Goal: Task Accomplishment & Management: Manage account settings

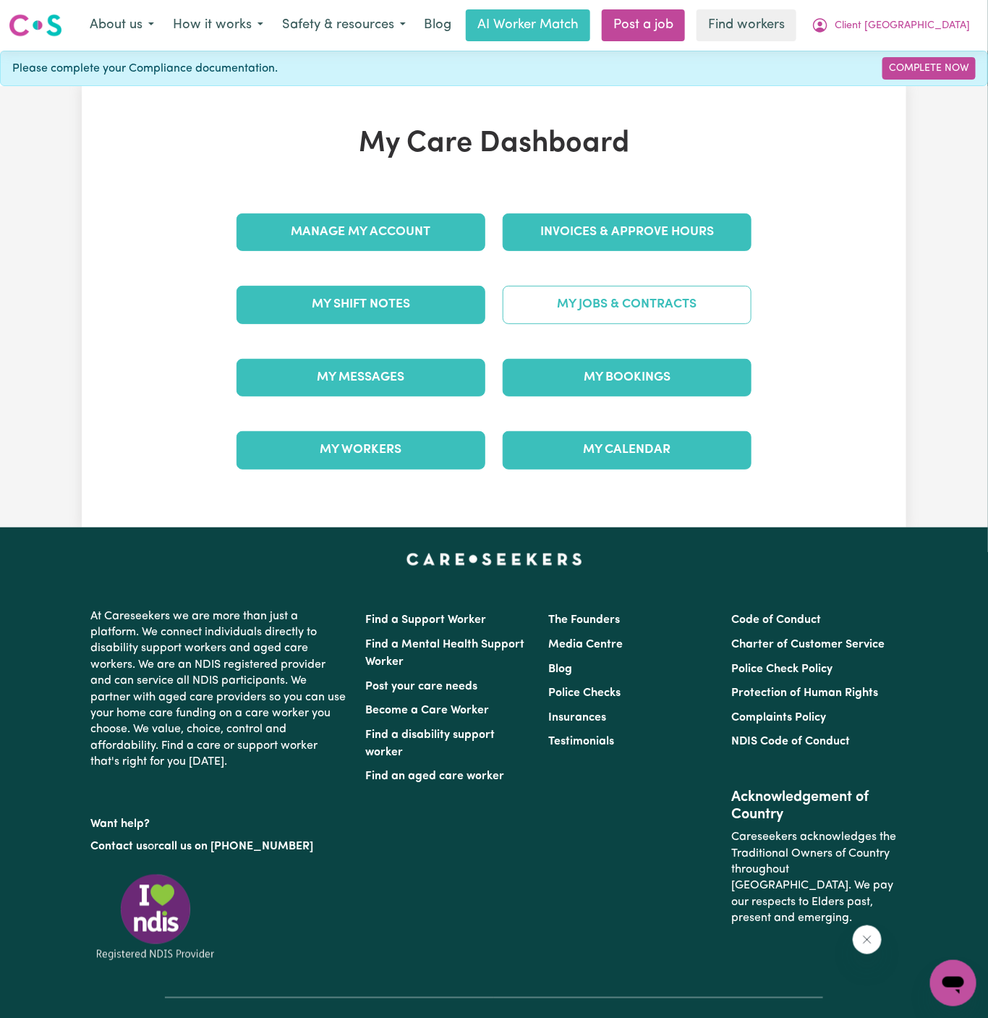
click at [578, 301] on link "My Jobs & Contracts" at bounding box center [627, 305] width 249 height 38
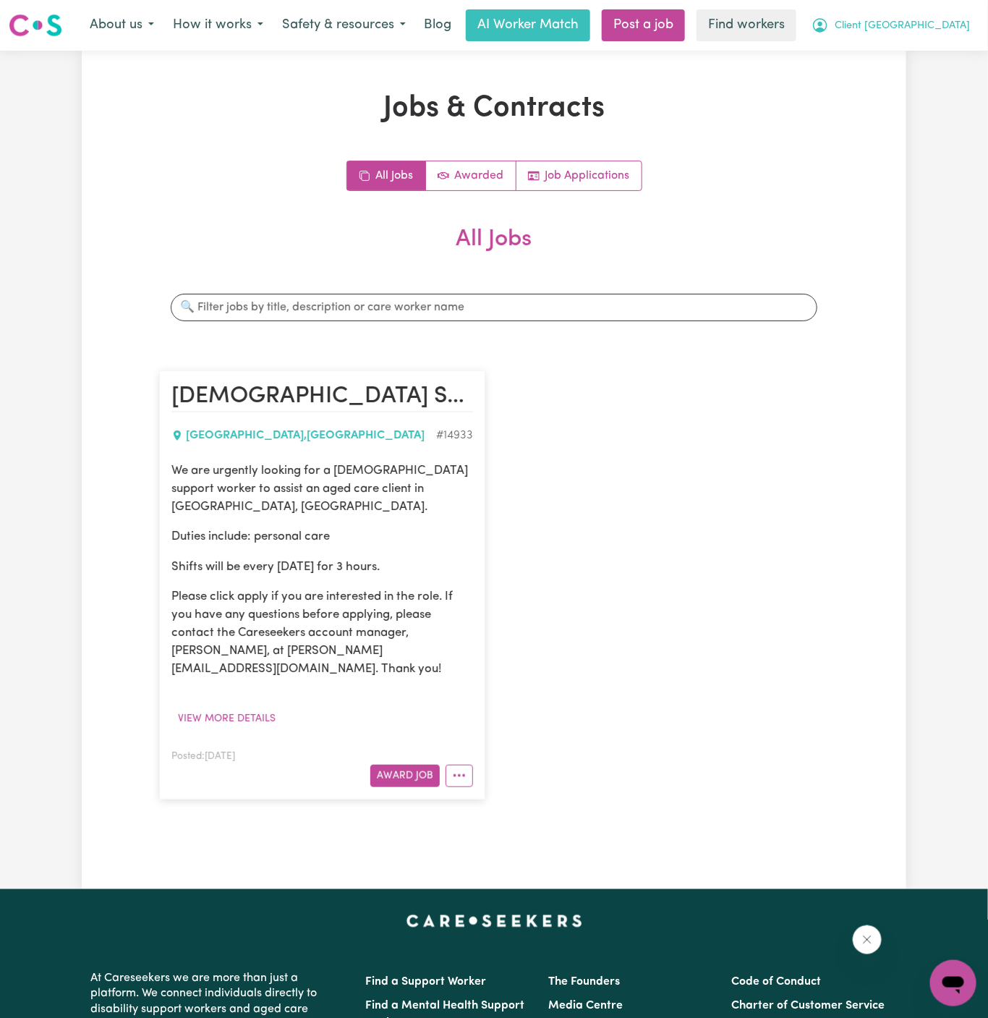
click at [901, 27] on span "Client [GEOGRAPHIC_DATA]" at bounding box center [902, 26] width 135 height 16
click at [901, 49] on link "My Dashboard" at bounding box center [922, 56] width 114 height 27
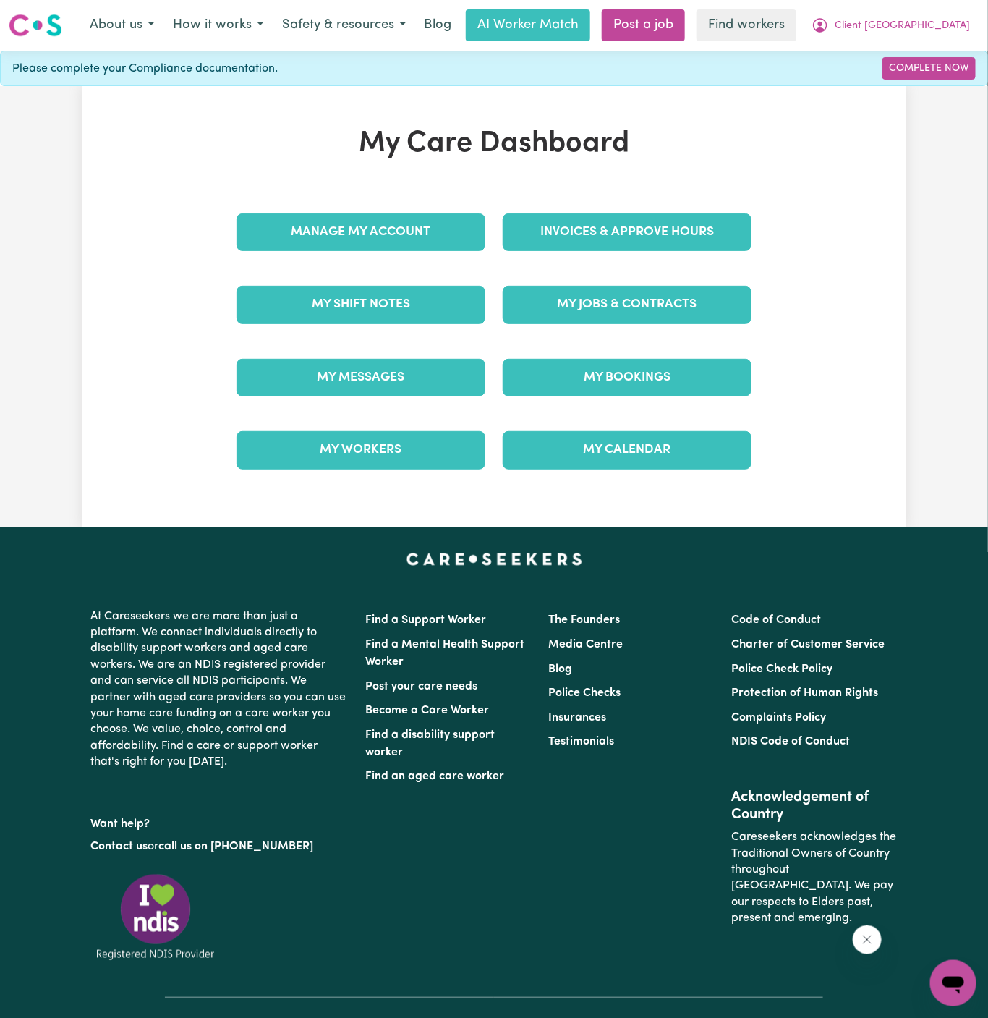
click at [409, 197] on div "Manage My Account" at bounding box center [361, 232] width 266 height 72
click at [400, 239] on link "Manage My Account" at bounding box center [361, 232] width 249 height 38
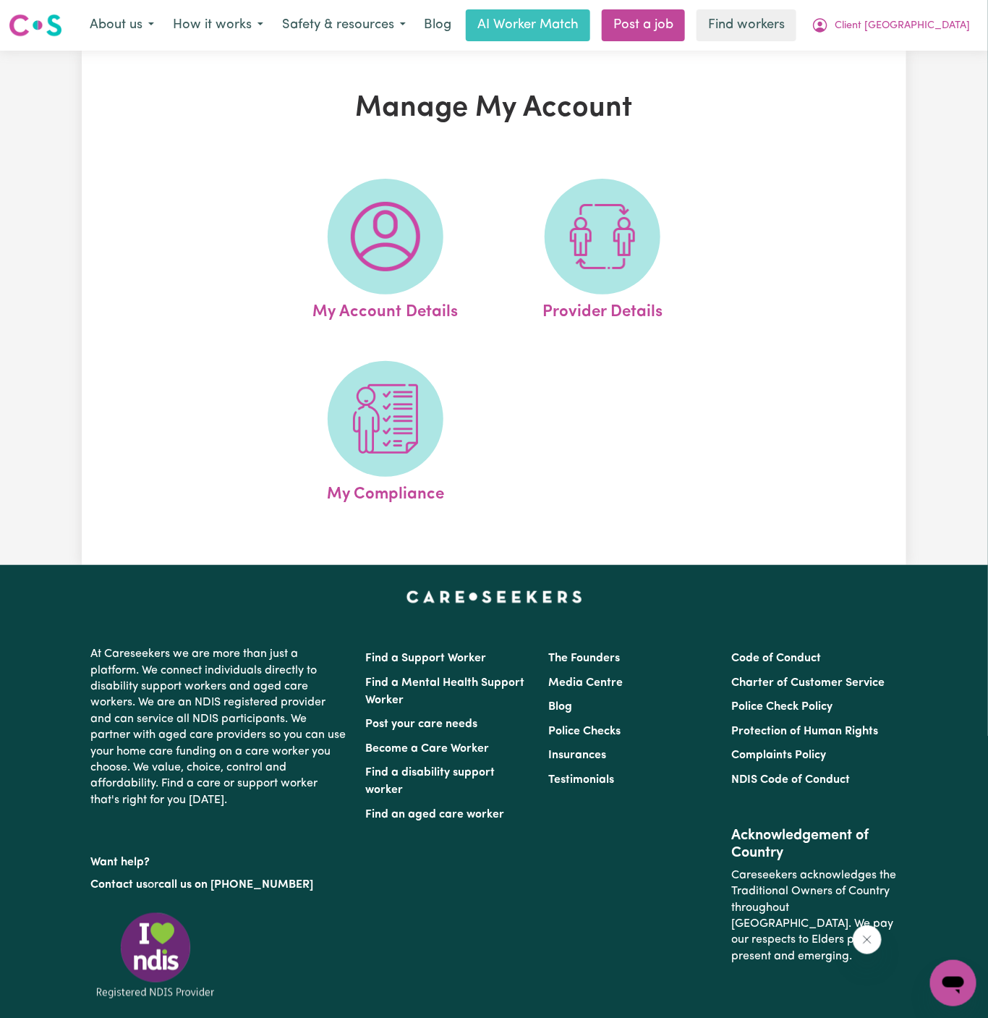
click at [401, 239] on img at bounding box center [385, 236] width 69 height 69
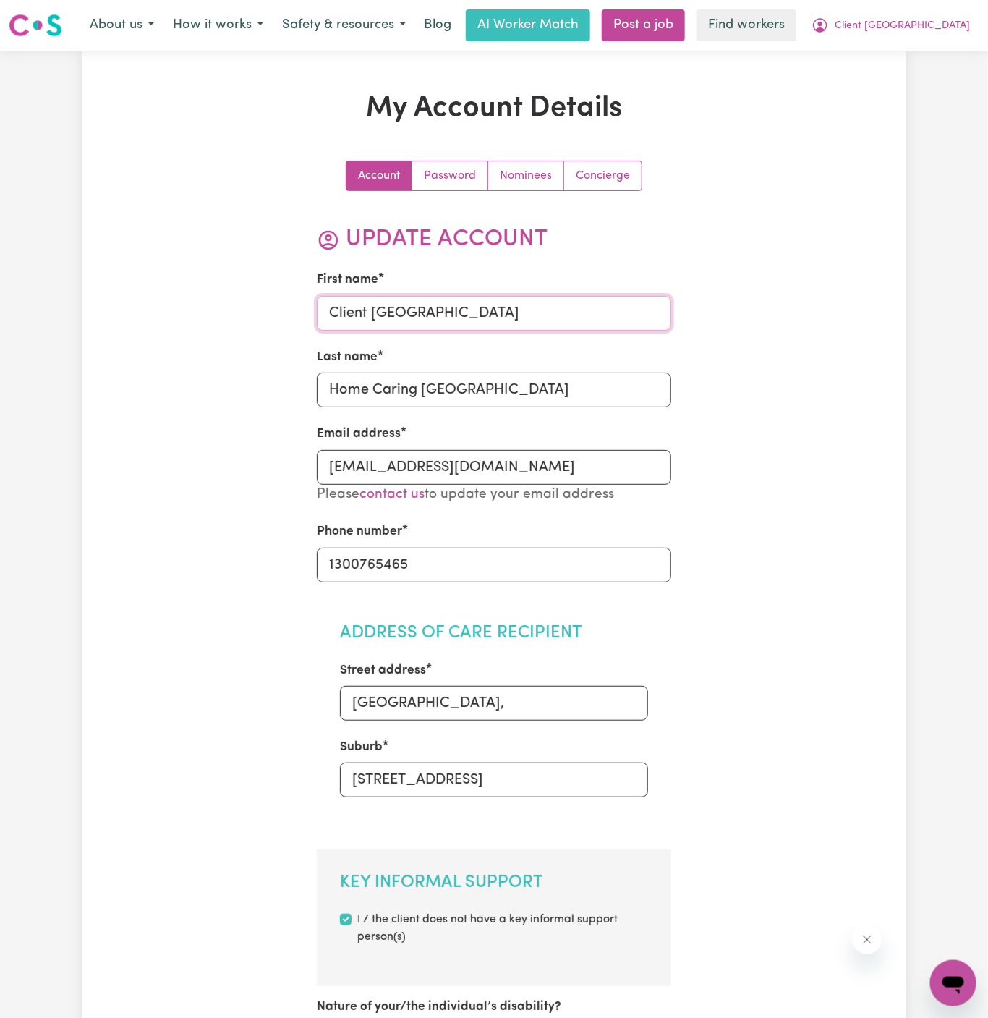
click at [416, 298] on input "Client [GEOGRAPHIC_DATA]" at bounding box center [494, 313] width 355 height 35
paste input "[PERSON_NAME]"
click at [396, 302] on input "[PERSON_NAME]" at bounding box center [494, 313] width 355 height 35
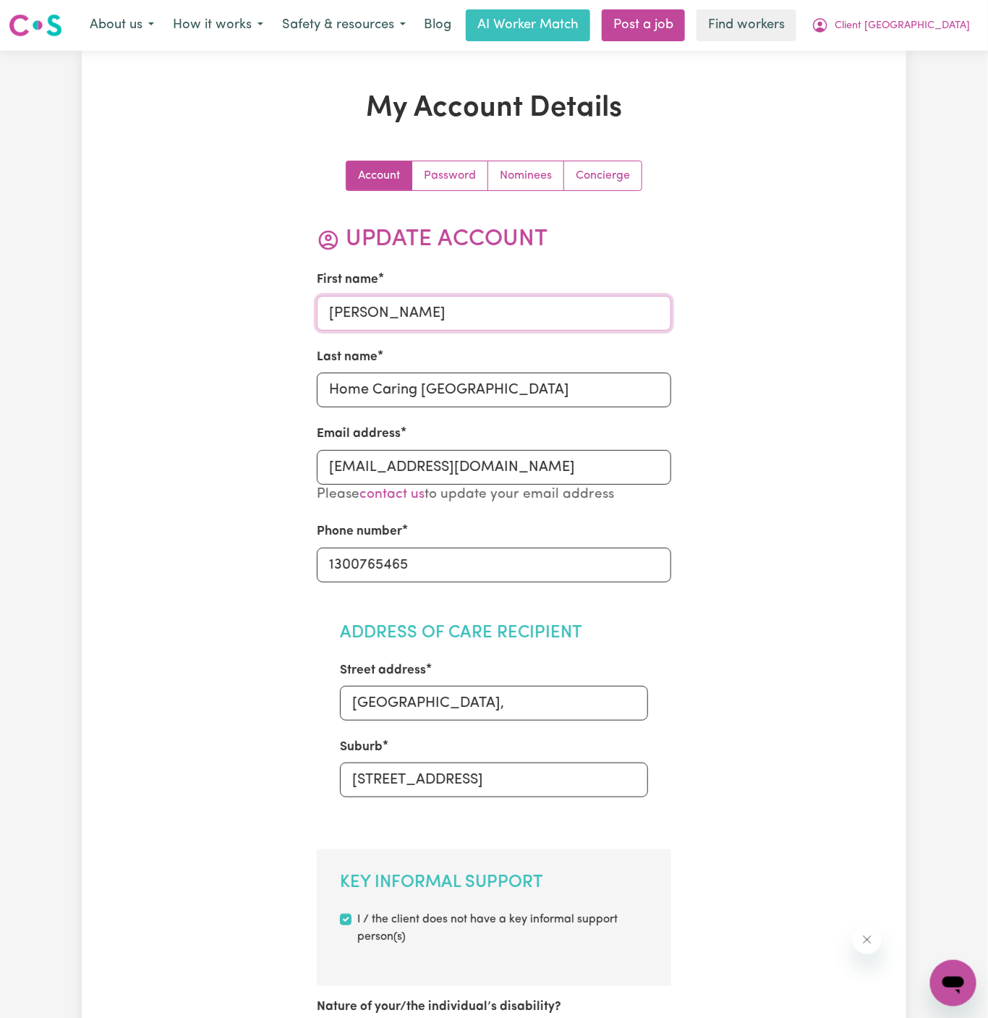
click at [396, 302] on input "[PERSON_NAME]" at bounding box center [494, 313] width 355 height 35
type input "[PERSON_NAME]"
click at [415, 379] on input "Home Caring [GEOGRAPHIC_DATA]" at bounding box center [494, 390] width 355 height 35
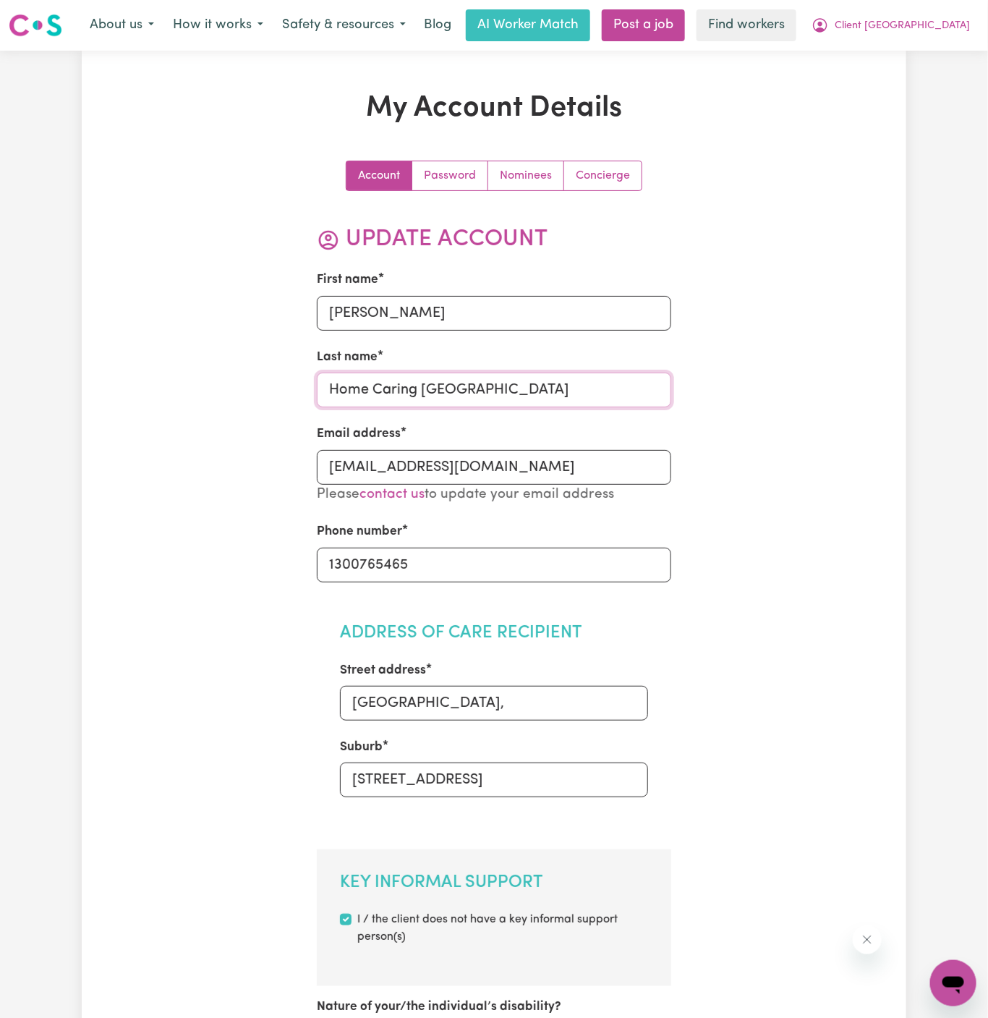
paste input "[PERSON_NAME]"
type input "[PERSON_NAME]"
click at [449, 699] on input "[GEOGRAPHIC_DATA]," at bounding box center [494, 703] width 309 height 35
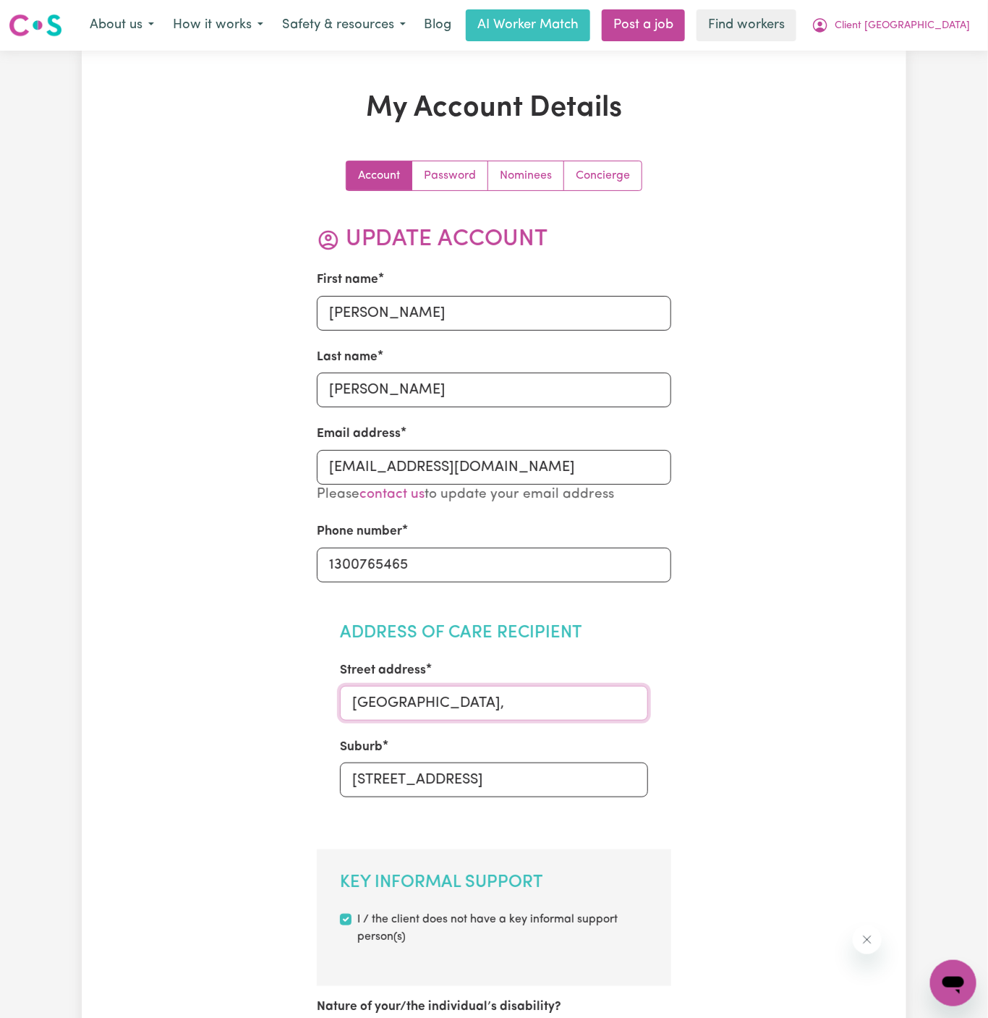
paste input "[STREET_ADDRESS][PERSON_NAME]"
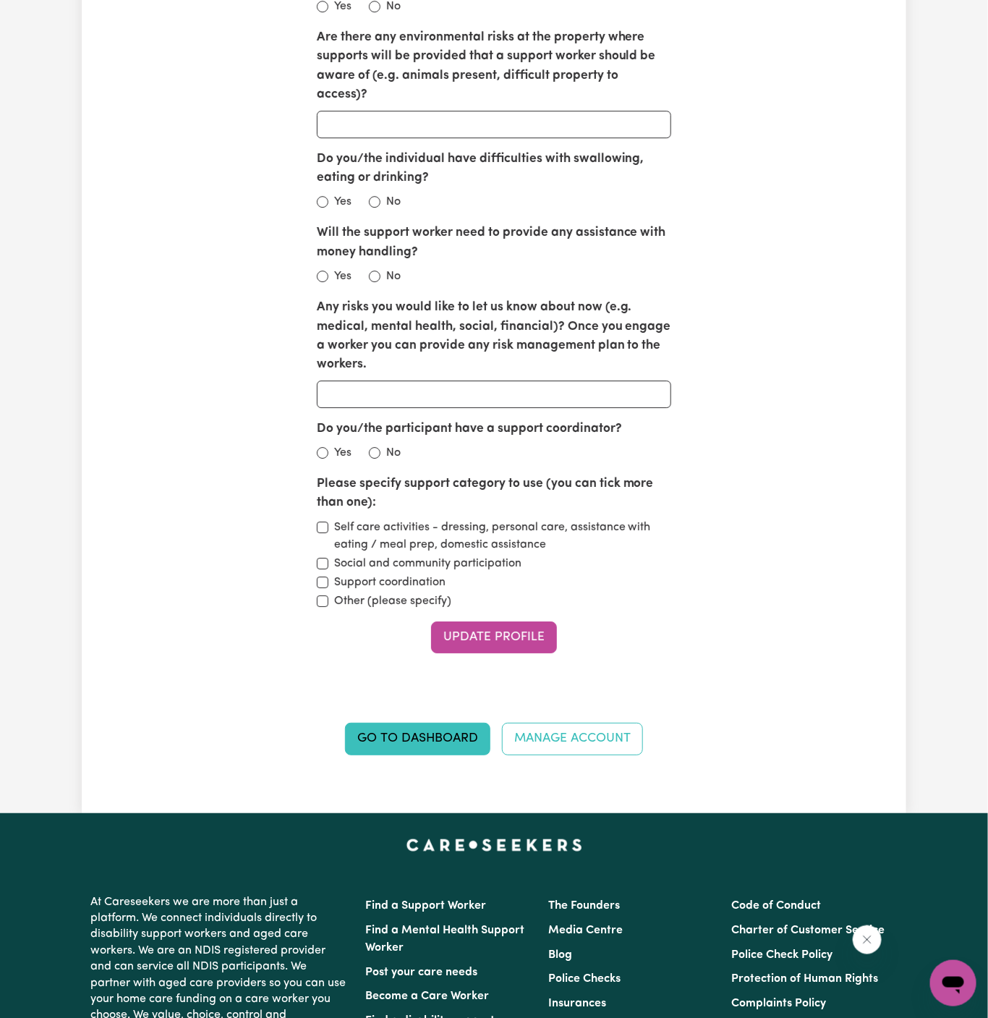
scroll to position [1778, 0]
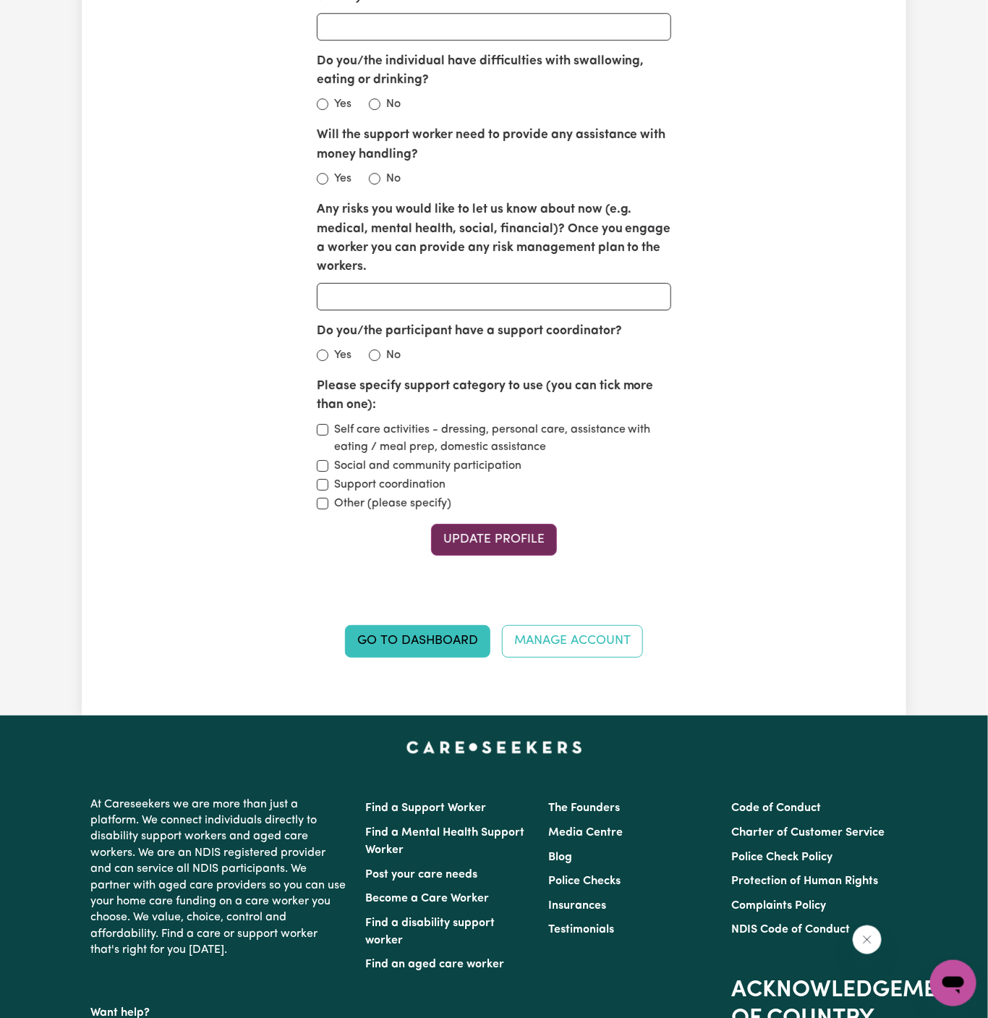
type input "[STREET_ADDRESS][PERSON_NAME]"
click at [518, 524] on button "Update Profile" at bounding box center [494, 540] width 126 height 32
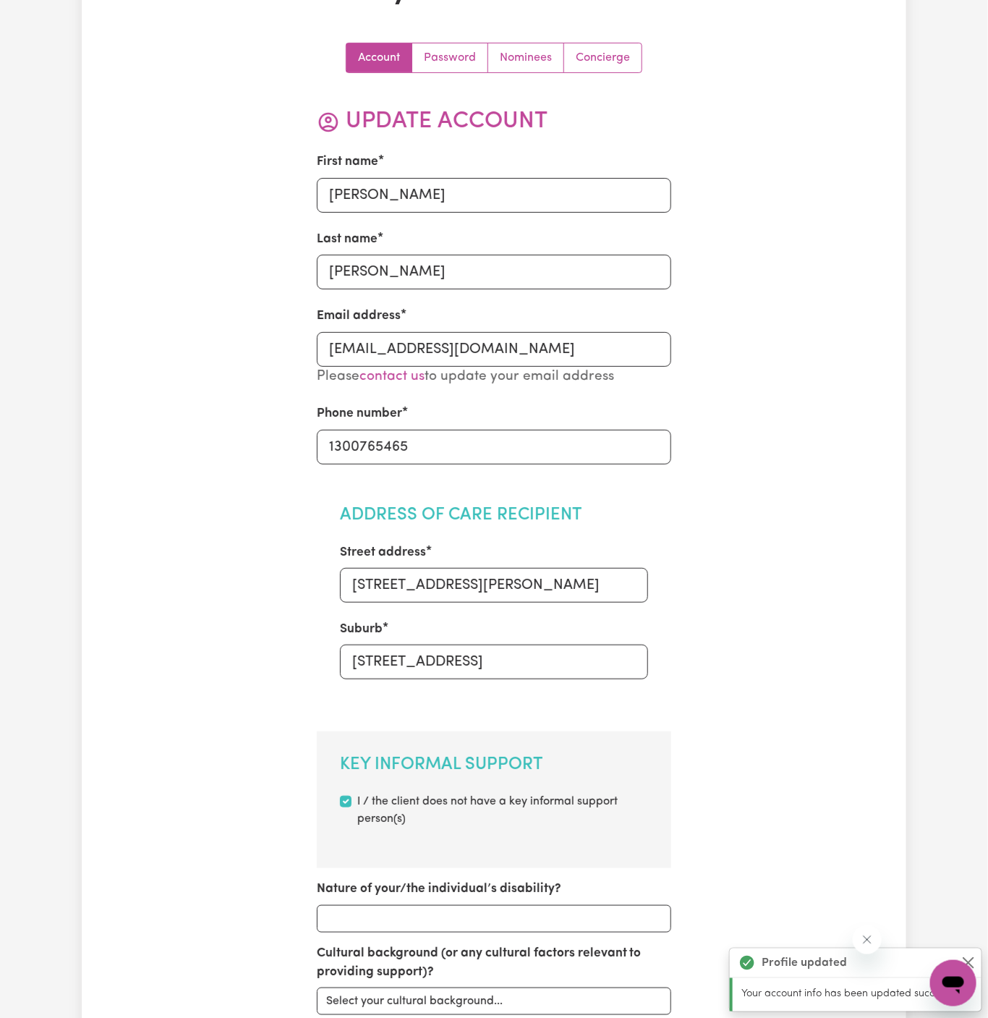
scroll to position [0, 0]
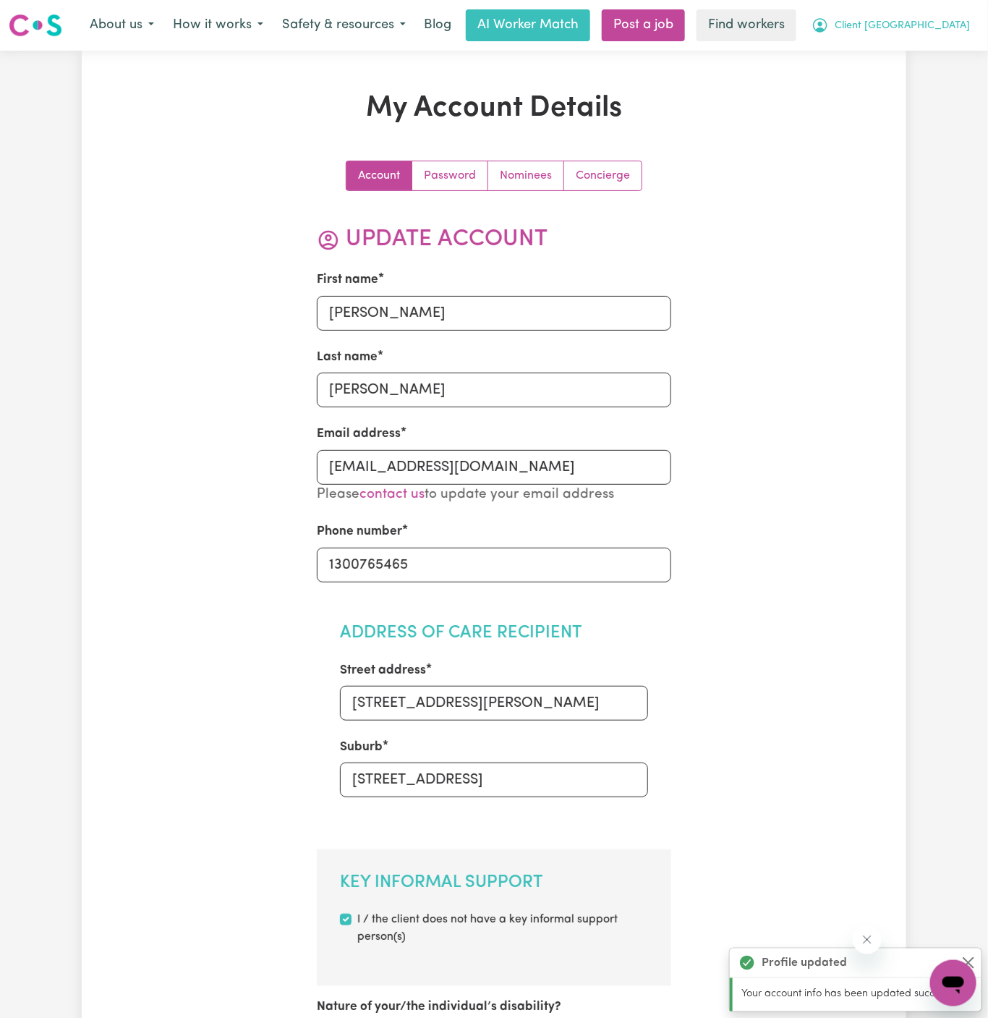
click at [920, 27] on span "Client [GEOGRAPHIC_DATA]" at bounding box center [902, 26] width 135 height 16
click at [925, 77] on link "Logout" at bounding box center [922, 82] width 114 height 27
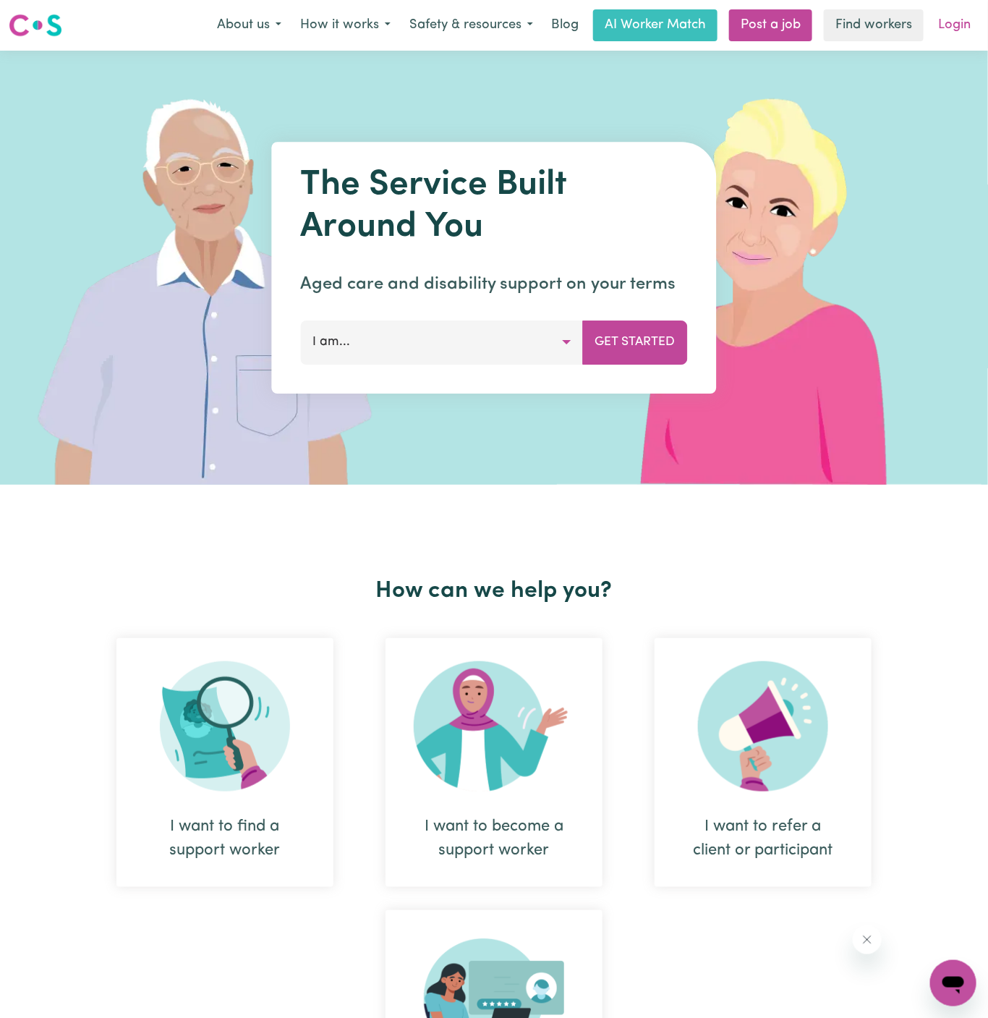
click at [953, 21] on link "Login" at bounding box center [955, 25] width 50 height 32
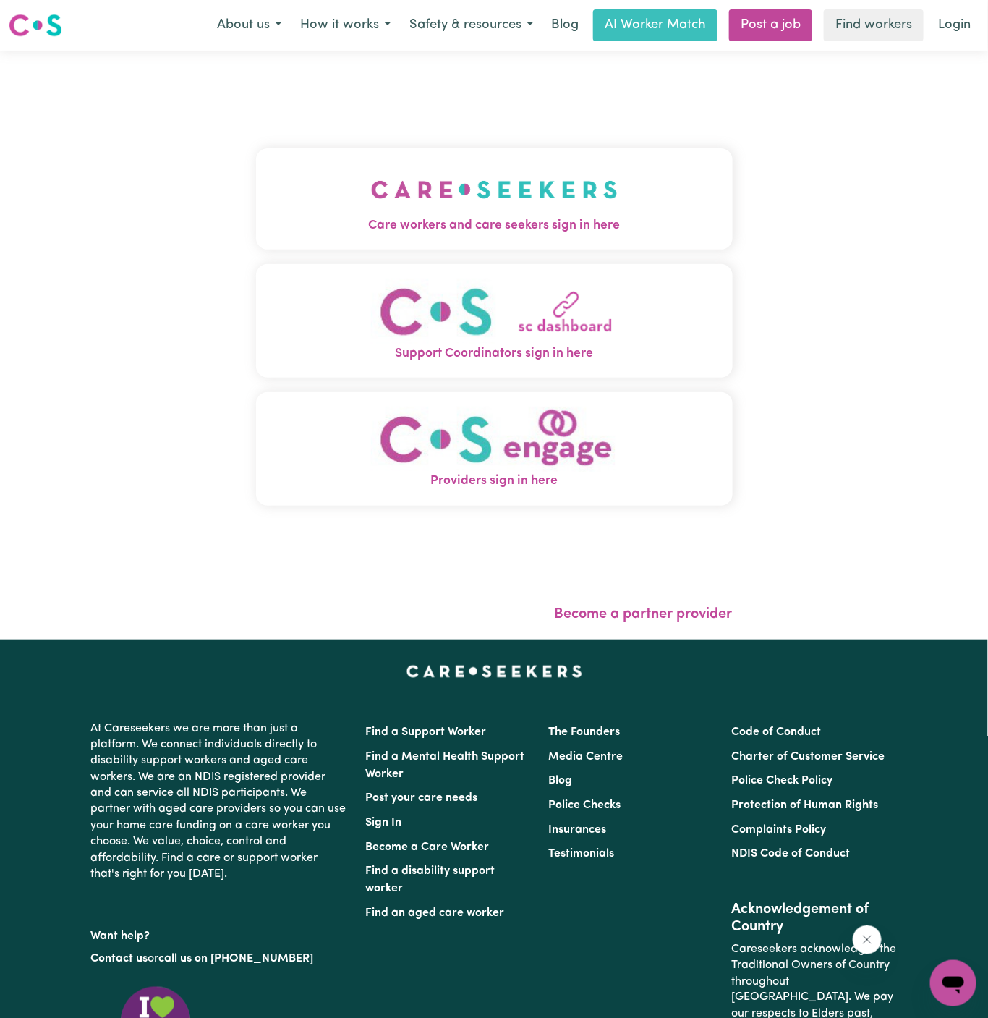
click at [438, 206] on img "Care workers and care seekers sign in here" at bounding box center [494, 190] width 247 height 54
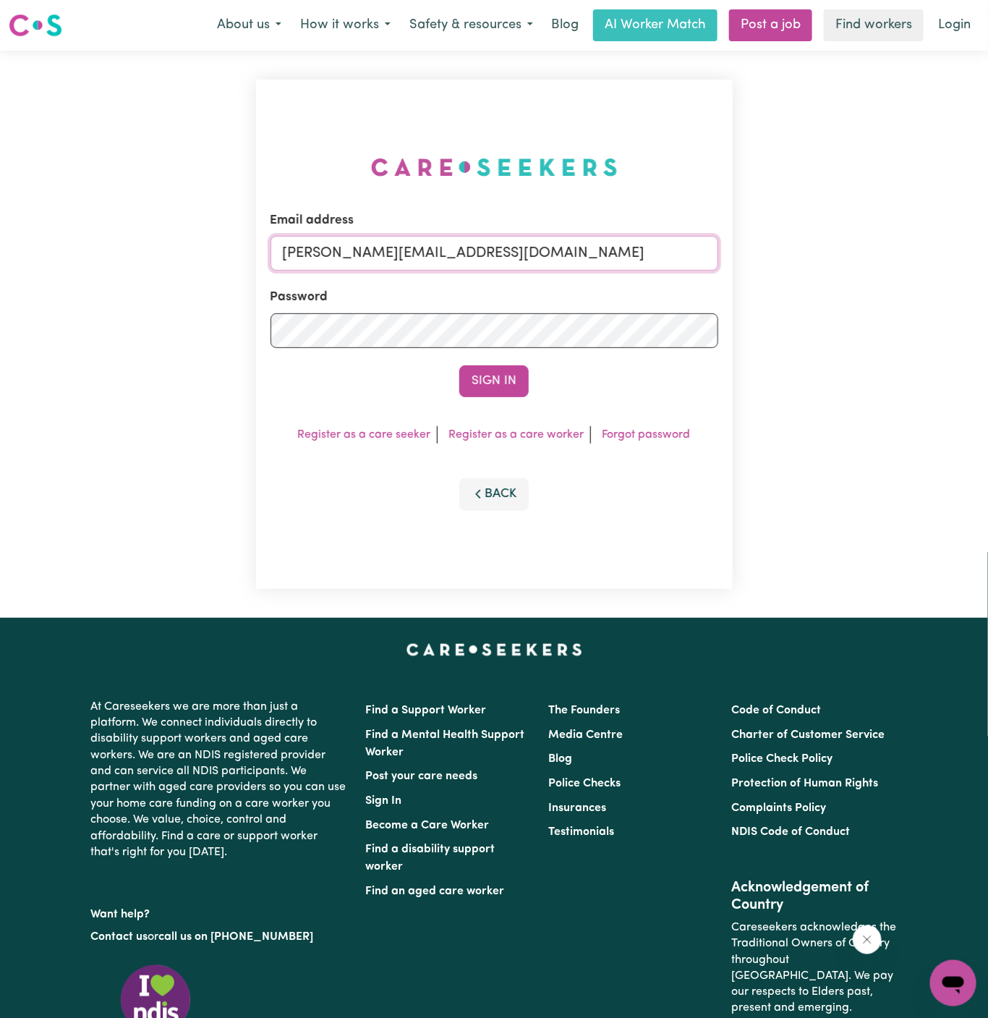
click at [616, 255] on input "[PERSON_NAME][EMAIL_ADDRESS][DOMAIN_NAME]" at bounding box center [495, 253] width 448 height 35
drag, startPoint x: 355, startPoint y: 255, endPoint x: 784, endPoint y: 304, distance: 431.8
click at [784, 304] on div "Email address [EMAIL_ADDRESS][DOMAIN_NAME] Password Sign In Register as a care …" at bounding box center [494, 334] width 988 height 567
type input "[EMAIL_ADDRESS][DOMAIN_NAME]"
click at [498, 378] on button "Sign In" at bounding box center [493, 381] width 69 height 32
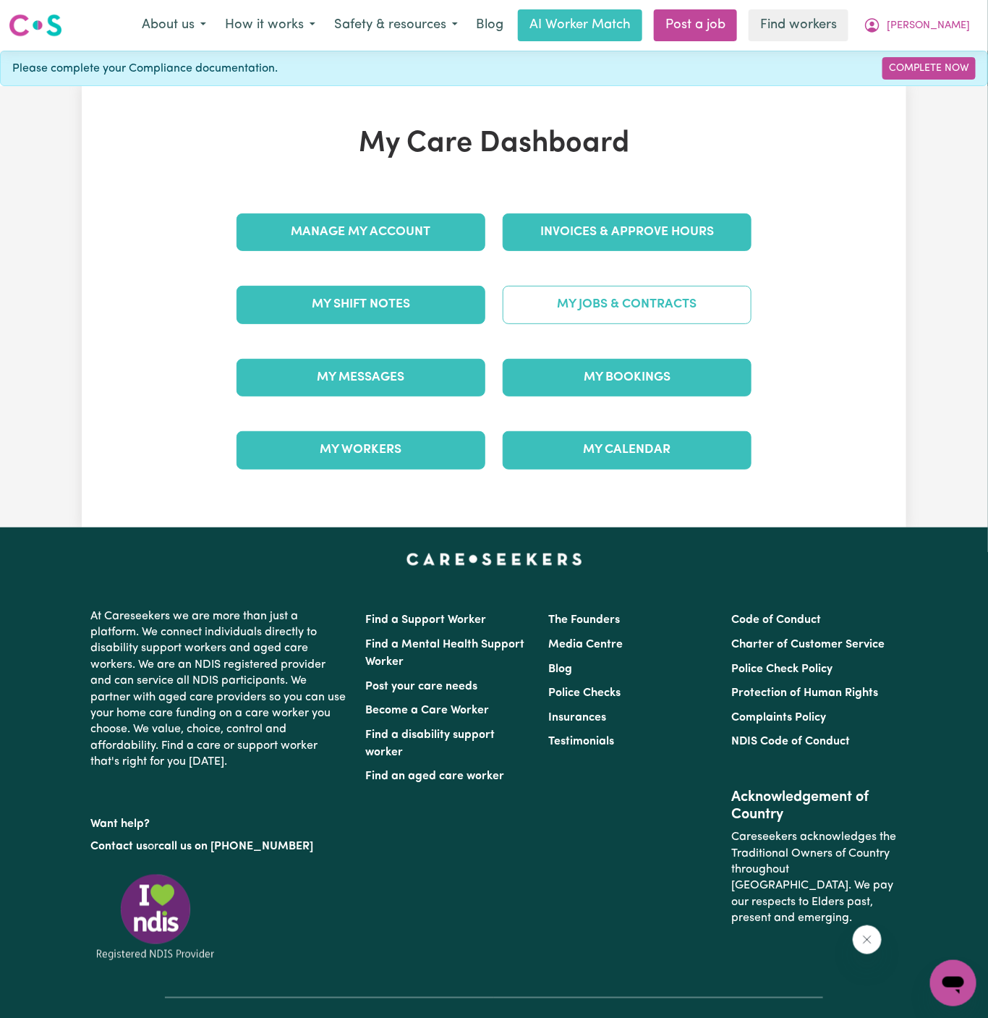
click at [613, 294] on link "My Jobs & Contracts" at bounding box center [627, 305] width 249 height 38
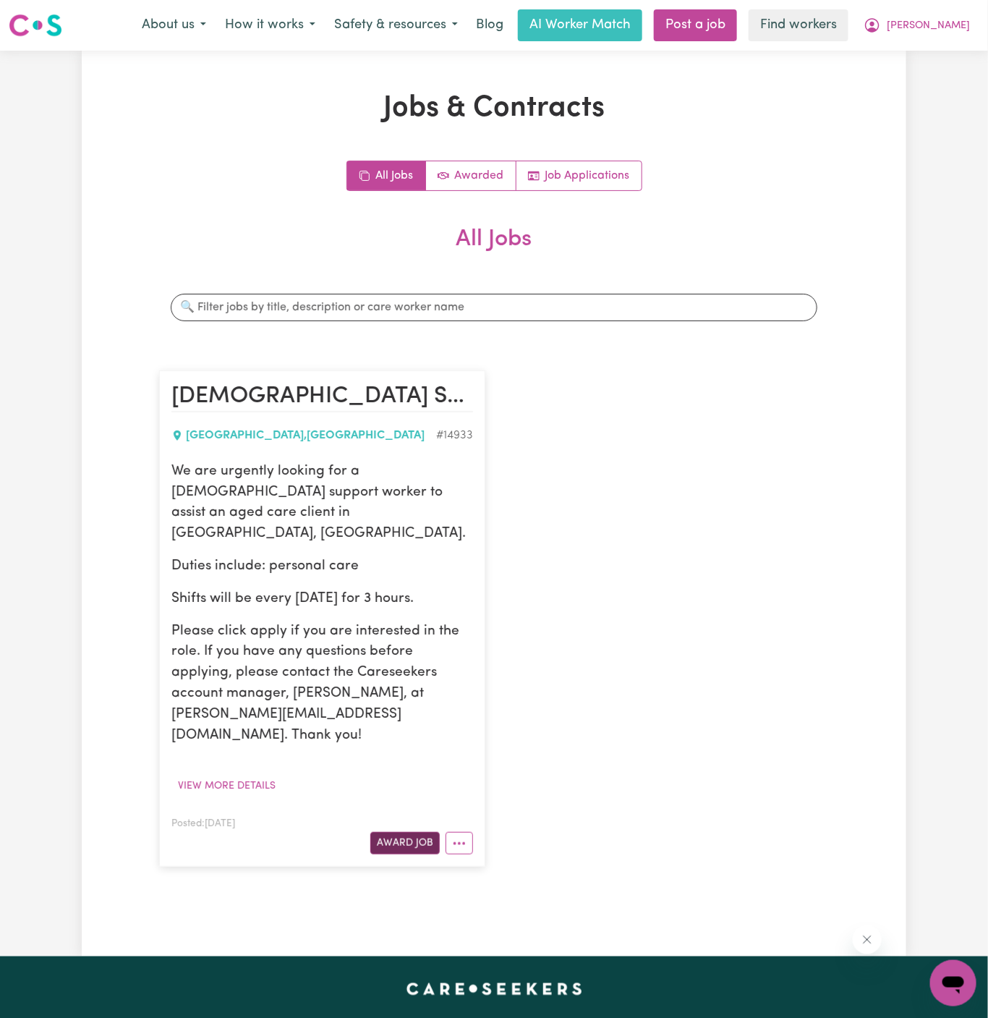
click at [410, 832] on button "Award Job" at bounding box center [404, 843] width 69 height 22
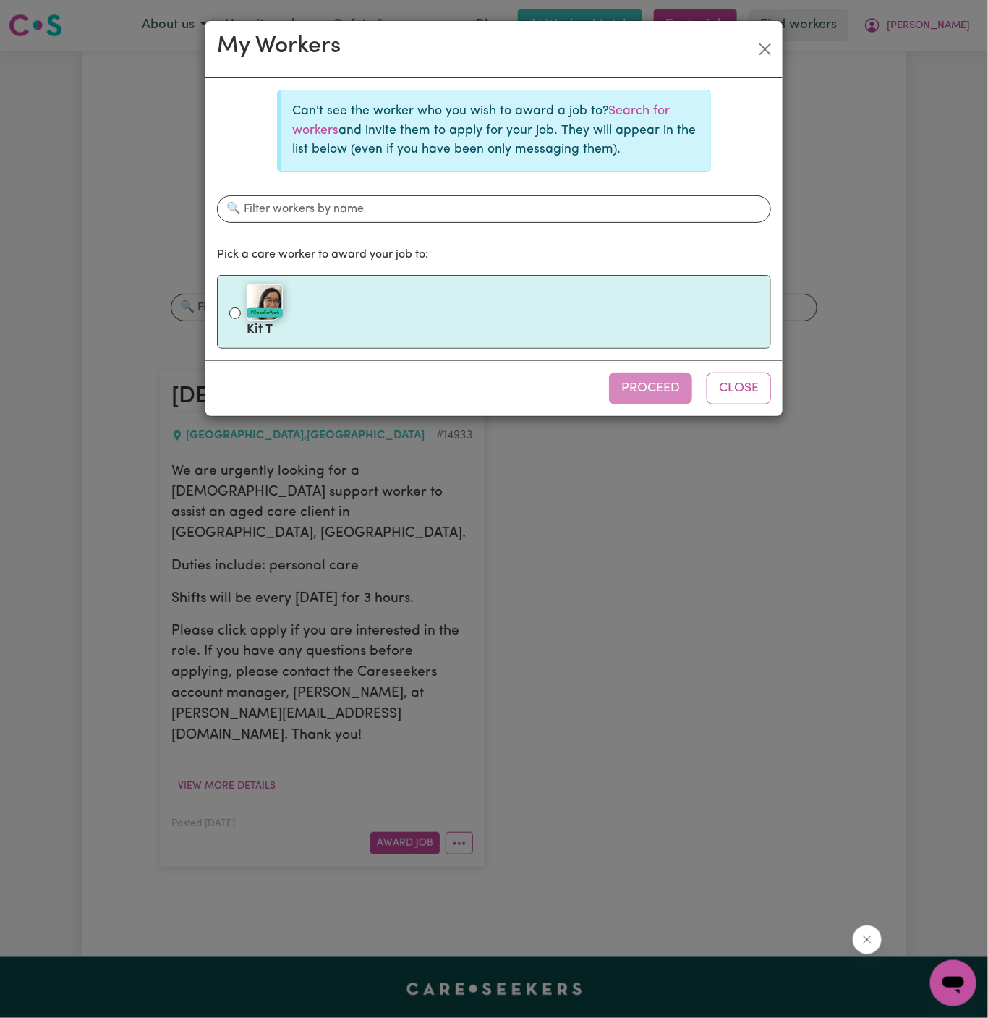
click at [266, 308] on div "#OpenForWork" at bounding box center [265, 312] width 36 height 9
click at [241, 307] on input "#OpenForWork Kit T" at bounding box center [235, 313] width 12 height 12
radio input "true"
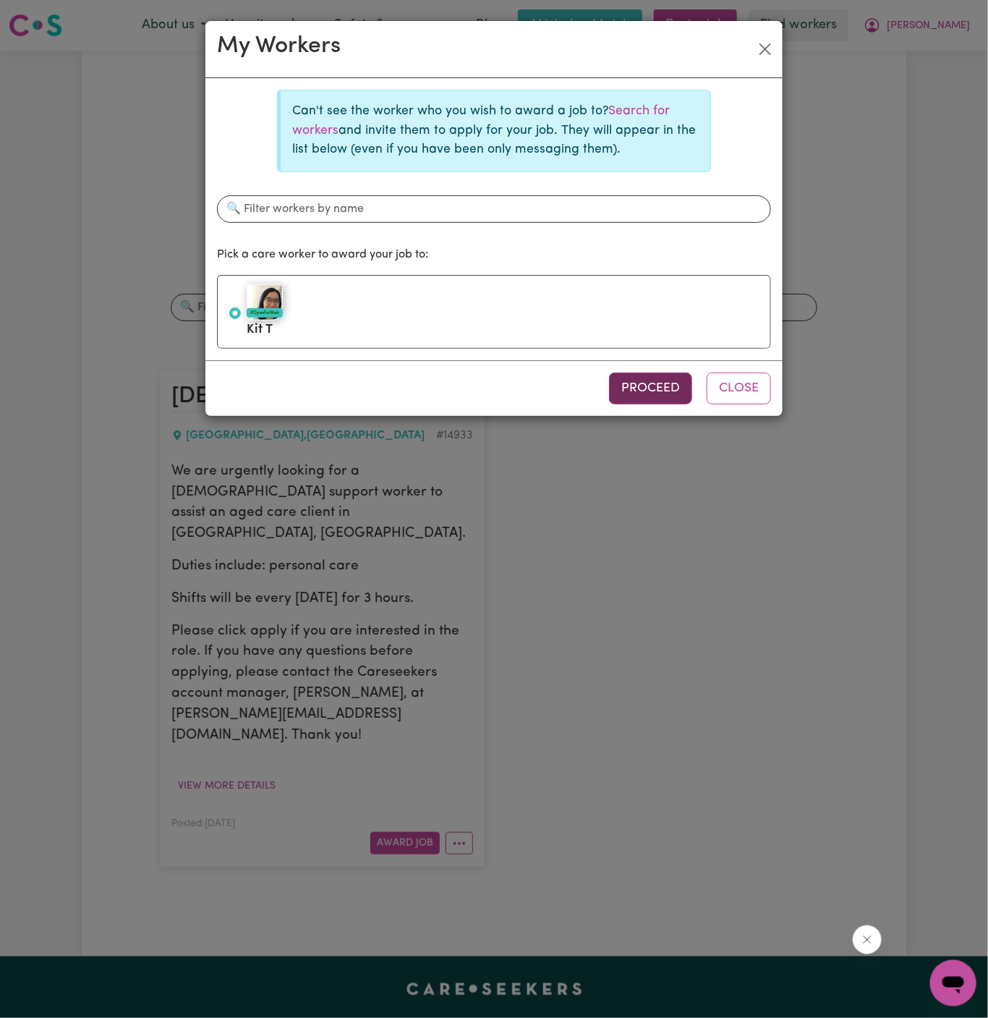
click at [635, 385] on button "Proceed" at bounding box center [650, 389] width 83 height 32
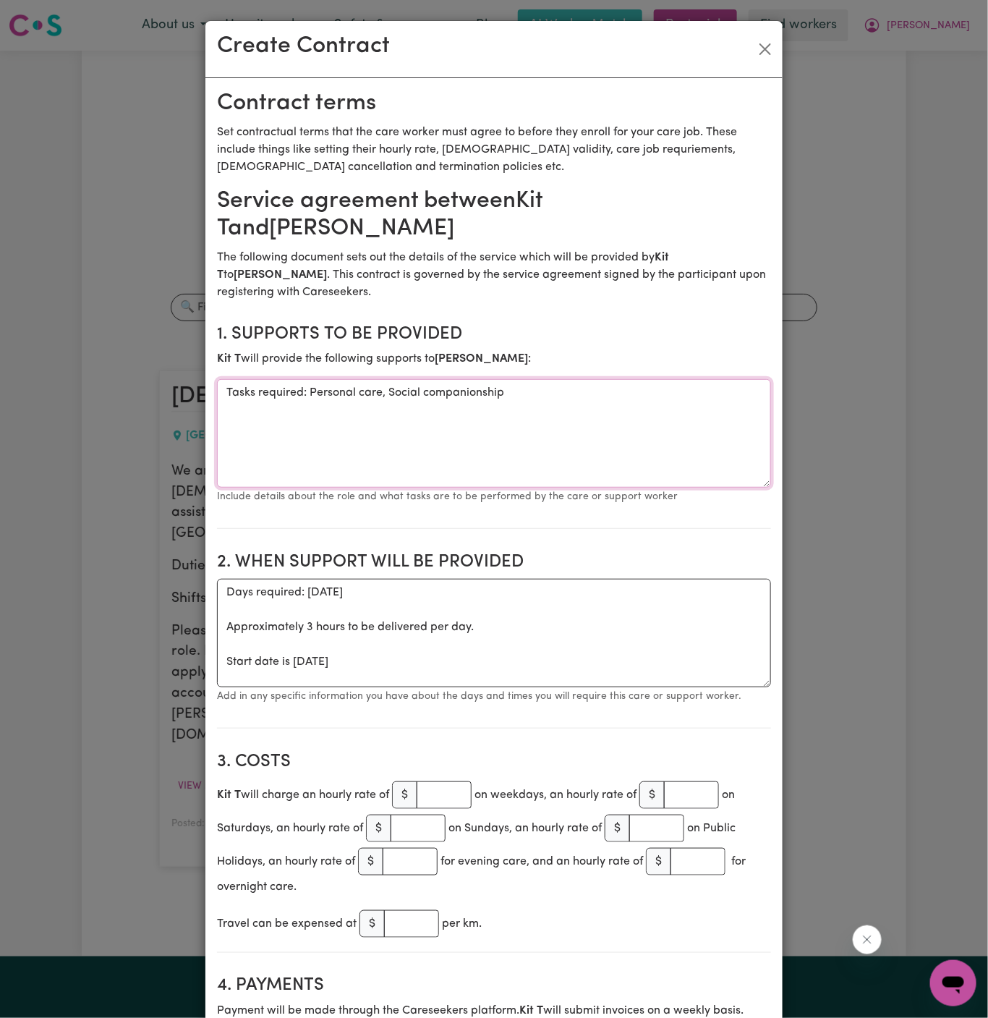
click at [480, 391] on textarea "Tasks required: Personal care, Social companionship" at bounding box center [494, 433] width 554 height 109
drag, startPoint x: 309, startPoint y: 368, endPoint x: 98, endPoint y: 366, distance: 210.5
click at [98, 366] on div "Create Contract Contract terms Set contractual terms that the care worker must …" at bounding box center [494, 509] width 988 height 1018
type textarea "Personal care, Social companionship"
drag, startPoint x: 226, startPoint y: 632, endPoint x: 226, endPoint y: 539, distance: 93.3
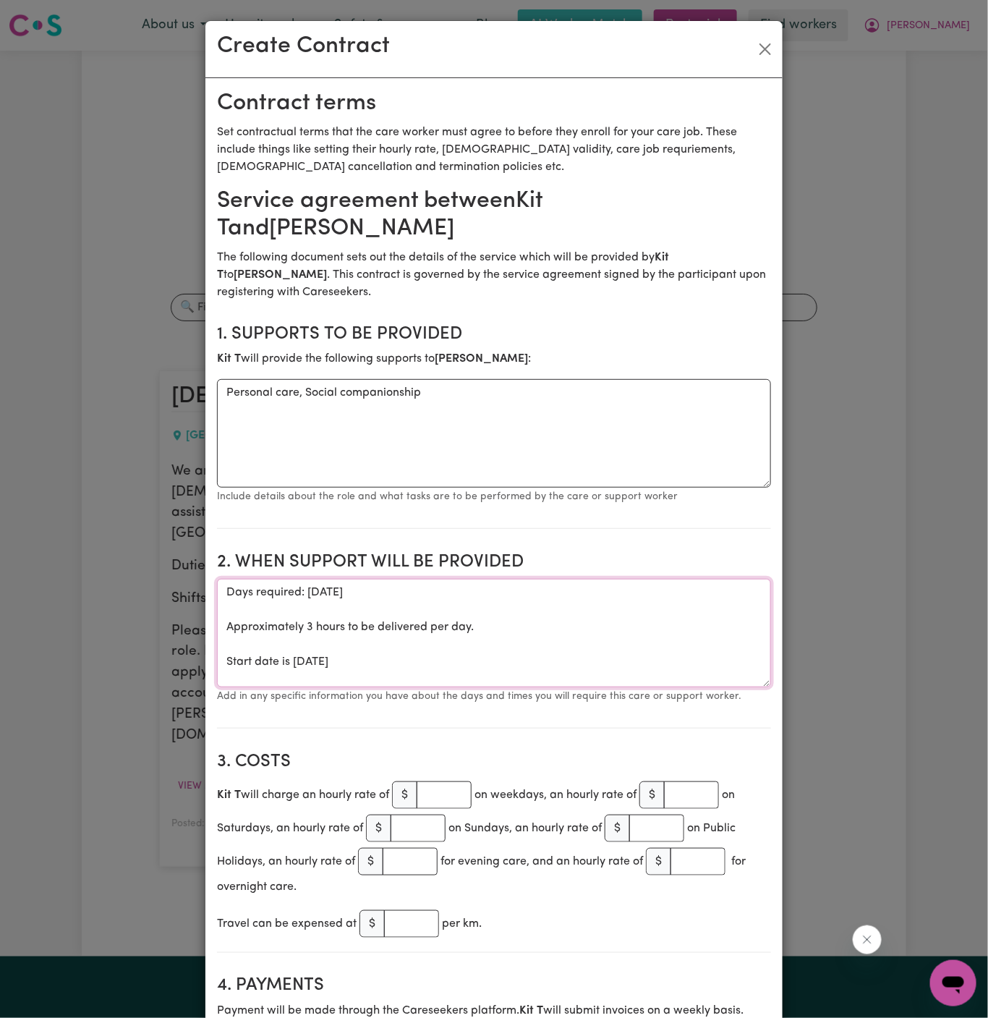
click at [226, 540] on section "2. When support will be provided When support will be provided Days required: […" at bounding box center [494, 634] width 554 height 188
click at [536, 596] on textarea "Start date is [DATE]" at bounding box center [494, 633] width 554 height 109
paste textarea "1:30-3:30pm"
click at [521, 603] on textarea "Start date is [DATE] from 1:30-3:30pm" at bounding box center [494, 633] width 554 height 109
click at [459, 579] on textarea "Start date is [DATE] from 1:30-3:30pm" at bounding box center [494, 633] width 554 height 109
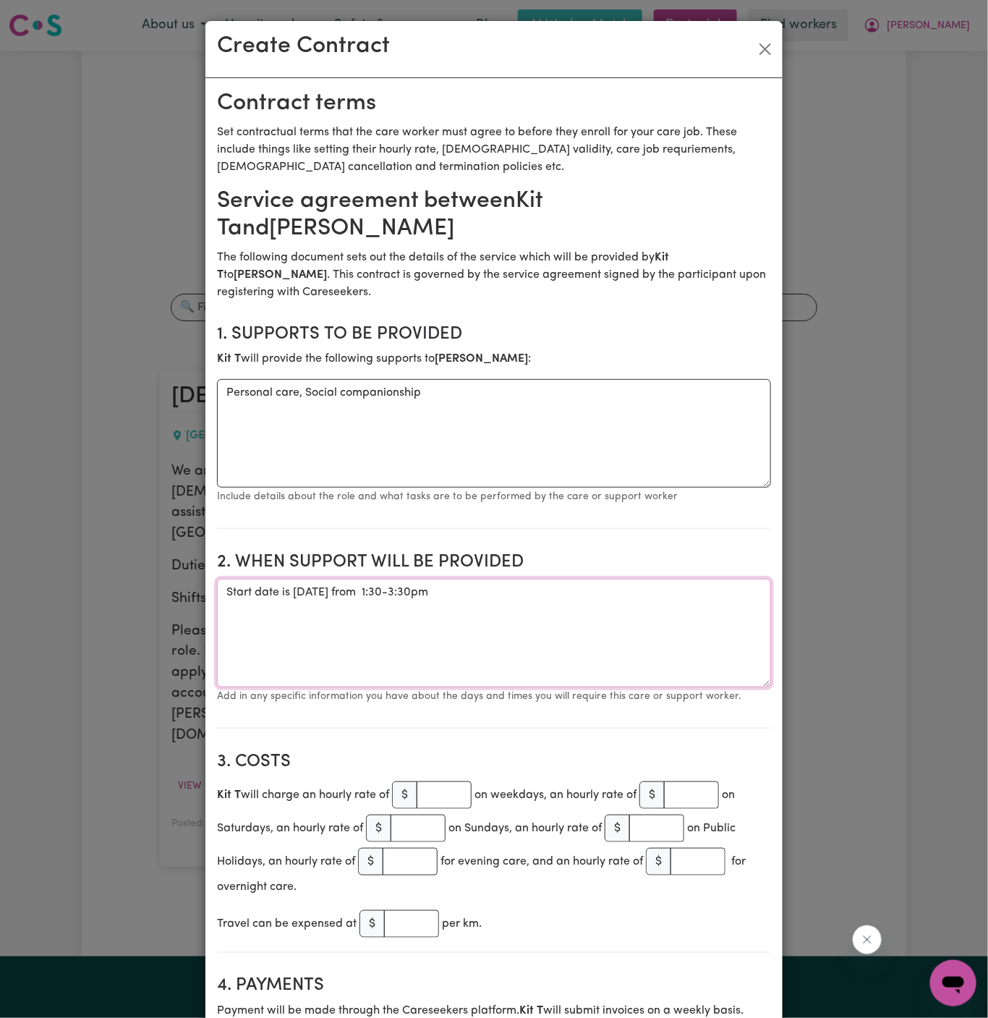
click at [475, 579] on textarea "Start date is [DATE] from 1:30-3:30pm" at bounding box center [494, 633] width 554 height 109
click at [518, 579] on textarea "Start date is [DATE] from 1:30 pm to -3:30pm" at bounding box center [494, 633] width 554 height 109
click at [406, 579] on textarea "Start date is [DATE] from 1:30 pm to 3:30pm" at bounding box center [494, 633] width 554 height 109
click at [320, 579] on textarea "Start date is [DATE], from 1:30 pm to 3:30pm" at bounding box center [494, 633] width 554 height 109
click at [530, 582] on textarea "Start date is [DATE], from 1:30 pm to 3:30pm" at bounding box center [494, 633] width 554 height 109
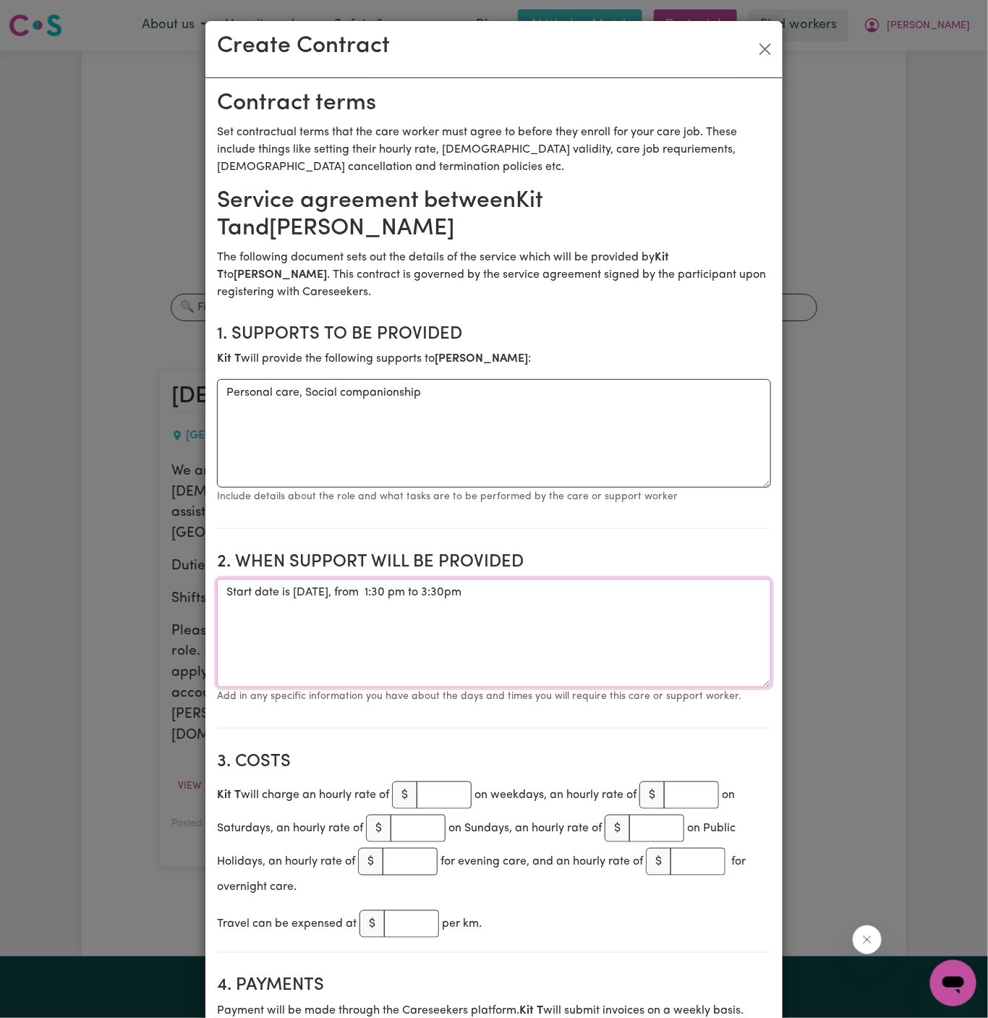
click at [600, 579] on textarea "Start date is [DATE], from 1:30 pm to 3:30pm" at bounding box center [494, 633] width 554 height 109
click at [548, 579] on textarea "Start date is [DATE], from 1:30 pm to 3:30pm Weekly [DATE] Weekly Thursdday" at bounding box center [494, 633] width 554 height 109
click at [451, 595] on textarea "Start date is [DATE], from 1:30 pm to 3:30pm Weekly [DATE] Weekly Thursdday" at bounding box center [494, 633] width 554 height 109
click at [479, 579] on textarea "Start date is [DATE], from 1:30 pm to 3:30pm Weekly [DATE] Weekly Thursdday" at bounding box center [494, 633] width 554 height 109
drag, startPoint x: 459, startPoint y: 564, endPoint x: 648, endPoint y: 560, distance: 188.9
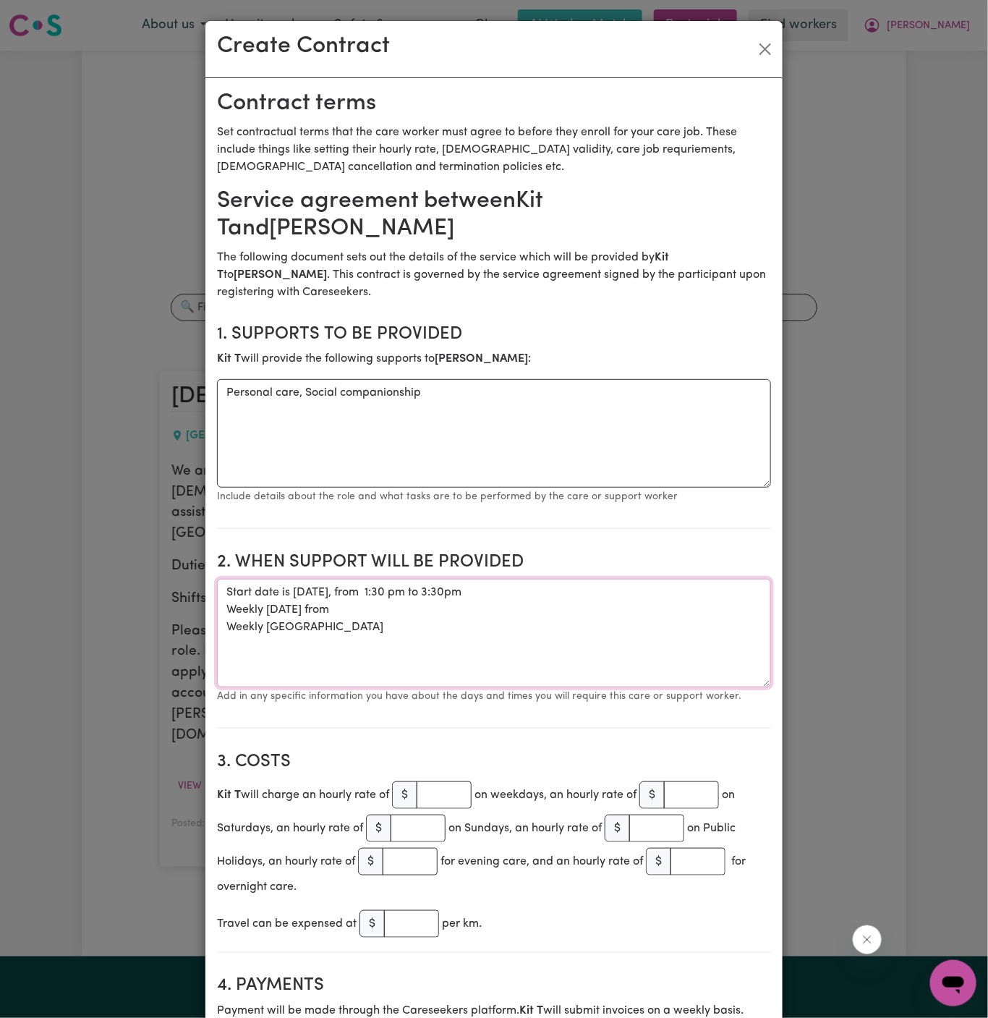
click at [648, 579] on textarea "Start date is [DATE], from 1:30 pm to 3:30pm Weekly [DATE] from Weekly [GEOGRAP…" at bounding box center [494, 633] width 554 height 109
click at [549, 600] on textarea "Start date is [DATE], from 1:30 pm to 3:30pm Weekly [DATE] from Weekly [GEOGRAP…" at bounding box center [494, 633] width 554 height 109
click at [546, 592] on textarea "Start date is [DATE], from 1:30 pm to 3:30pm Weekly [DATE] from Weekly [GEOGRAP…" at bounding box center [494, 633] width 554 height 109
click at [552, 582] on textarea "Start date is [DATE], from 1:30 pm to 3:30pm Weekly [DATE] from Weekly [GEOGRAP…" at bounding box center [494, 633] width 554 height 109
paste textarea "1:30 pm to 3:30pm"
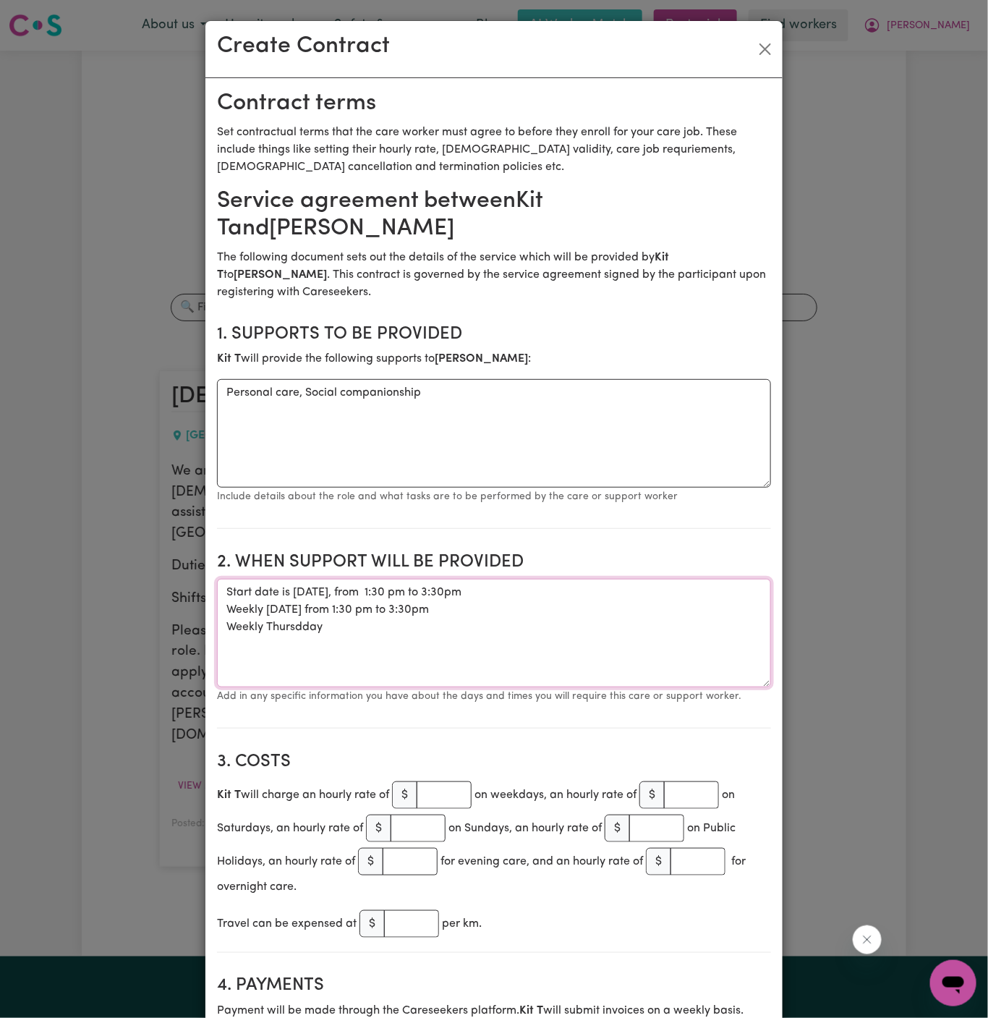
click at [383, 602] on textarea "Start date is [DATE], from 1:30 pm to 3:30pm Weekly [DATE] from 1:30 pm to 3:30…" at bounding box center [494, 633] width 554 height 109
paste textarea "12:30-2:30pm"
click at [356, 593] on textarea "Start date is [DATE], from 1:30 pm to 3:30pm Weekly [DATE] from 1:30 pm to 3:30…" at bounding box center [494, 633] width 554 height 109
click at [408, 579] on textarea "Start date is [DATE], from 1:30 pm to 3:30pm Weekly [DATE] from 1:30 pm to 3:30…" at bounding box center [494, 633] width 554 height 109
click at [548, 579] on textarea "Start date is [DATE], from 1:30 pm to 3:30pm Weekly [DATE] from 1:30 pm to 3:30…" at bounding box center [494, 633] width 554 height 109
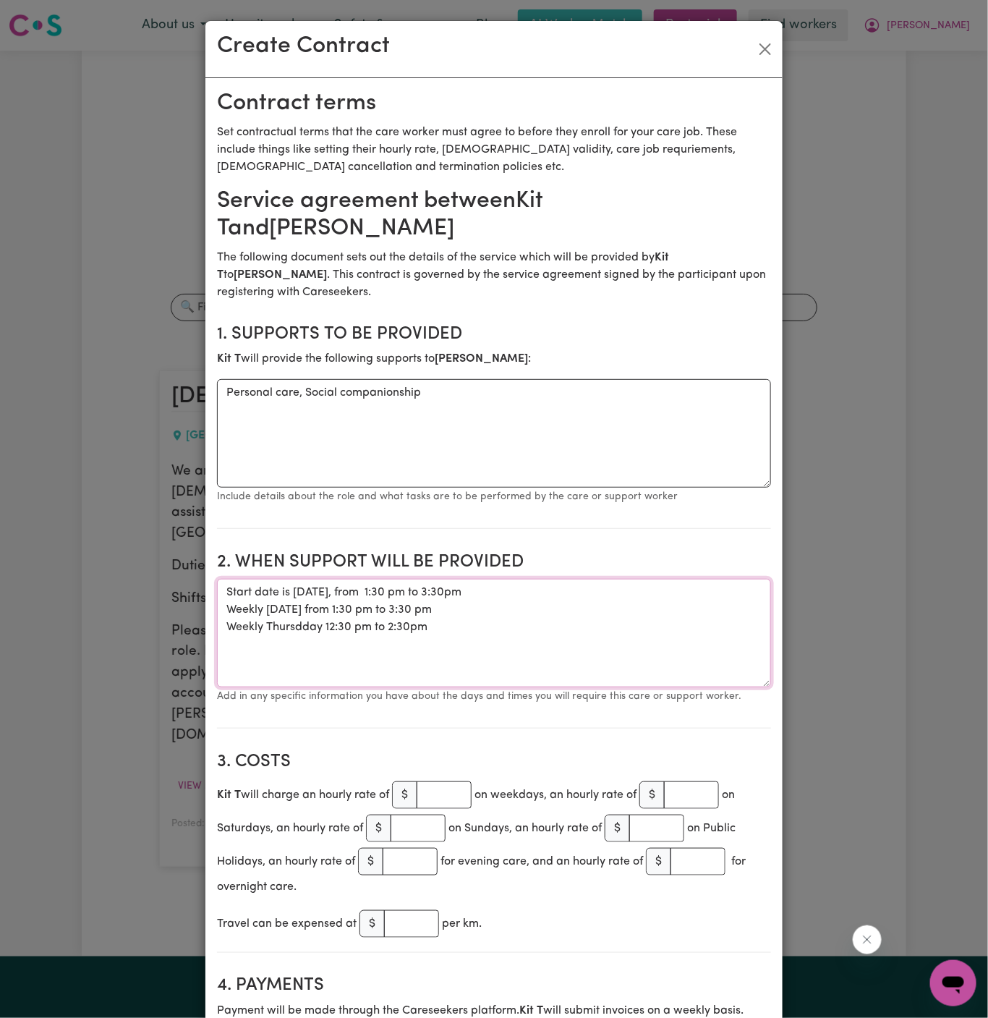
click at [535, 579] on textarea "Start date is [DATE], from 1:30 pm to 3:30pm Weekly [DATE] from 1:30 pm to 3:30…" at bounding box center [494, 633] width 554 height 109
click at [577, 582] on textarea "Start date is [DATE], from 1:30 pm to 3:30 pm Weekly [DATE] from 1:30 pm to 3:3…" at bounding box center [494, 633] width 554 height 109
click at [279, 593] on textarea "Start date is [DATE], from 1:30 pm to 3:30 pm Weekly [DATE] from 1:30 pm to 3:3…" at bounding box center [494, 633] width 554 height 109
click at [291, 580] on textarea "Start date is [DATE], from 1:30 pm to 3:30 pm Weekly [DATE] from 1:30 pm to 3:3…" at bounding box center [494, 633] width 554 height 109
click at [386, 650] on textarea "Start date is [DATE], from 1:30 pm to 3:30 pm Weekly [DATE] from 1:30 pm to 3:3…" at bounding box center [494, 633] width 554 height 109
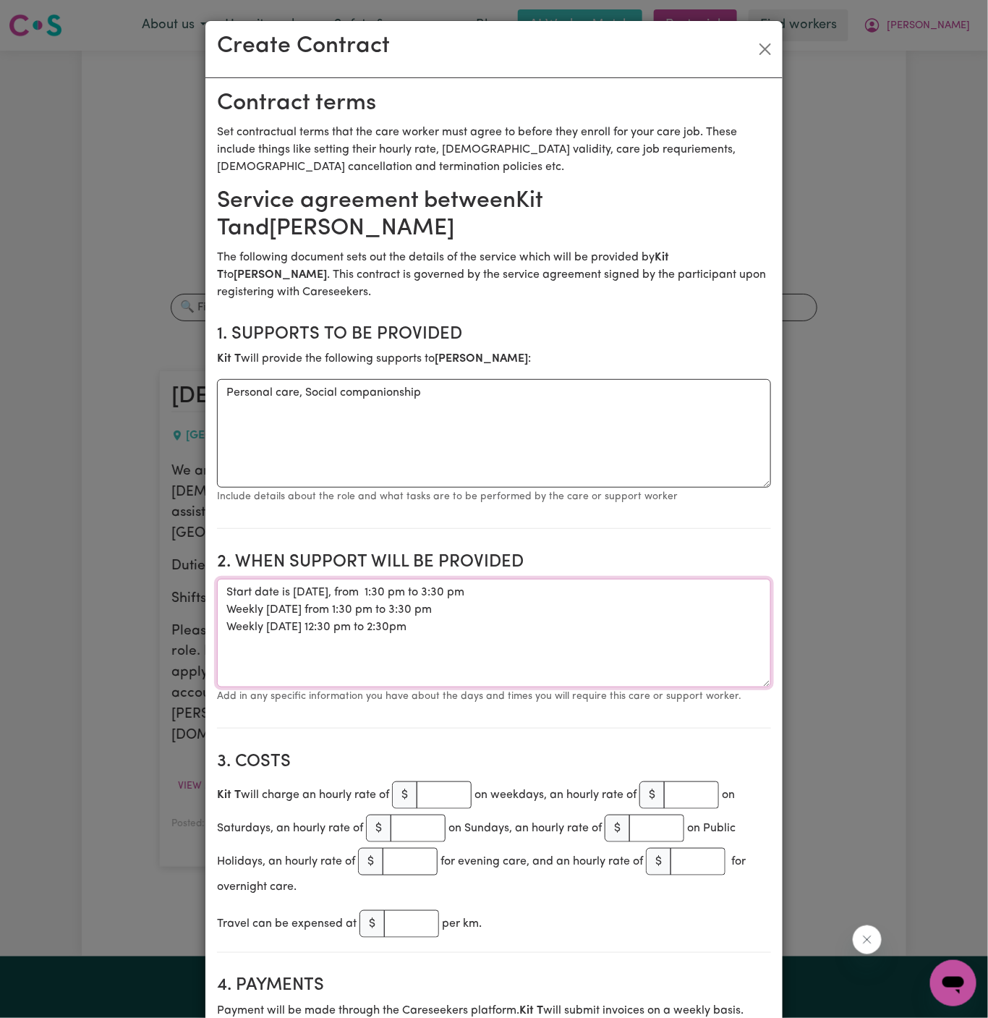
click at [415, 631] on textarea "Start date is [DATE], from 1:30 pm to 3:30 pm Weekly [DATE] from 1:30 pm to 3:3…" at bounding box center [494, 633] width 554 height 109
click at [454, 597] on textarea "Start date is [DATE], from 1:30 pm to 3:30 pm Weekly [DATE] from 1:30 pm to 3:3…" at bounding box center [494, 633] width 554 height 109
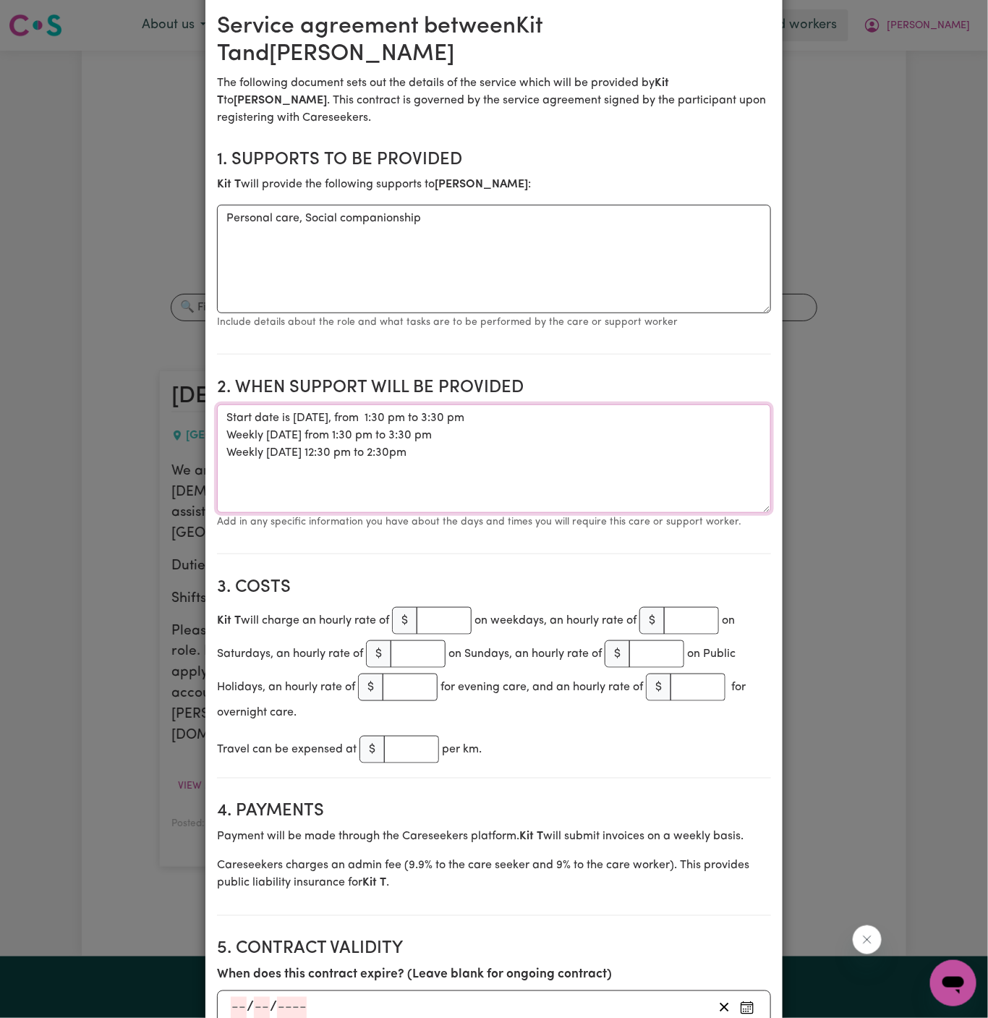
type textarea "Start date is [DATE], from 1:30 pm to 3:30 pm Weekly [DATE] from 1:30 pm to 3:3…"
click at [451, 607] on input "number" at bounding box center [444, 620] width 55 height 27
type input "40"
click at [392, 457] on textarea "Start date is [DATE], from 1:30 pm to 3:30 pm Weekly [DATE] from 1:30 pm to 3:3…" at bounding box center [494, 458] width 554 height 109
click at [435, 448] on textarea "Start date is [DATE], from 1:30 pm to 3:30 pm Weekly [DATE] from 1:30 pm to 3:3…" at bounding box center [494, 458] width 554 height 109
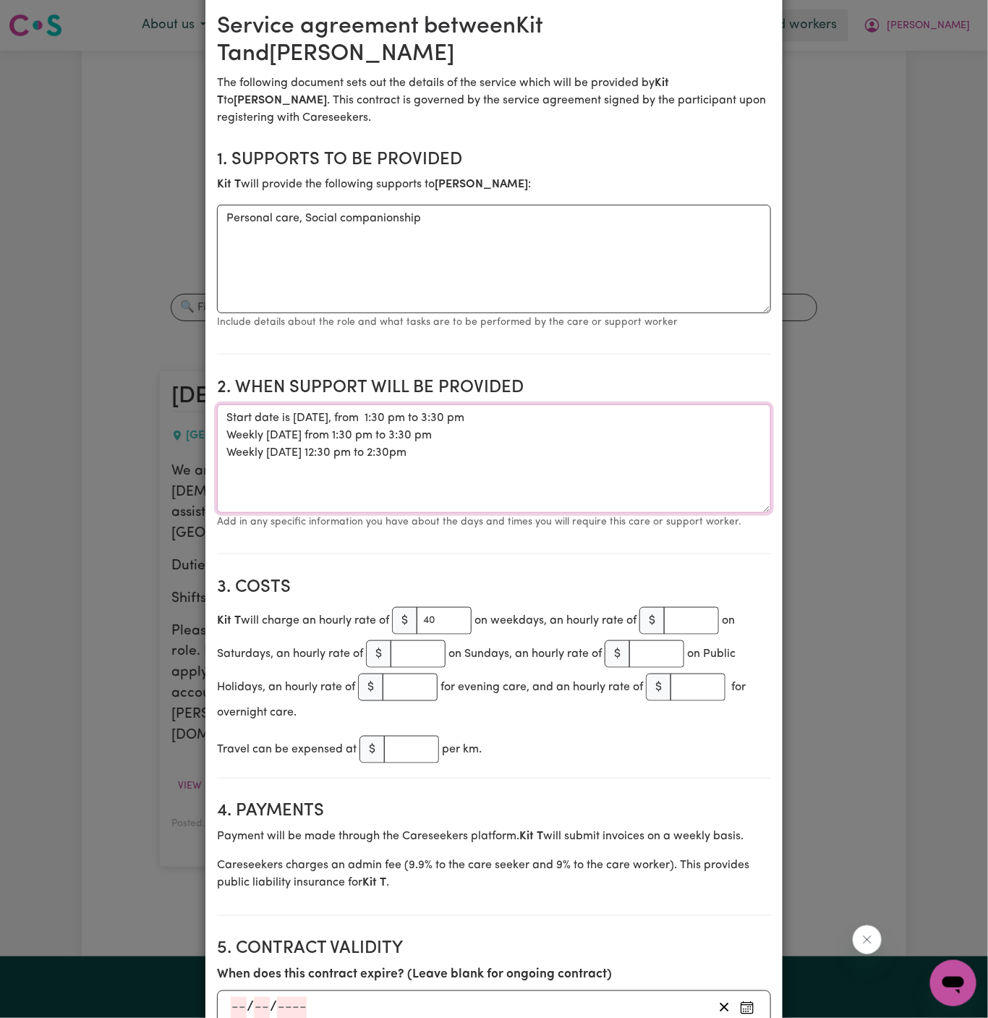
click at [398, 425] on textarea "Start date is [DATE], from 1:30 pm to 3:30 pm Weekly [DATE] from 1:30 pm to 3:3…" at bounding box center [494, 458] width 554 height 109
click at [404, 423] on textarea "Start date is [DATE], from 1:30 pm to 3:30 pm Weekly [DATE] from 1:30 pm to 3:3…" at bounding box center [494, 458] width 554 height 109
click at [488, 448] on textarea "Start date is [DATE], from 1:30 pm to 3:30 pm Weekly [DATE] from 1:30 pm to 3:3…" at bounding box center [494, 458] width 554 height 109
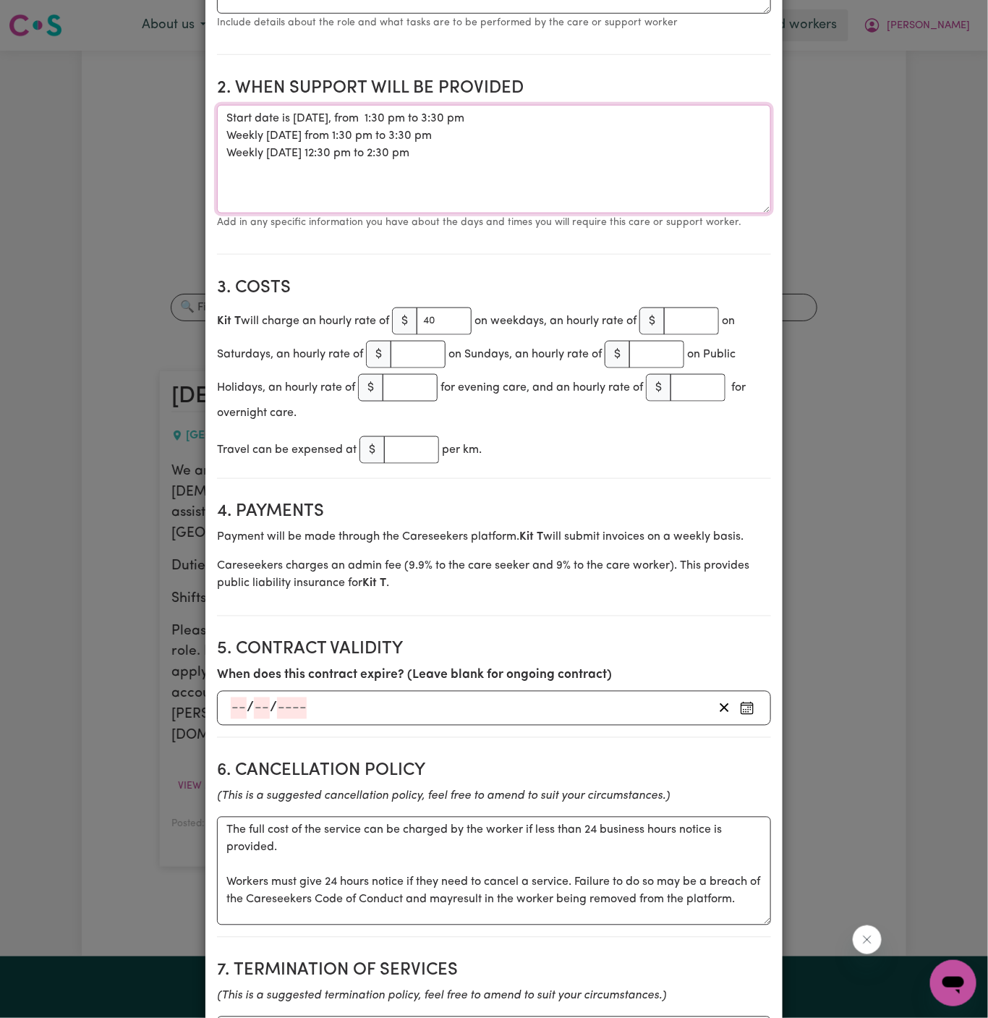
type textarea "Start date is [DATE], from 1:30 pm to 3:30 pm Weekly [DATE] from 1:30 pm to 3:3…"
click at [435, 307] on input "40" at bounding box center [444, 320] width 55 height 27
type input "50"
click at [522, 322] on div "Kit T will charge an hourly rate of $ 50 on weekdays, an hourly rate of $ on Sa…" at bounding box center [494, 363] width 554 height 117
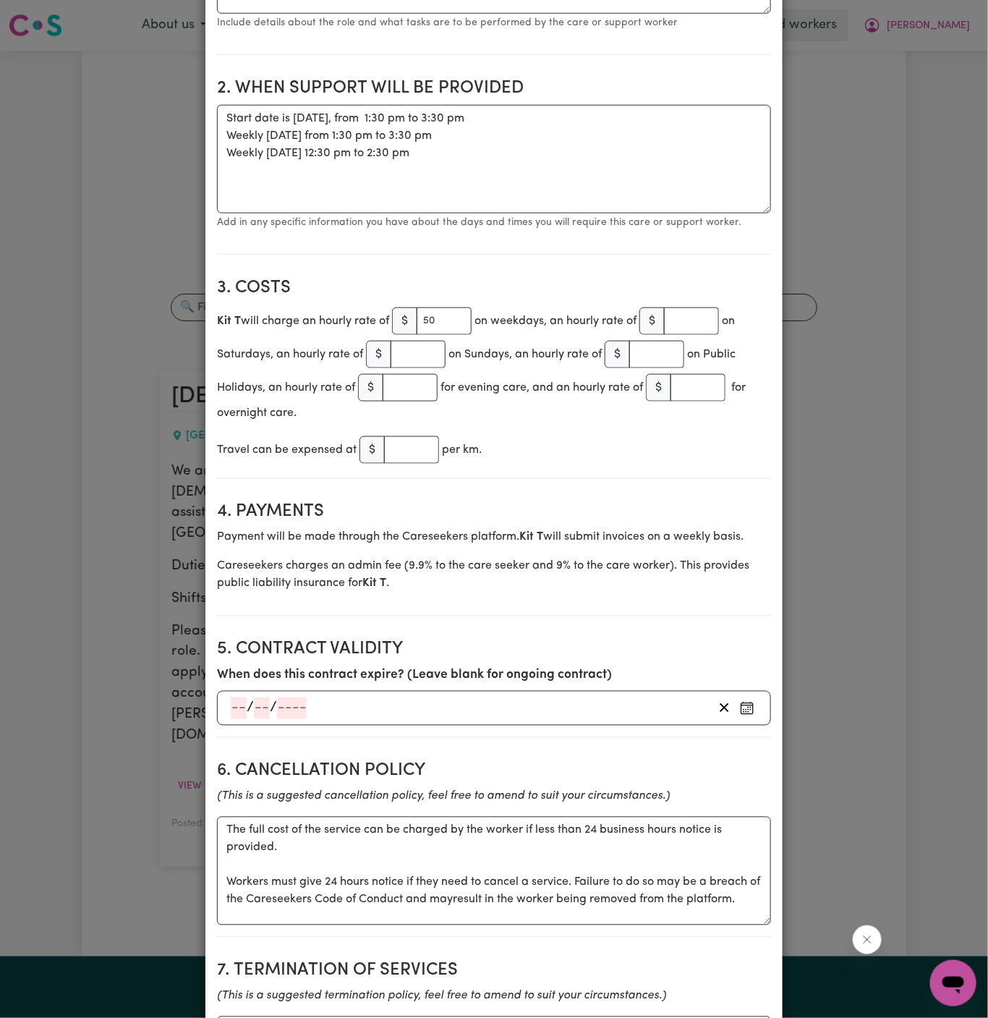
click at [572, 433] on div "Travel can be expensed at $ per km." at bounding box center [494, 449] width 554 height 33
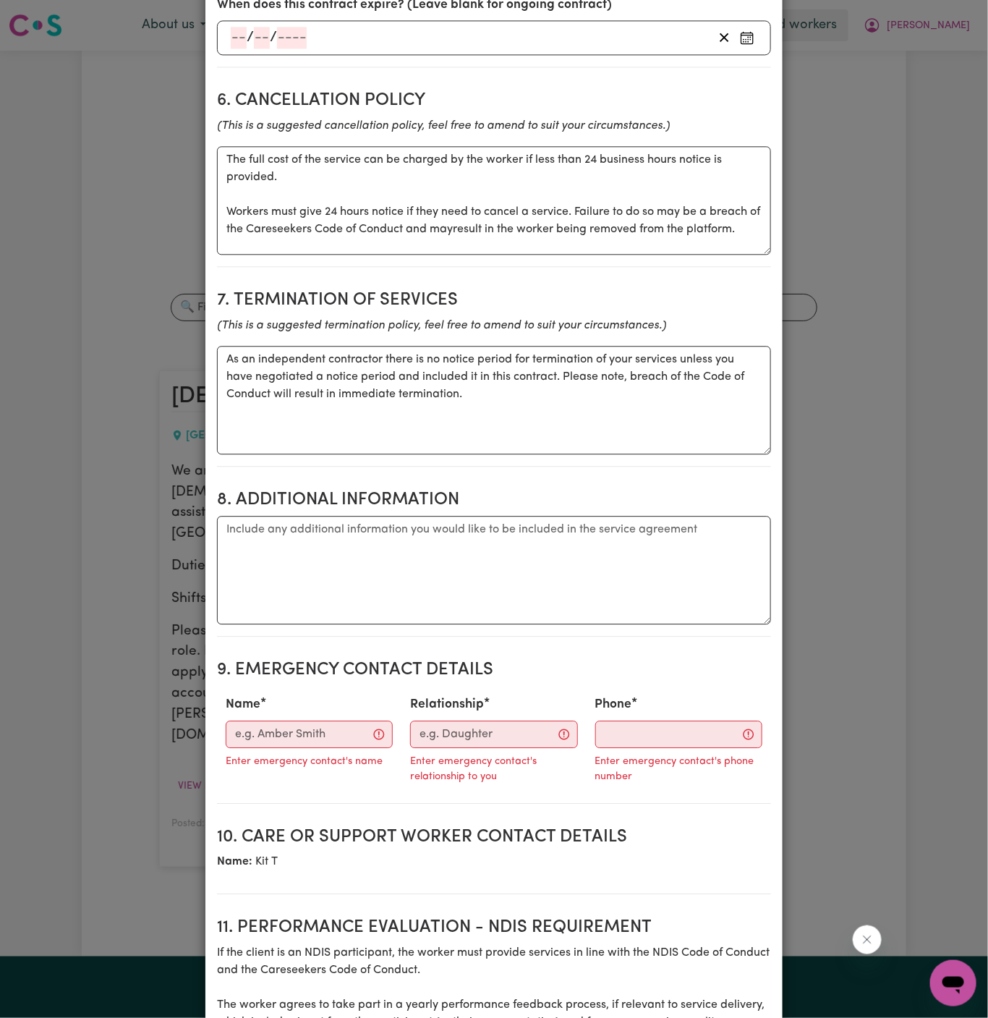
scroll to position [1221, 0]
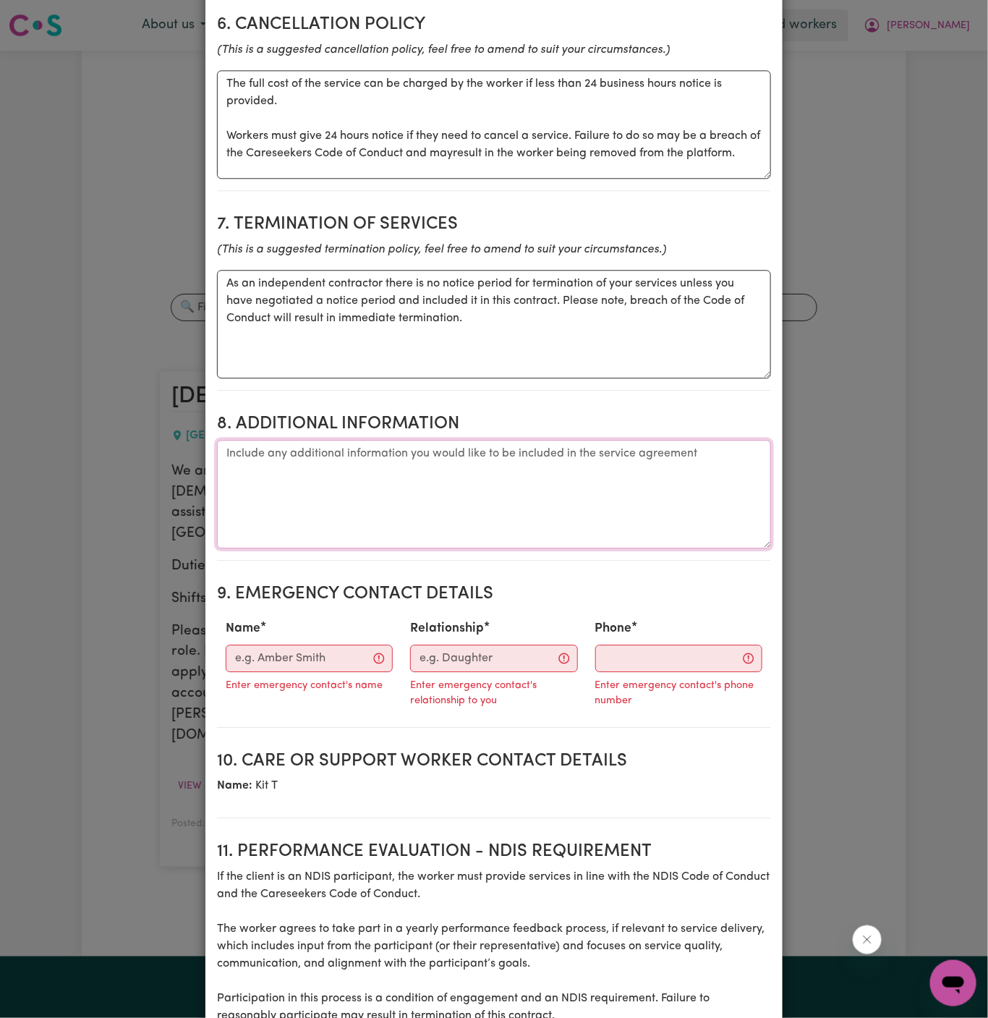
click at [493, 463] on textarea "Additional information" at bounding box center [494, 494] width 554 height 109
paste textarea "Client’s Address: [STREET_ADDRESS][PERSON_NAME] daughter [PERSON_NAME] will be …"
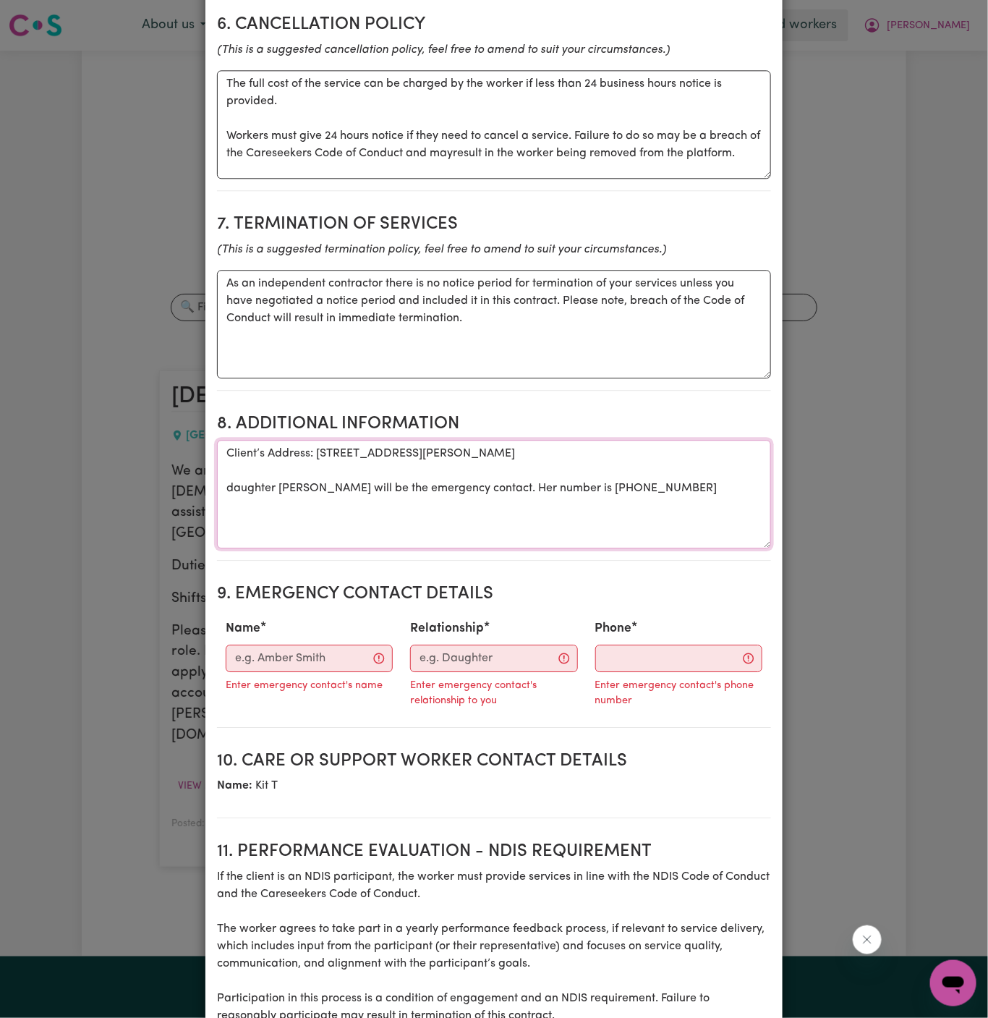
click at [226, 455] on textarea "Client’s Address: [STREET_ADDRESS][PERSON_NAME] daughter [PERSON_NAME] will be …" at bounding box center [494, 494] width 554 height 109
click at [392, 482] on textarea "Client’s Address: [STREET_ADDRESS][PERSON_NAME] Her daughter [PERSON_NAME] will…" at bounding box center [494, 494] width 554 height 109
click at [588, 506] on textarea "Client’s Address: [STREET_ADDRESS][PERSON_NAME] Her daughter [PERSON_NAME] will…" at bounding box center [494, 494] width 554 height 109
type textarea "Client’s Address: [STREET_ADDRESS][PERSON_NAME] Her daughter [PERSON_NAME] will…"
click at [311, 645] on input "Name" at bounding box center [309, 658] width 167 height 27
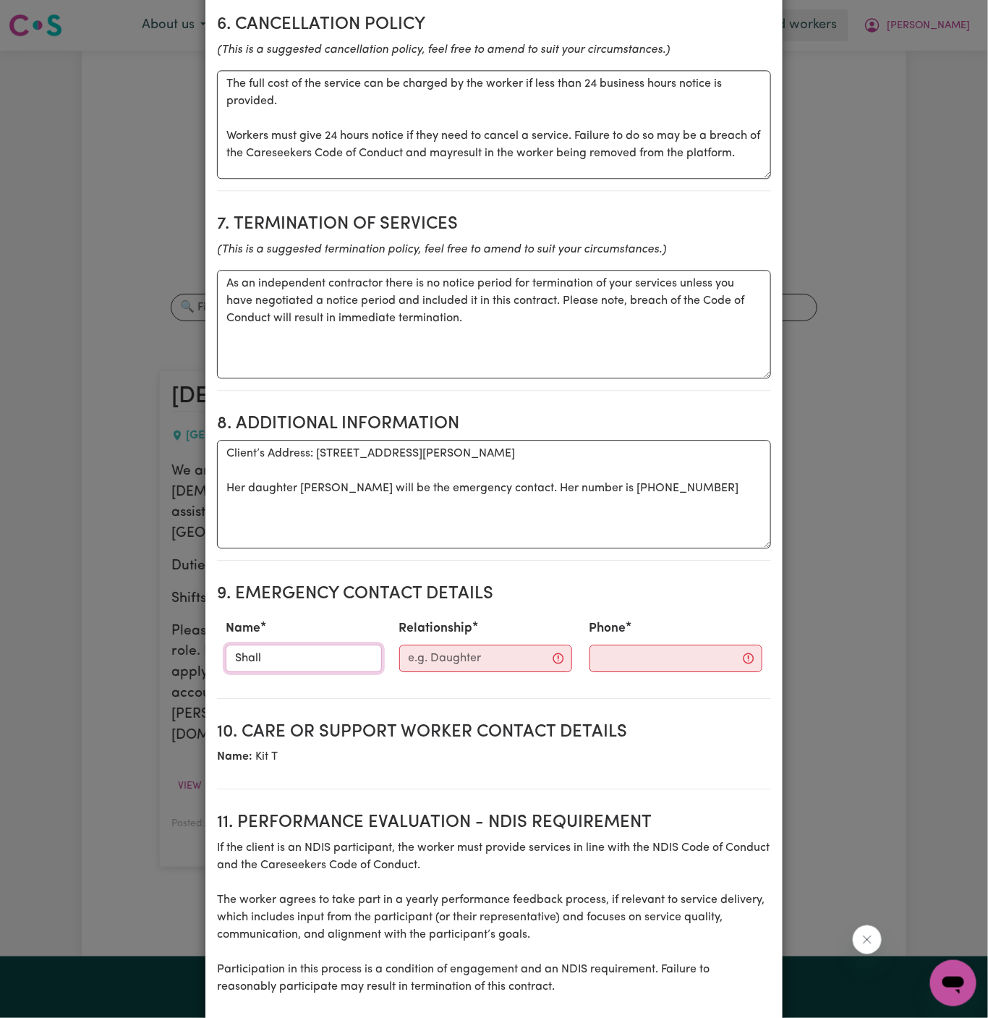
type input "Shallian"
click at [454, 640] on div "Relationship" at bounding box center [486, 646] width 190 height 64
click at [492, 645] on input "Relationship" at bounding box center [485, 658] width 173 height 27
type input "Provider- Home Caring [GEOGRAPHIC_DATA]"
click at [641, 645] on input "Phone" at bounding box center [663, 658] width 175 height 27
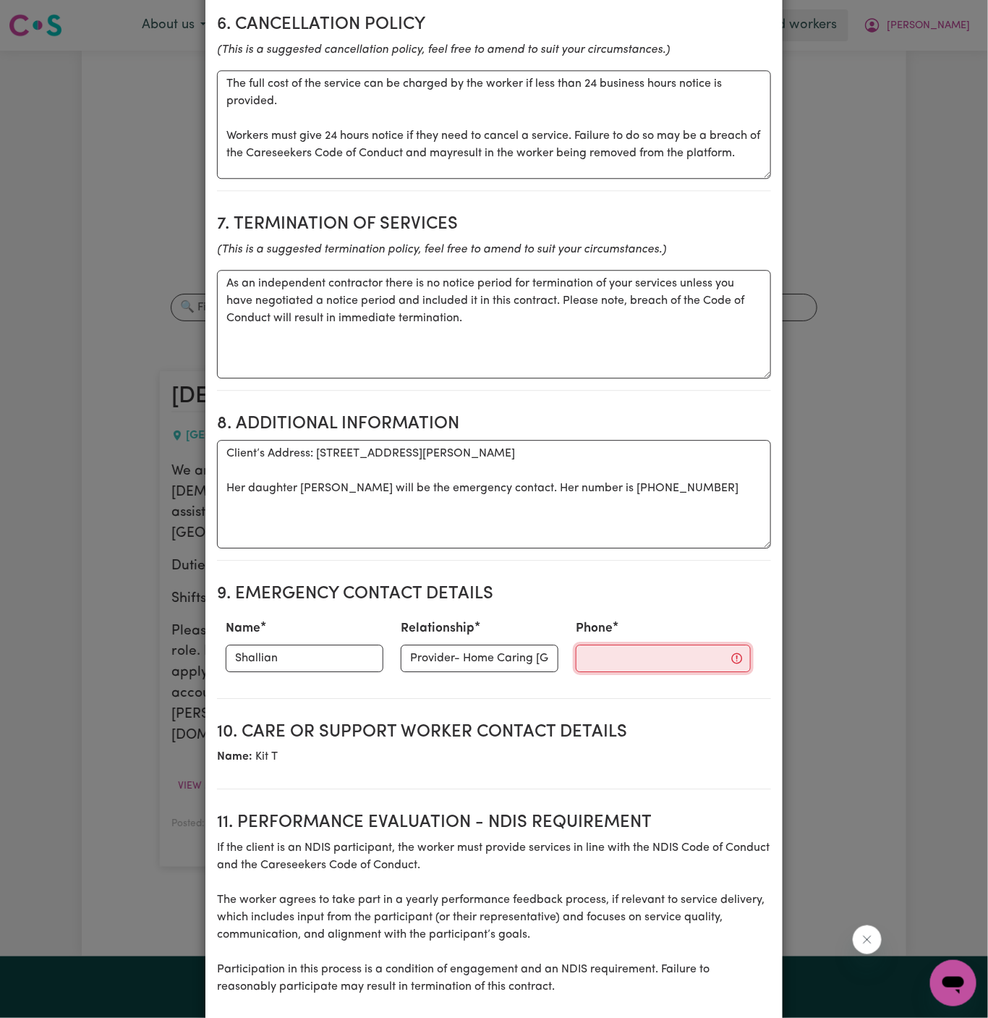
click at [619, 645] on input "Phone" at bounding box center [663, 658] width 175 height 27
paste input "61 448 257 754"
type input "61 448 257 754"
click at [612, 584] on h2 "9. Emergency Contact Details" at bounding box center [494, 594] width 554 height 21
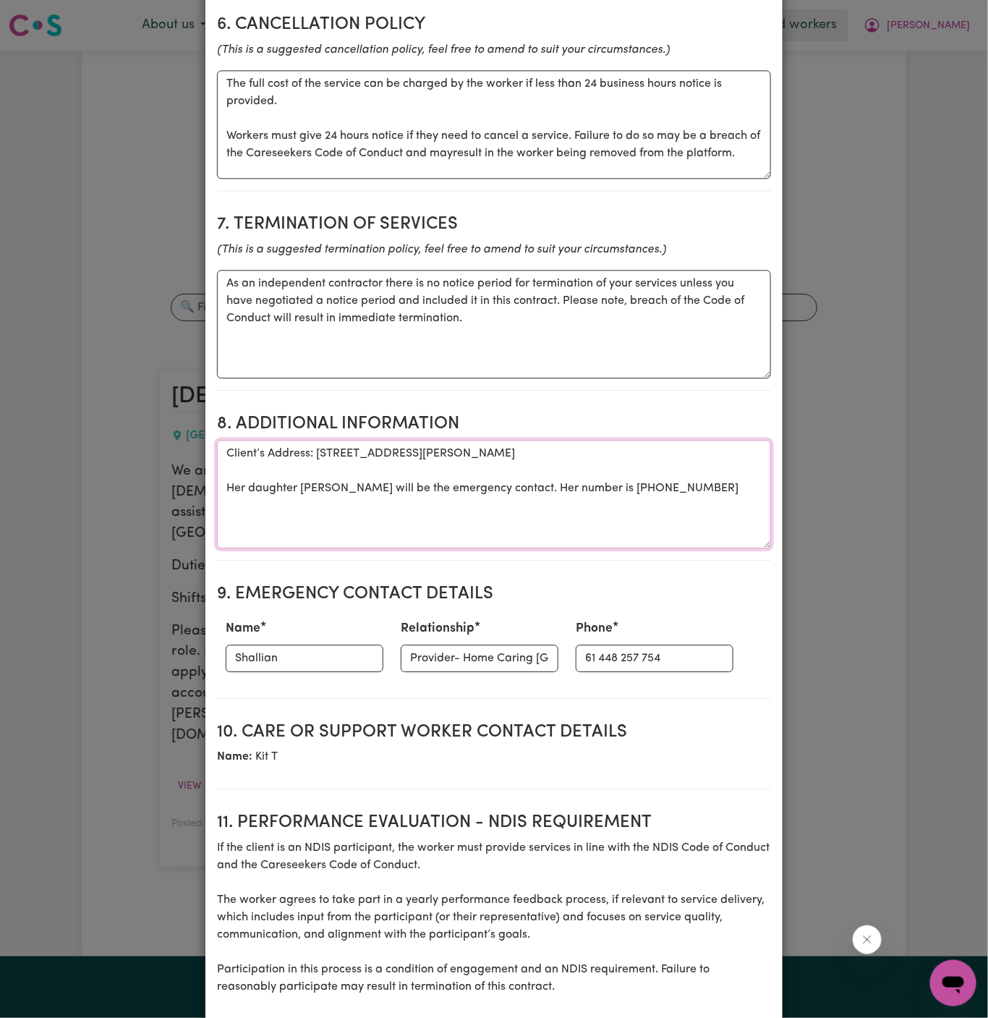
click at [546, 460] on textarea "Client’s Address: [STREET_ADDRESS][PERSON_NAME] Her daughter [PERSON_NAME] will…" at bounding box center [494, 494] width 554 height 109
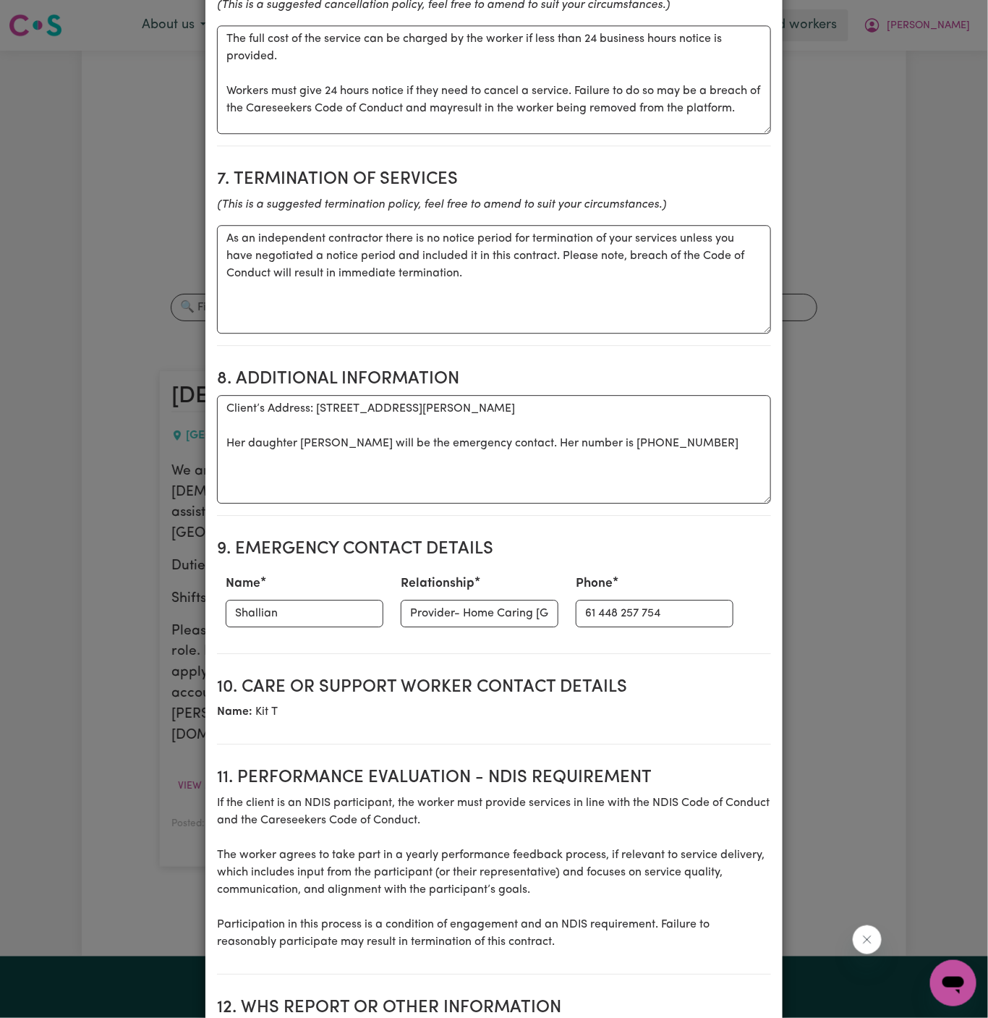
scroll to position [1474, 0]
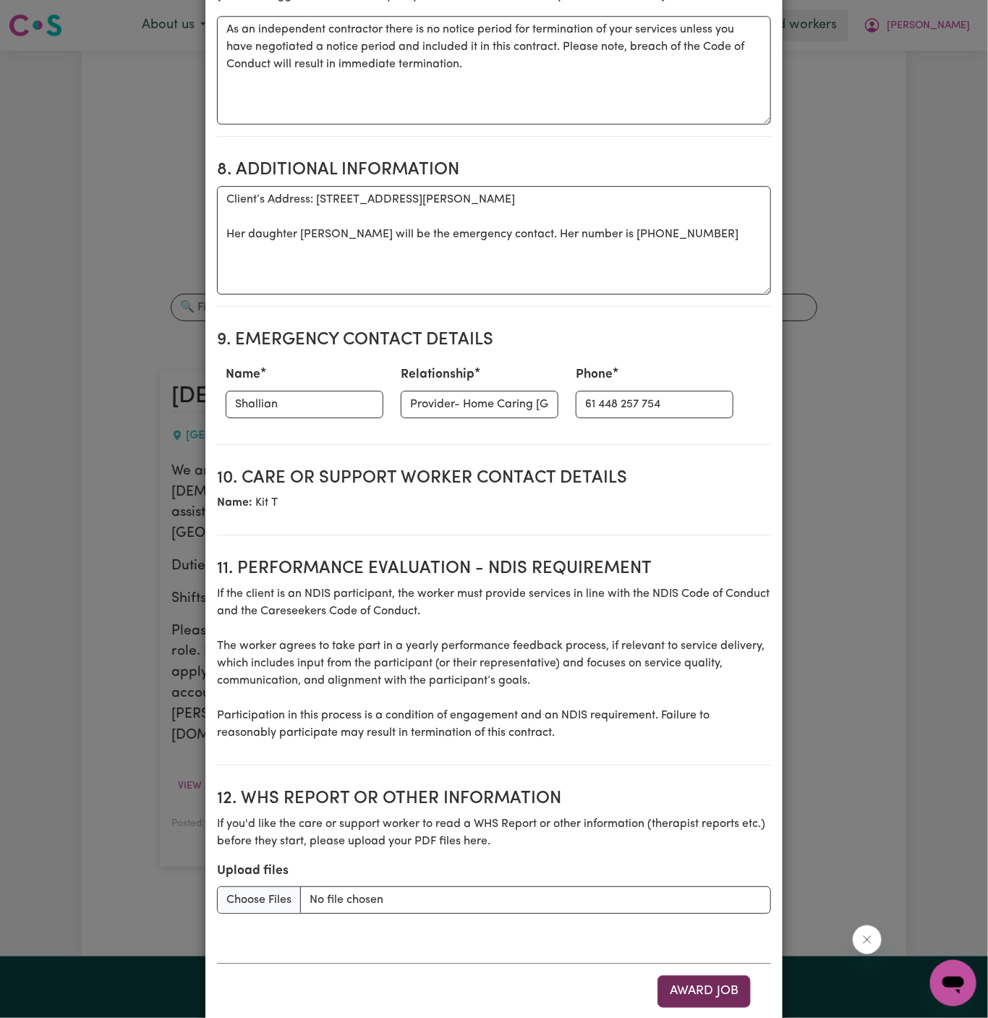
click at [710, 975] on button "Award Job" at bounding box center [704, 991] width 93 height 32
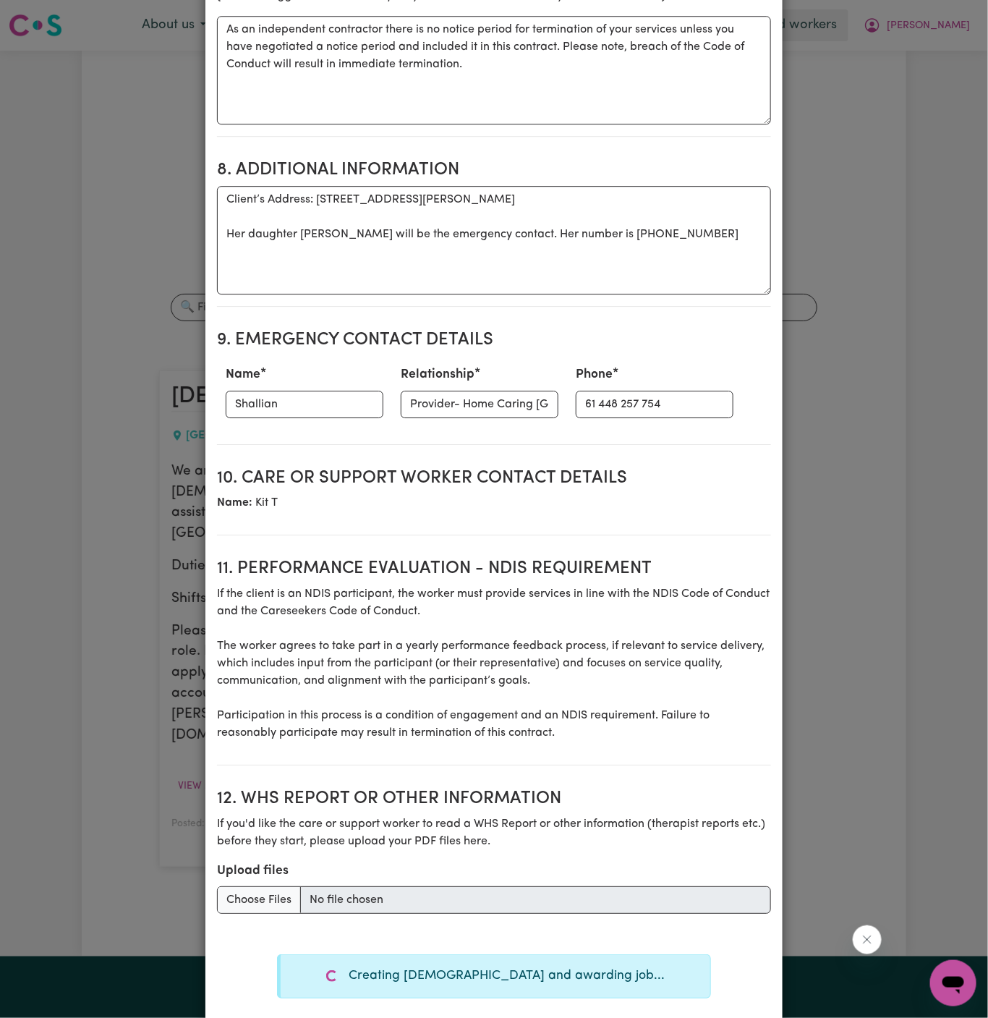
type textarea "Tasks required: Personal care, Social companionship"
type textarea "Days required: [DATE] Approximately 3 hours to be delivered per day. Start date…"
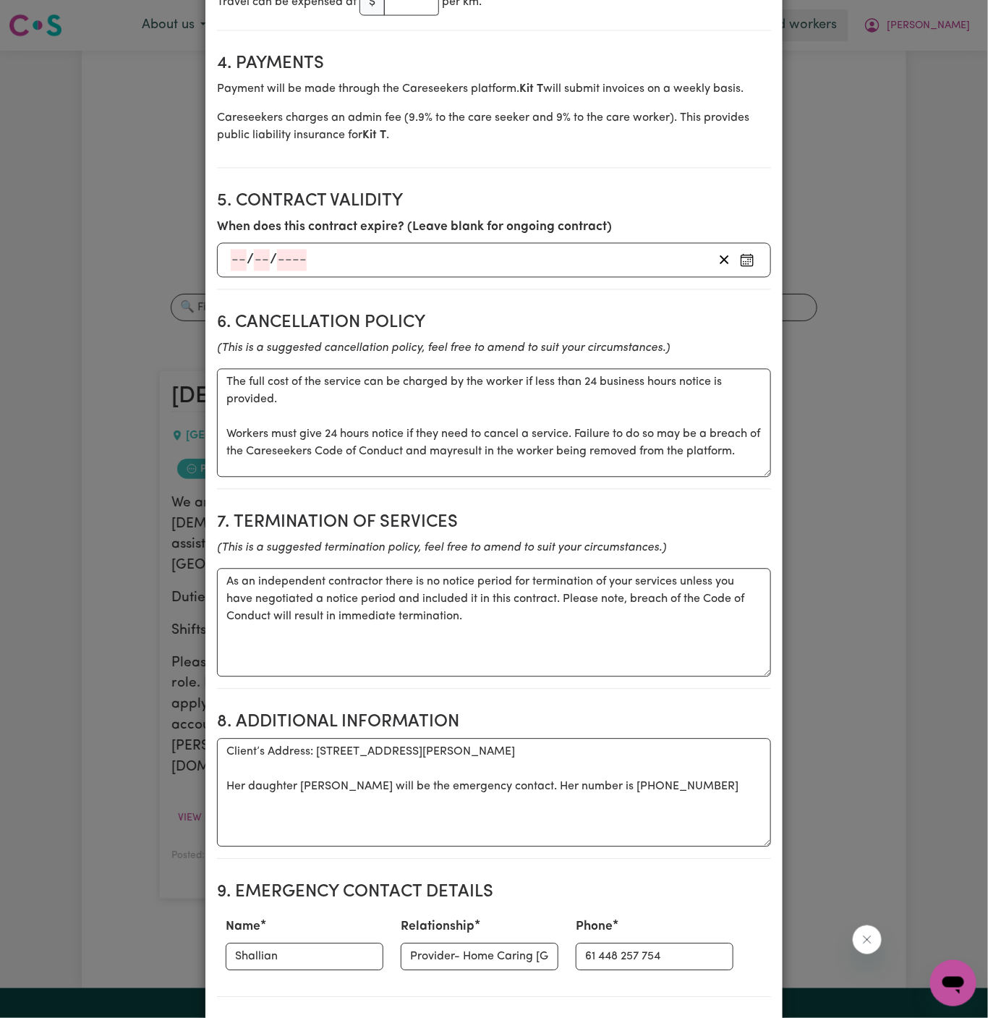
scroll to position [0, 0]
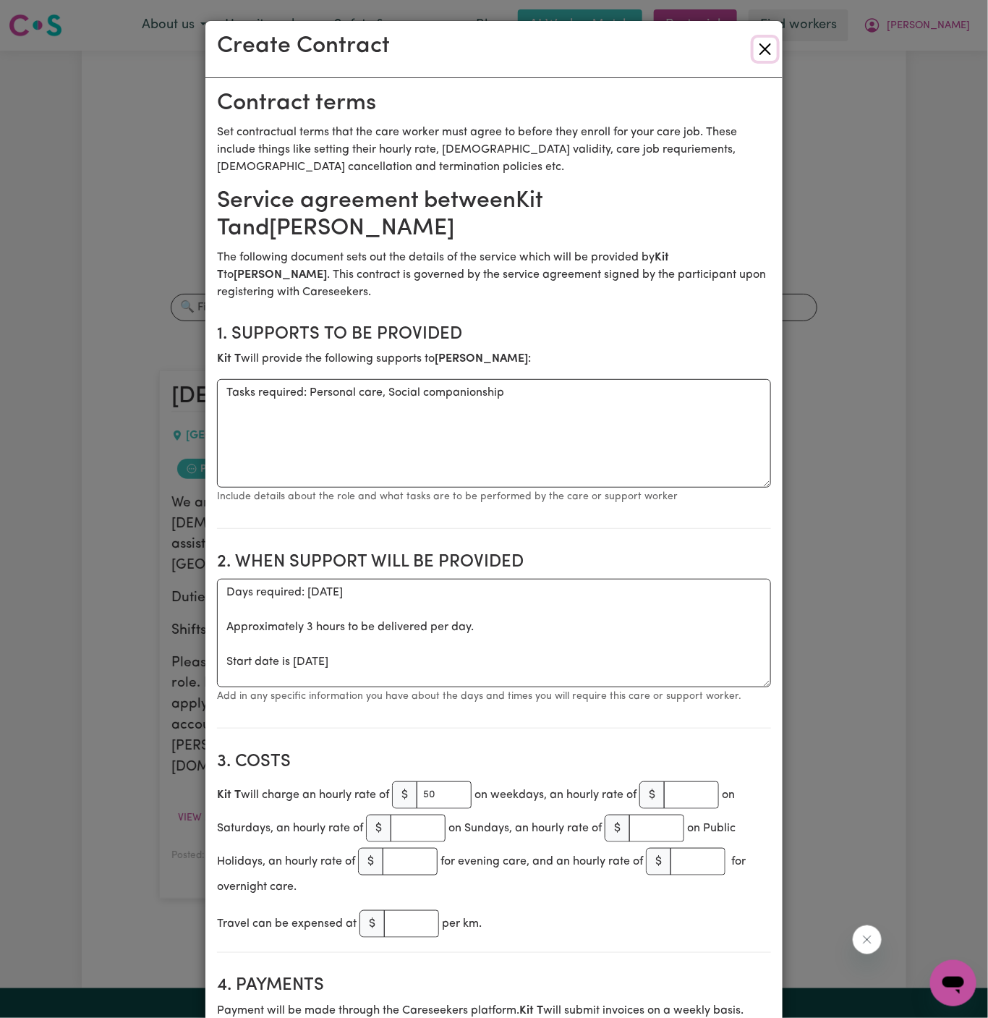
click at [768, 45] on button "Close" at bounding box center [765, 49] width 23 height 23
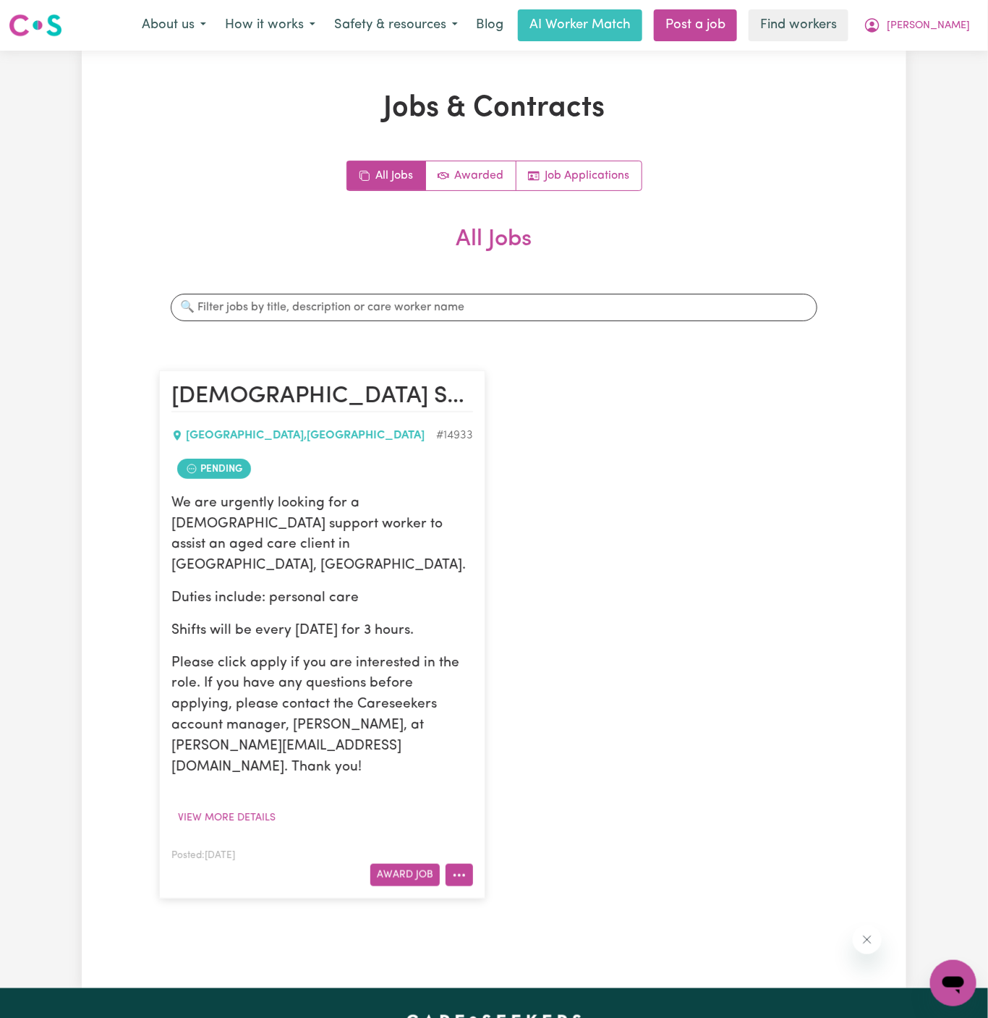
click at [462, 868] on icon "More options" at bounding box center [459, 875] width 14 height 14
click at [543, 712] on link "Make Booking" at bounding box center [516, 726] width 140 height 29
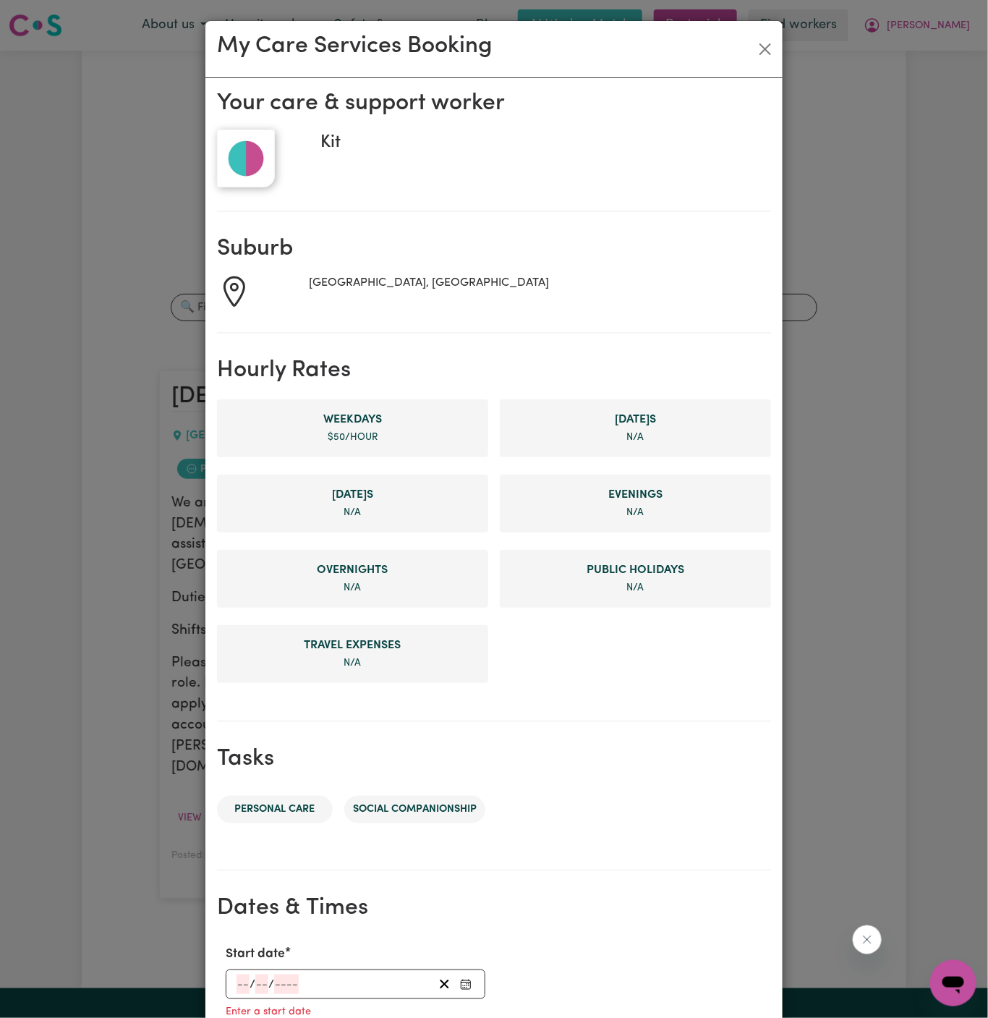
scroll to position [331, 0]
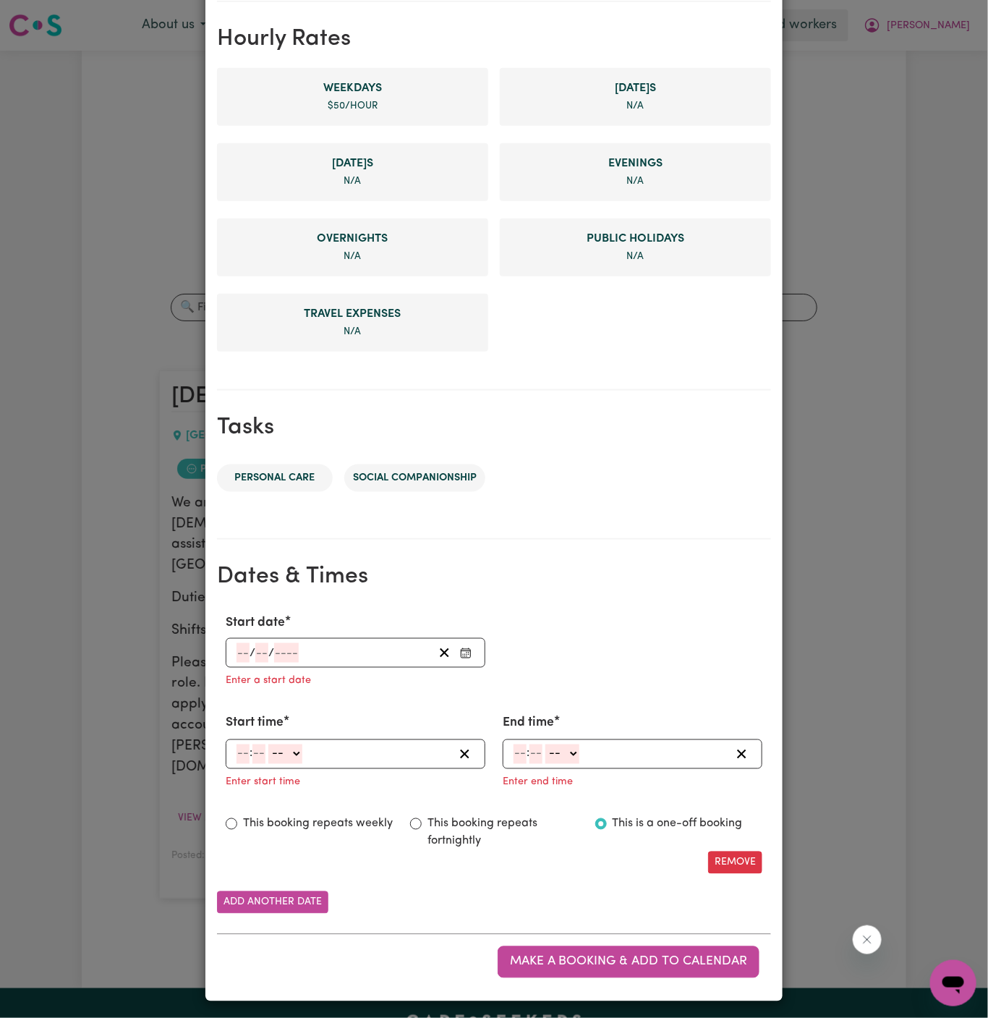
click at [242, 640] on div "/ /" at bounding box center [356, 653] width 260 height 30
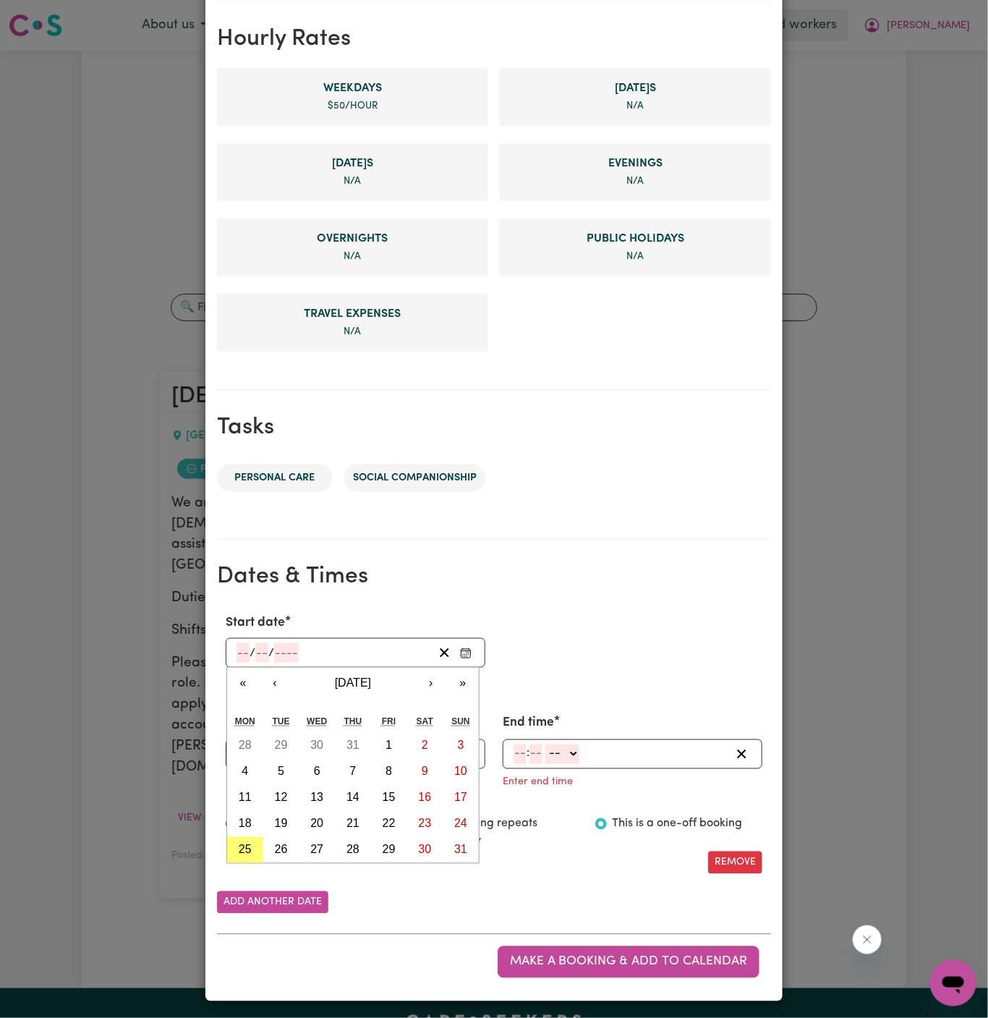
click at [242, 645] on input "number" at bounding box center [243, 653] width 13 height 20
click at [284, 849] on abbr "26" at bounding box center [281, 850] width 13 height 12
type input "[DATE]"
type input "26"
type input "8"
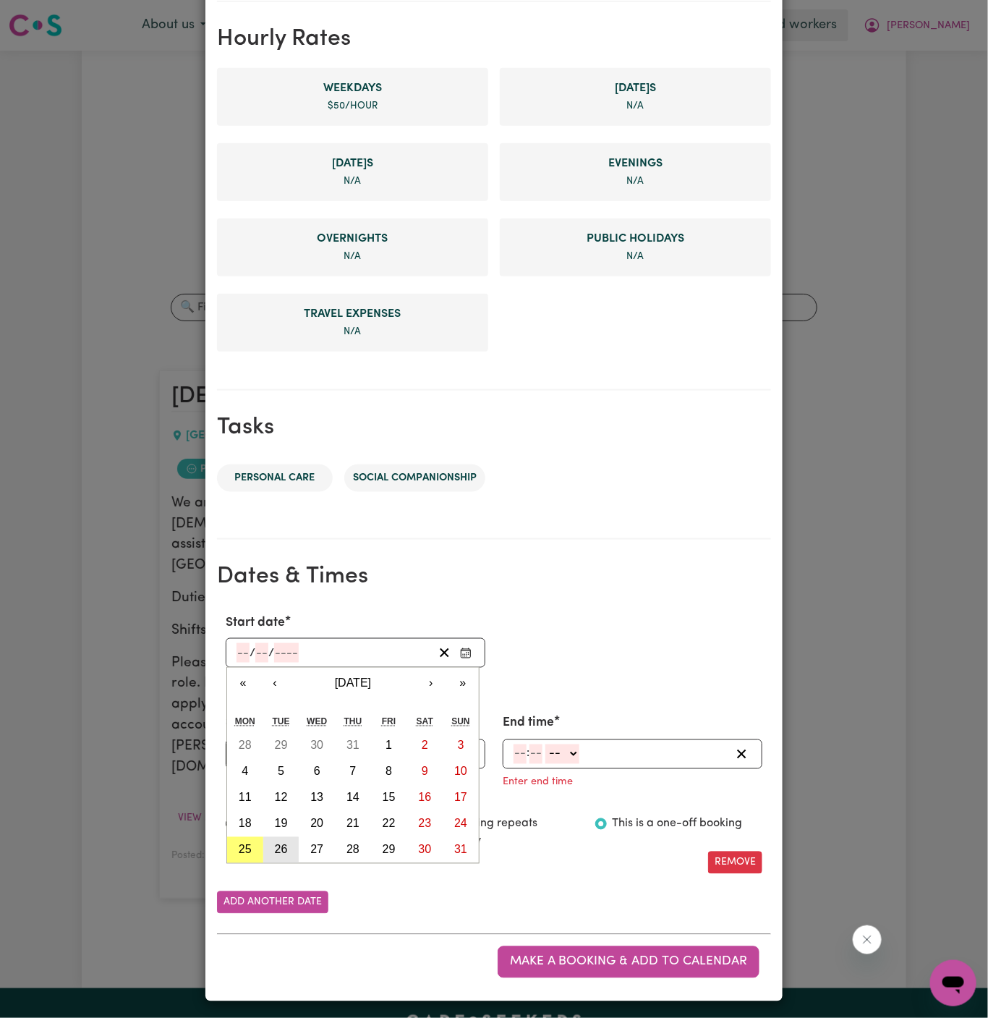
type input "2025"
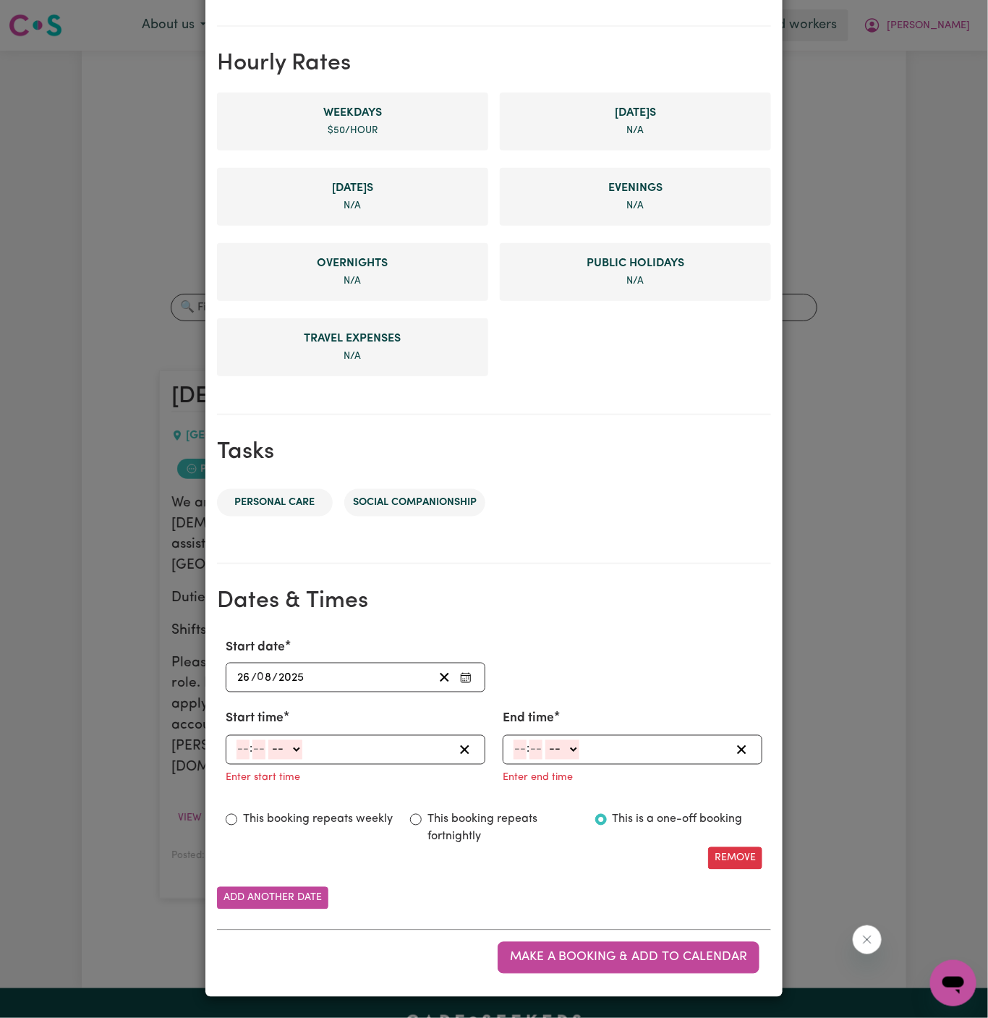
scroll to position [302, 0]
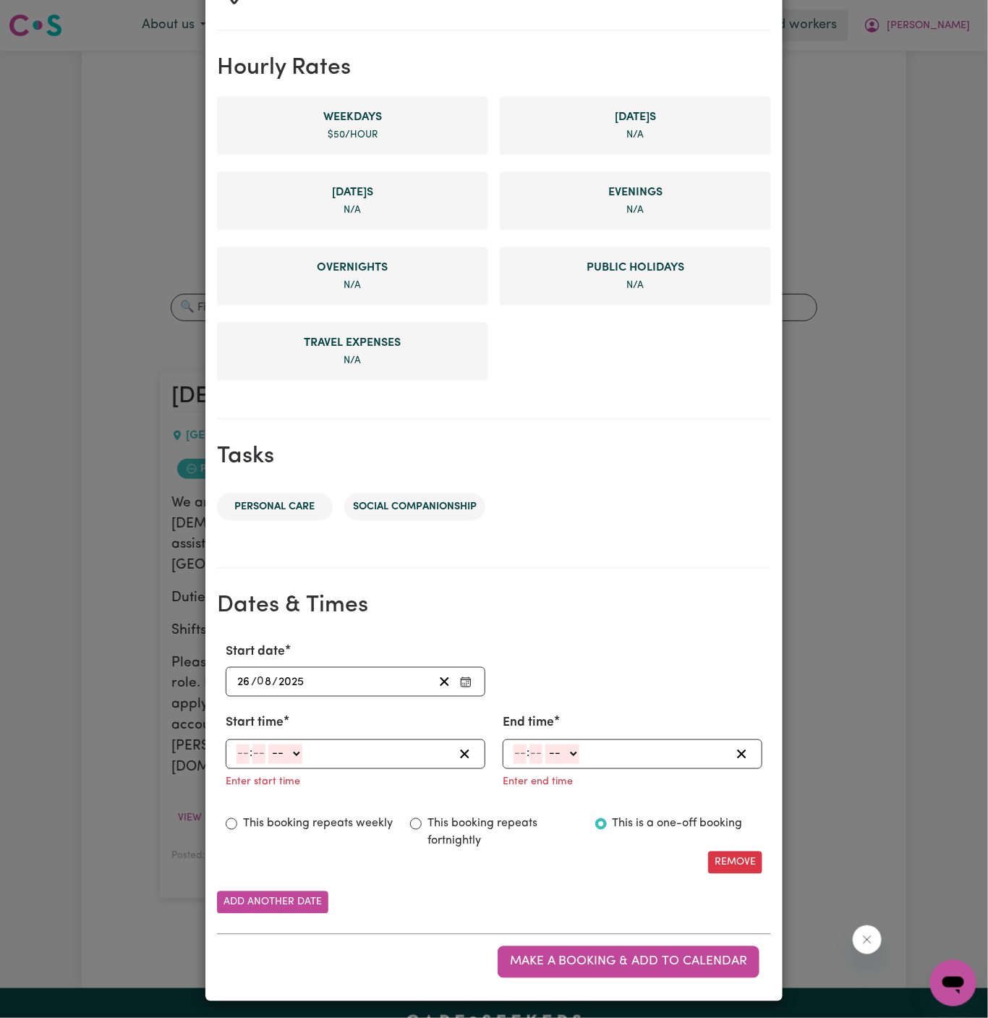
click at [247, 747] on input "number" at bounding box center [243, 754] width 13 height 20
type input "1"
click at [255, 755] on input "number" at bounding box center [253, 754] width 13 height 20
type input "30"
click at [300, 751] on select "-- AM PM" at bounding box center [283, 754] width 34 height 20
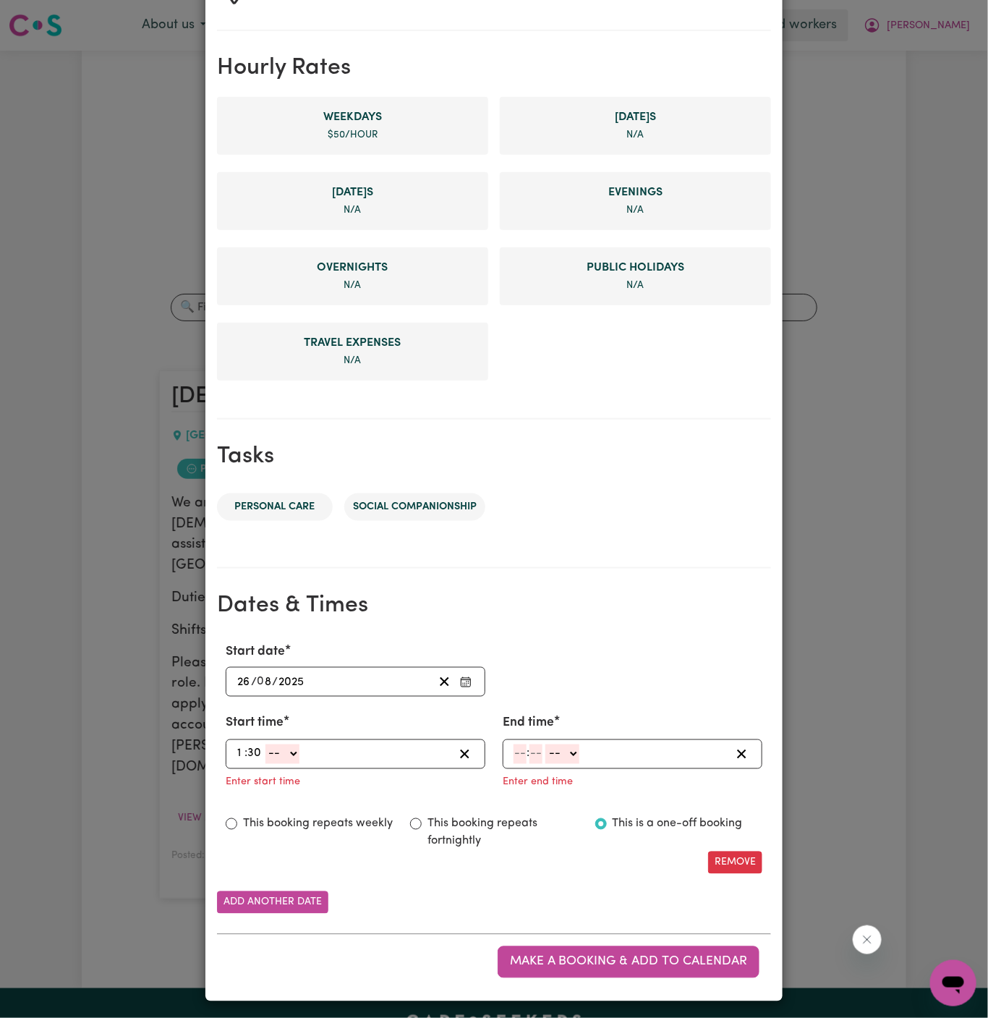
select select "pm"
click at [266, 744] on select "-- AM PM" at bounding box center [283, 754] width 34 height 20
type input "13:30"
click at [520, 750] on input "number" at bounding box center [520, 754] width 13 height 20
type input "3"
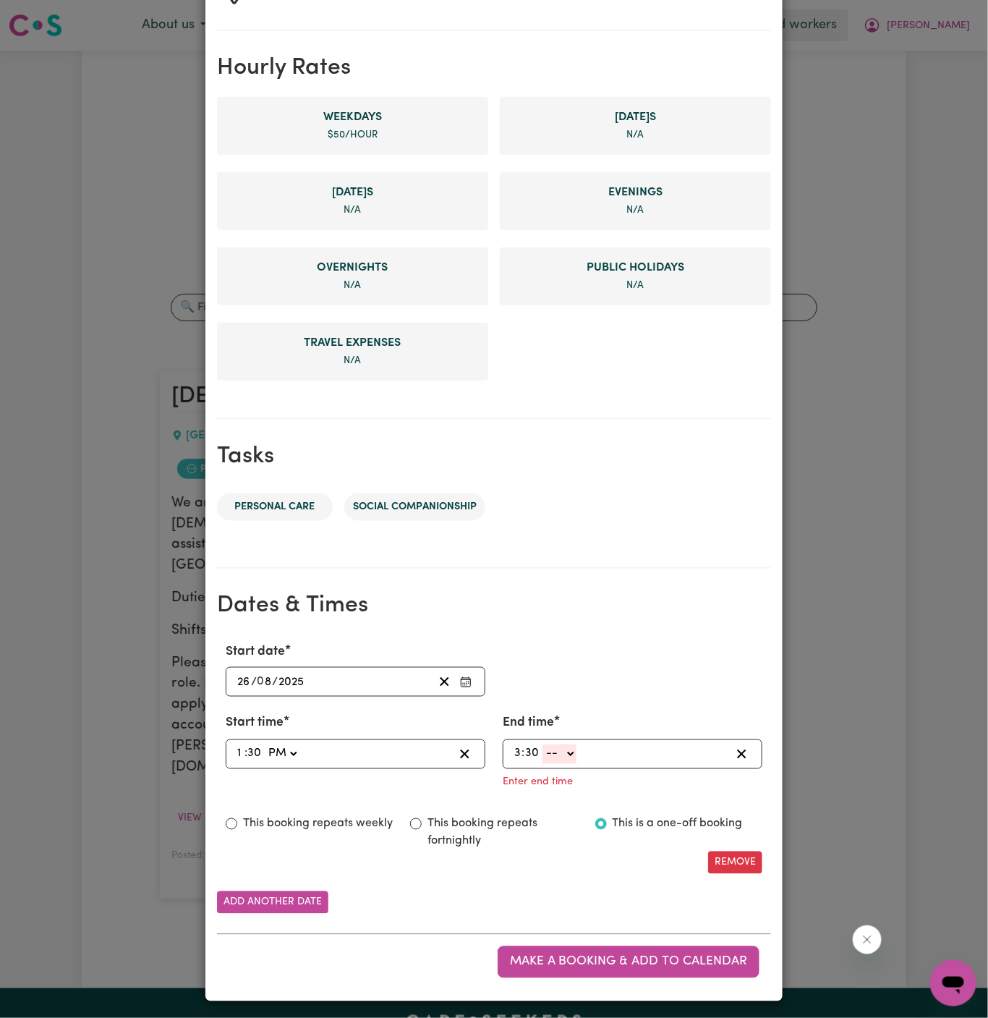
type input "30"
click at [561, 751] on select "-- AM PM" at bounding box center [560, 754] width 34 height 20
select select "pm"
click at [543, 764] on select "-- AM PM" at bounding box center [560, 754] width 34 height 20
type input "15:30"
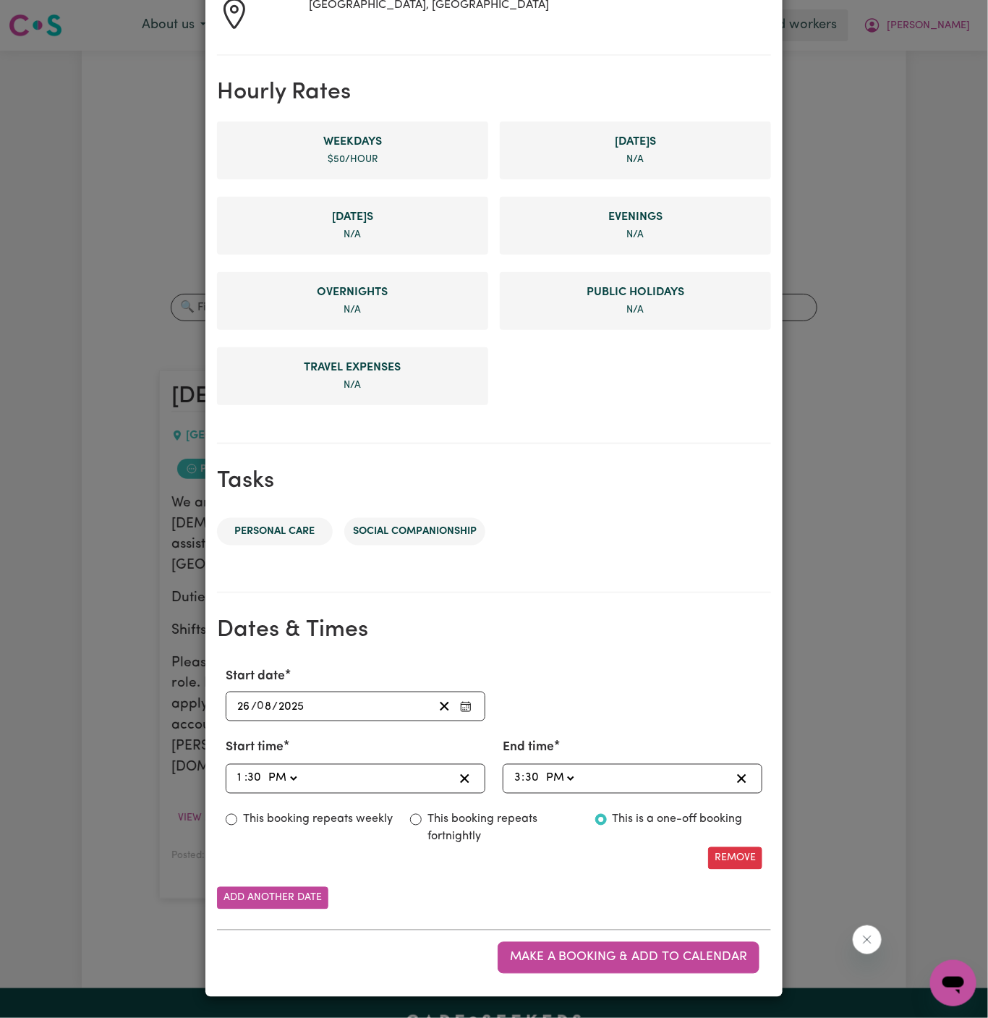
scroll to position [273, 0]
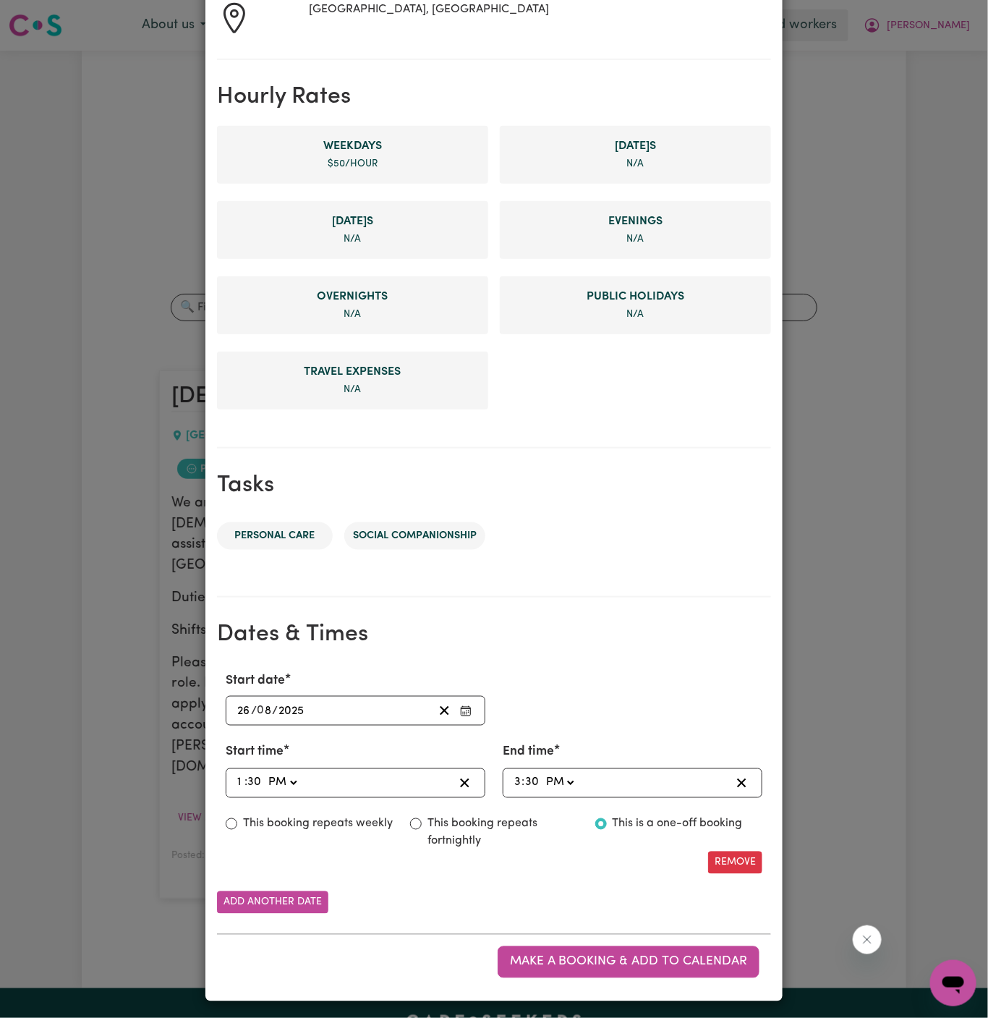
click at [374, 820] on label "This booking repeats weekly" at bounding box center [318, 823] width 150 height 17
click at [237, 820] on input "This booking repeats weekly" at bounding box center [232, 824] width 12 height 12
radio input "true"
click at [306, 899] on button "Add another date" at bounding box center [272, 902] width 111 height 22
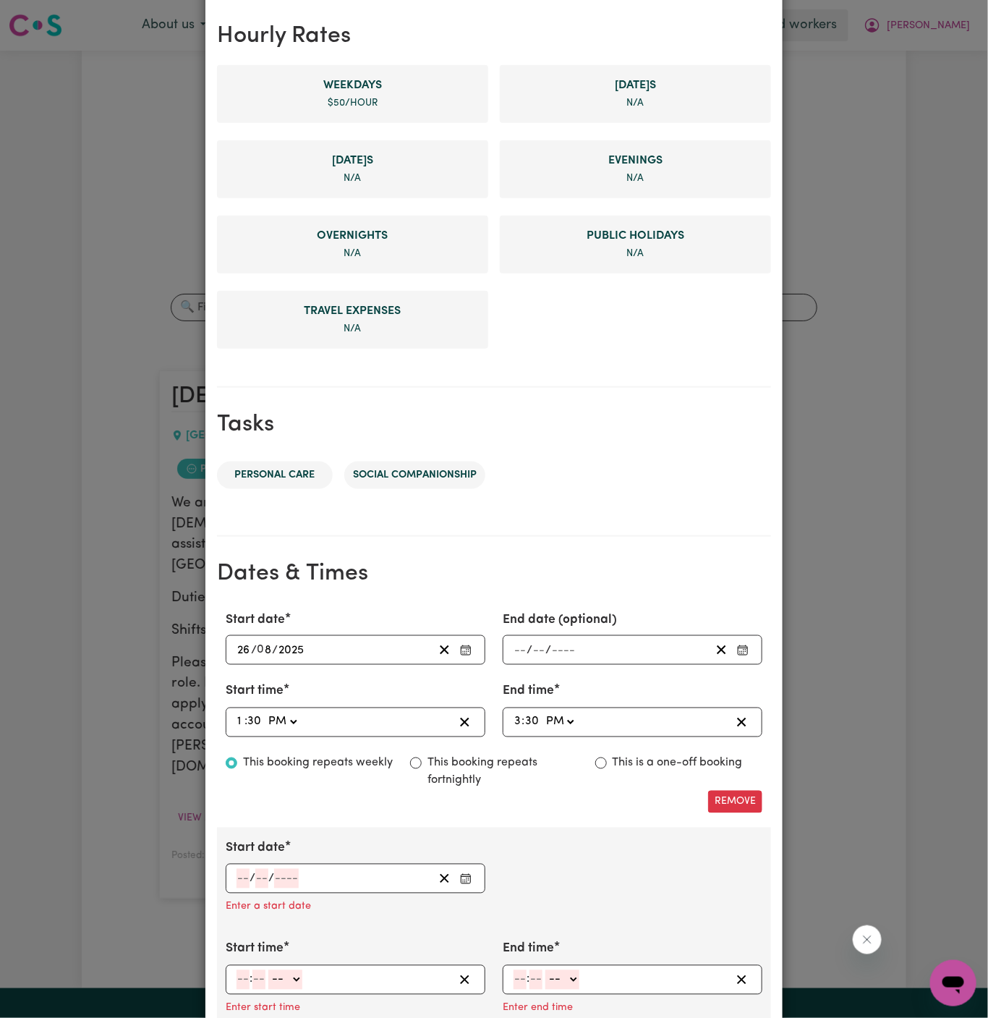
scroll to position [398, 0]
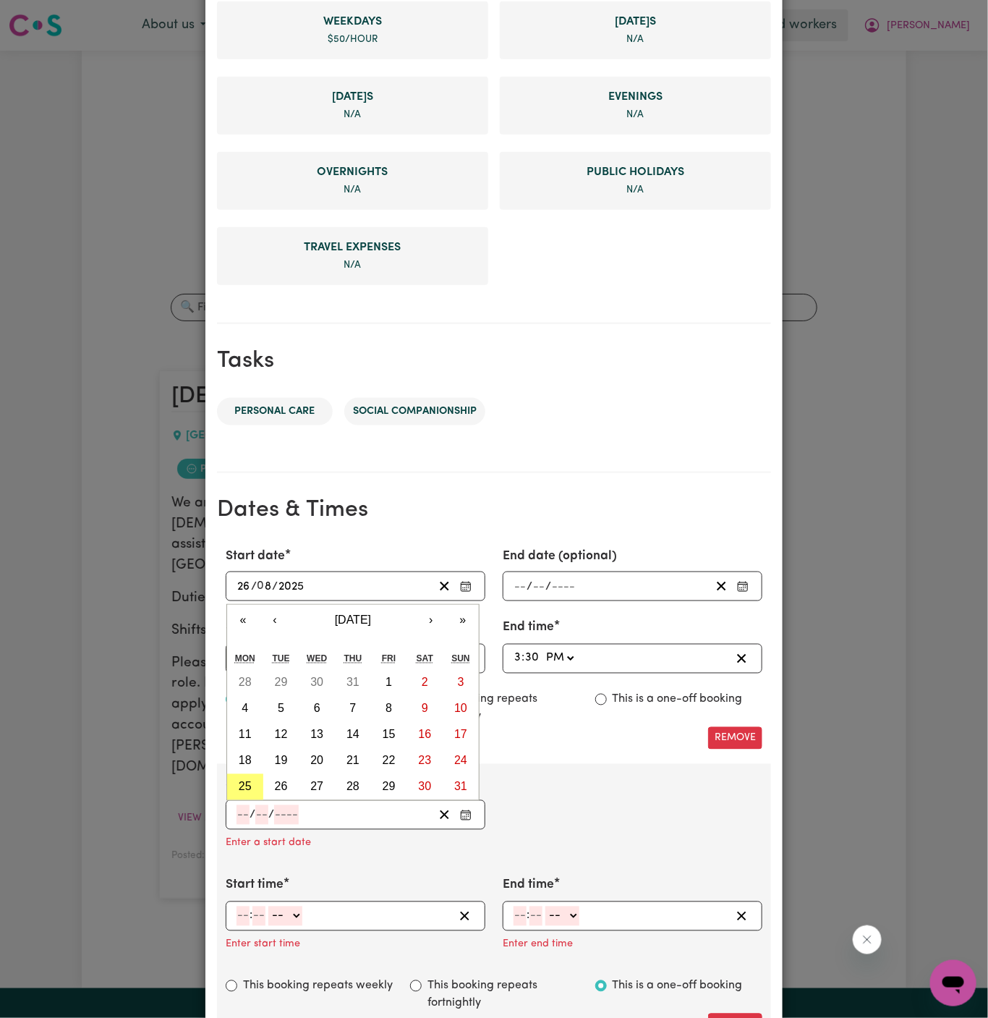
click at [240, 807] on input "number" at bounding box center [243, 815] width 13 height 20
click at [355, 785] on abbr "28" at bounding box center [353, 787] width 13 height 12
type input "[DATE]"
type input "28"
type input "8"
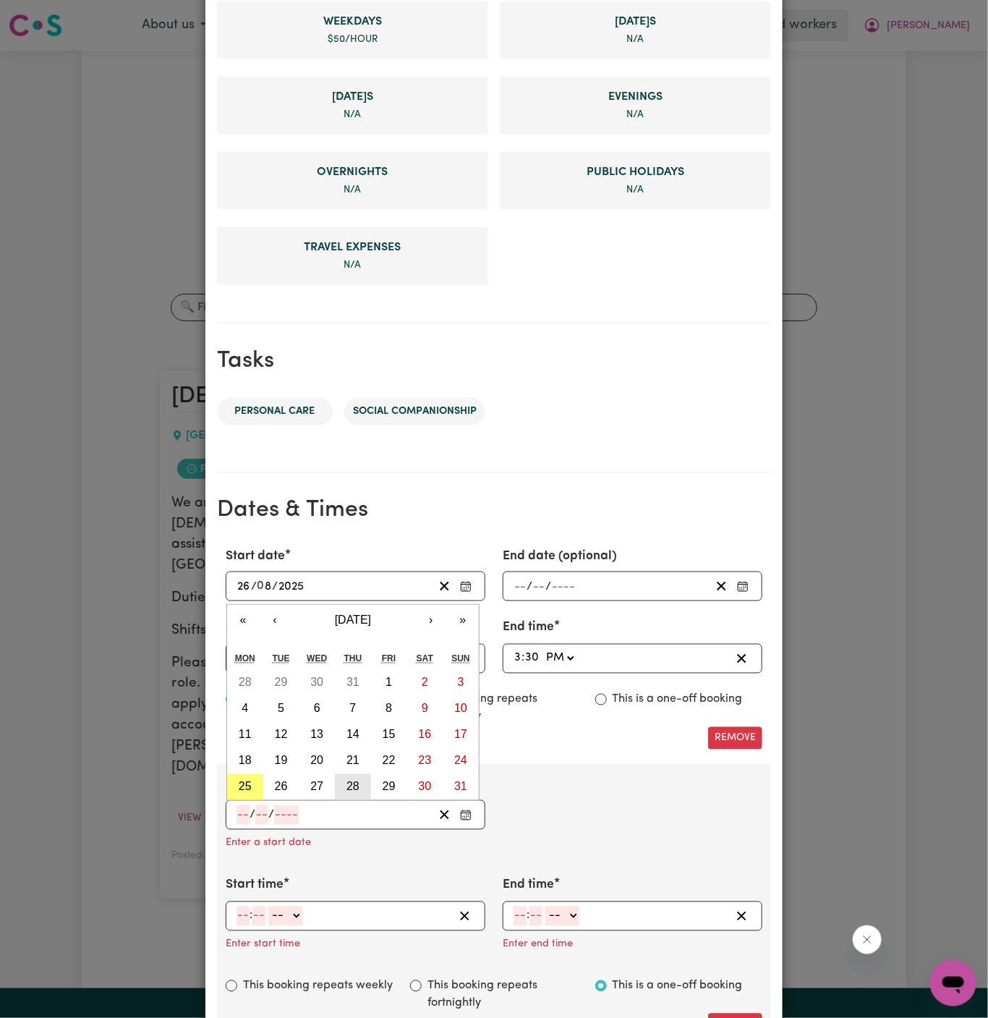
type input "2025"
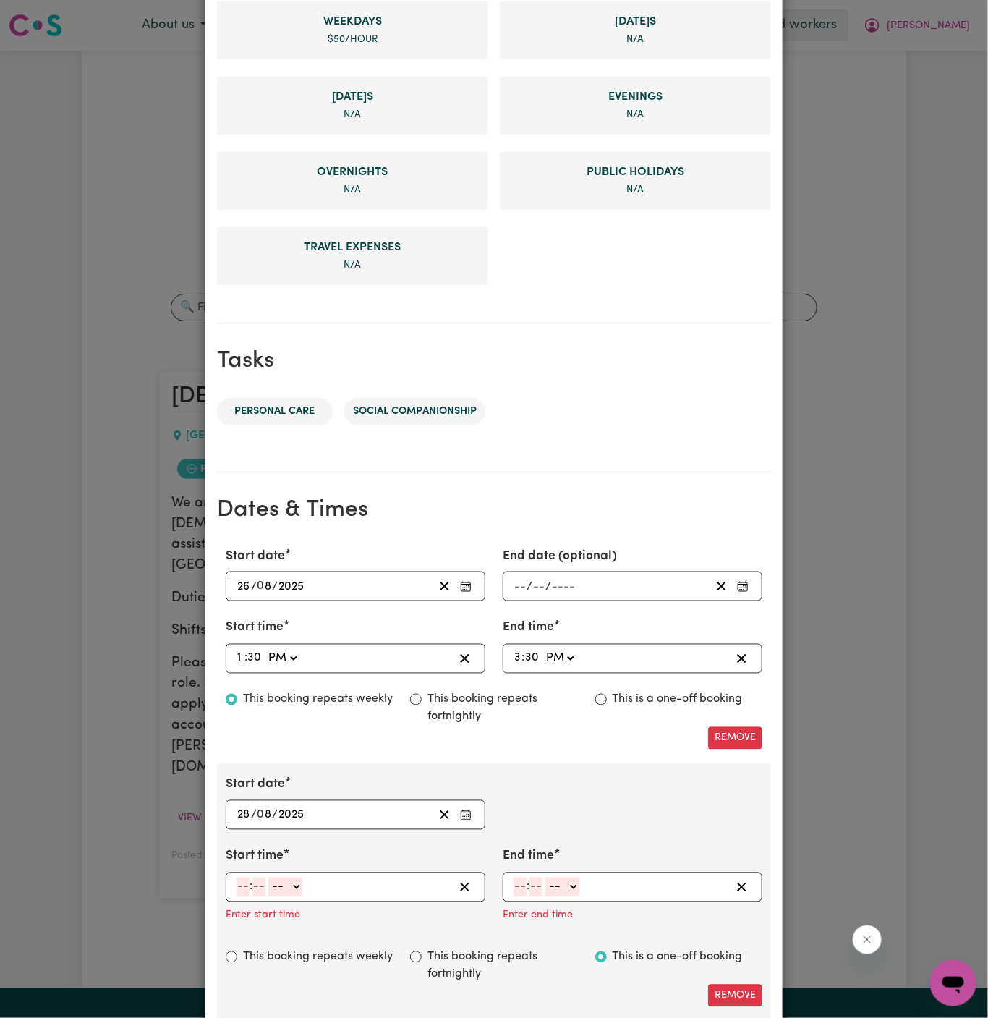
click at [244, 883] on input "number" at bounding box center [243, 888] width 13 height 20
type input "12"
type input "30"
click at [289, 886] on select "-- AM PM" at bounding box center [286, 888] width 34 height 20
select select "pm"
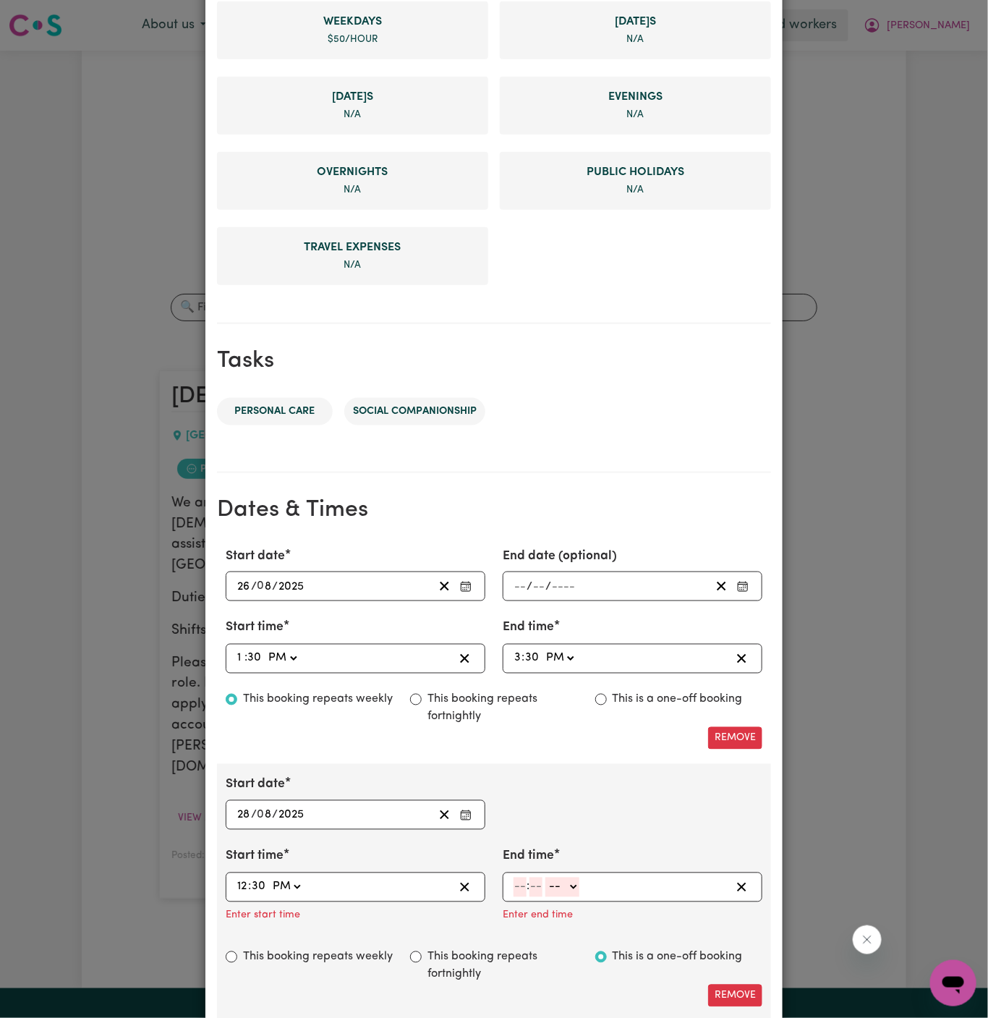
click at [269, 878] on select "-- AM PM" at bounding box center [286, 888] width 34 height 20
type input "12:30"
click at [522, 883] on input "number" at bounding box center [520, 888] width 13 height 20
type input "2"
type input "30"
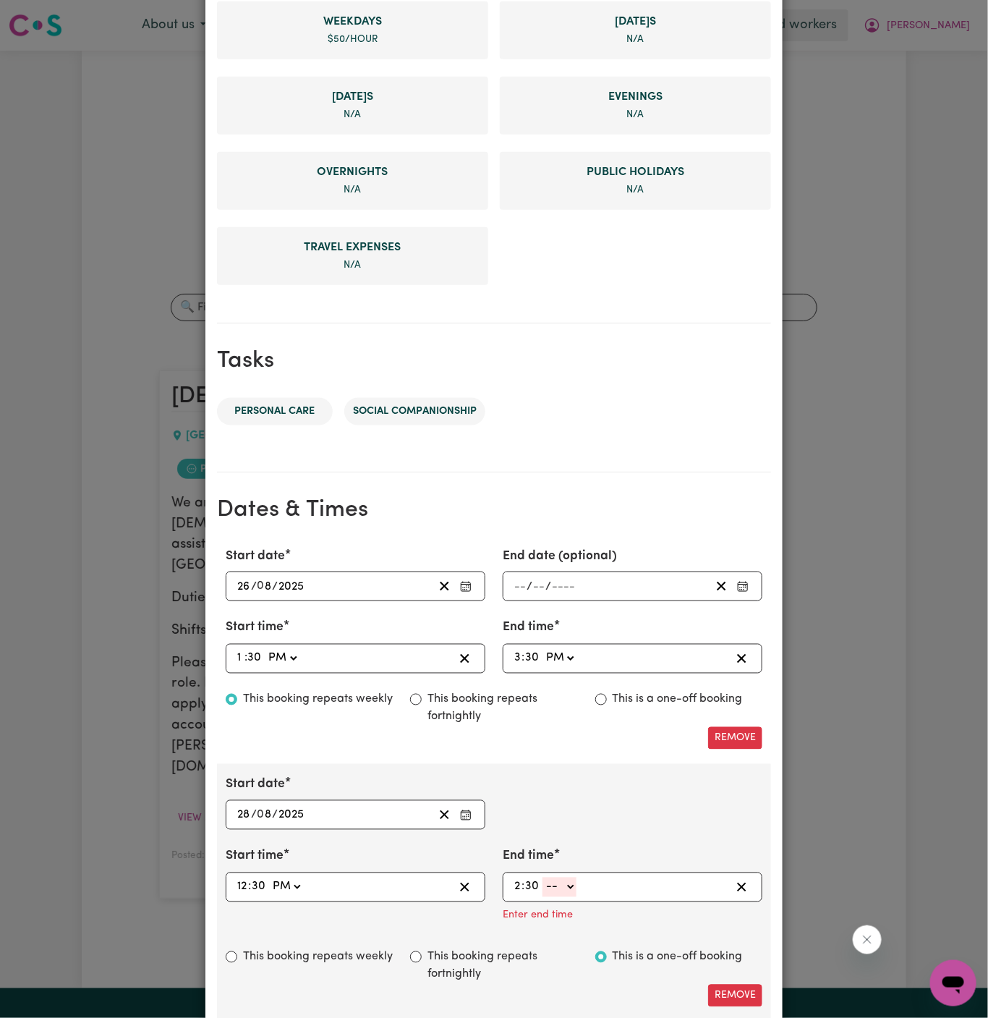
click at [560, 888] on select "-- AM PM" at bounding box center [560, 888] width 34 height 20
select select "pm"
click at [543, 878] on select "-- AM PM" at bounding box center [560, 888] width 34 height 20
type input "14:30"
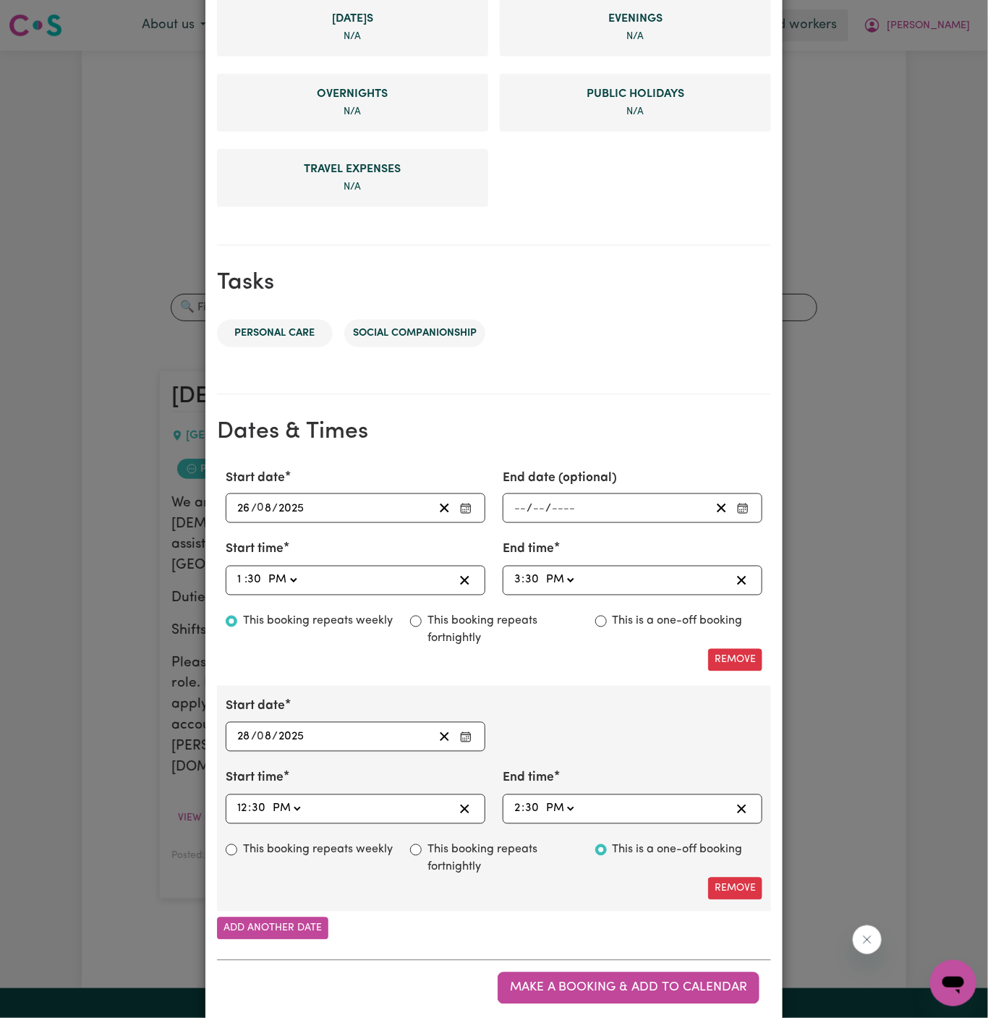
scroll to position [501, 0]
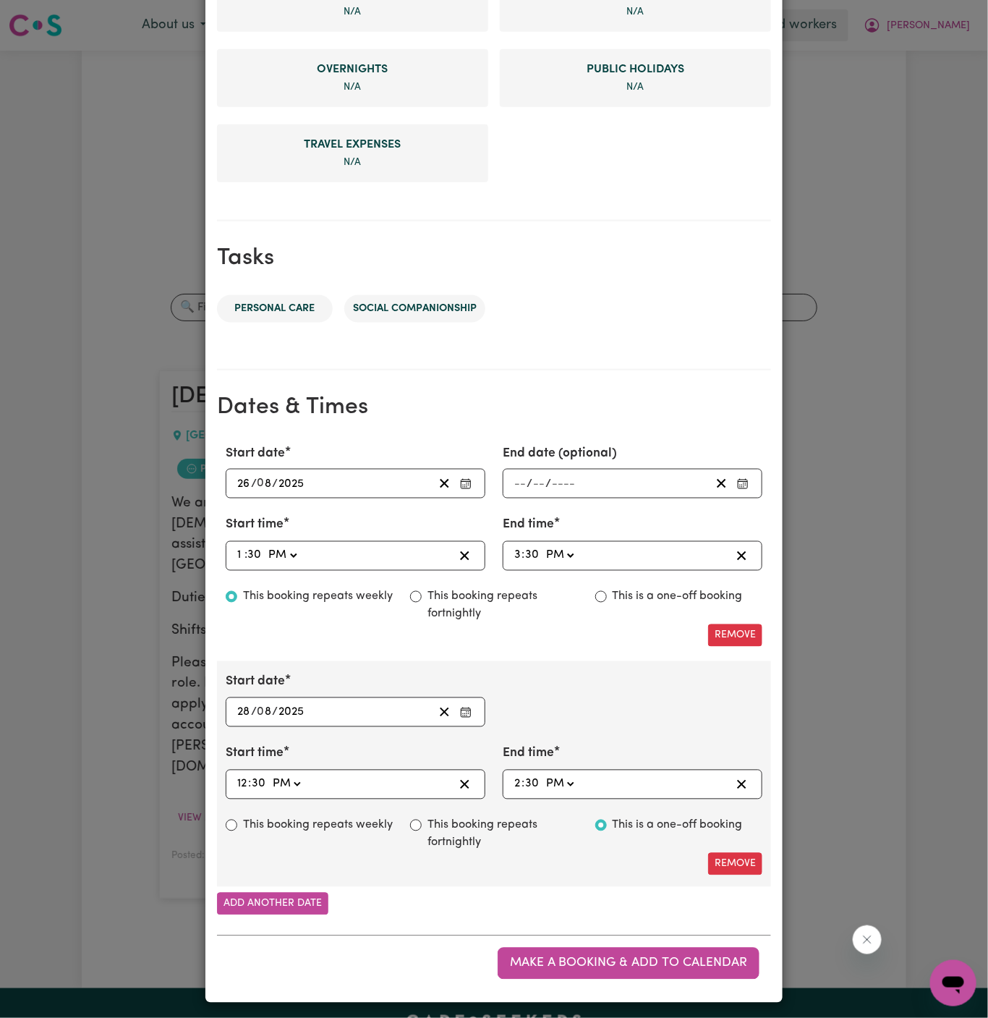
click at [355, 817] on label "This booking repeats weekly" at bounding box center [318, 825] width 150 height 17
click at [237, 820] on input "This booking repeats weekly" at bounding box center [232, 826] width 12 height 12
radio input "true"
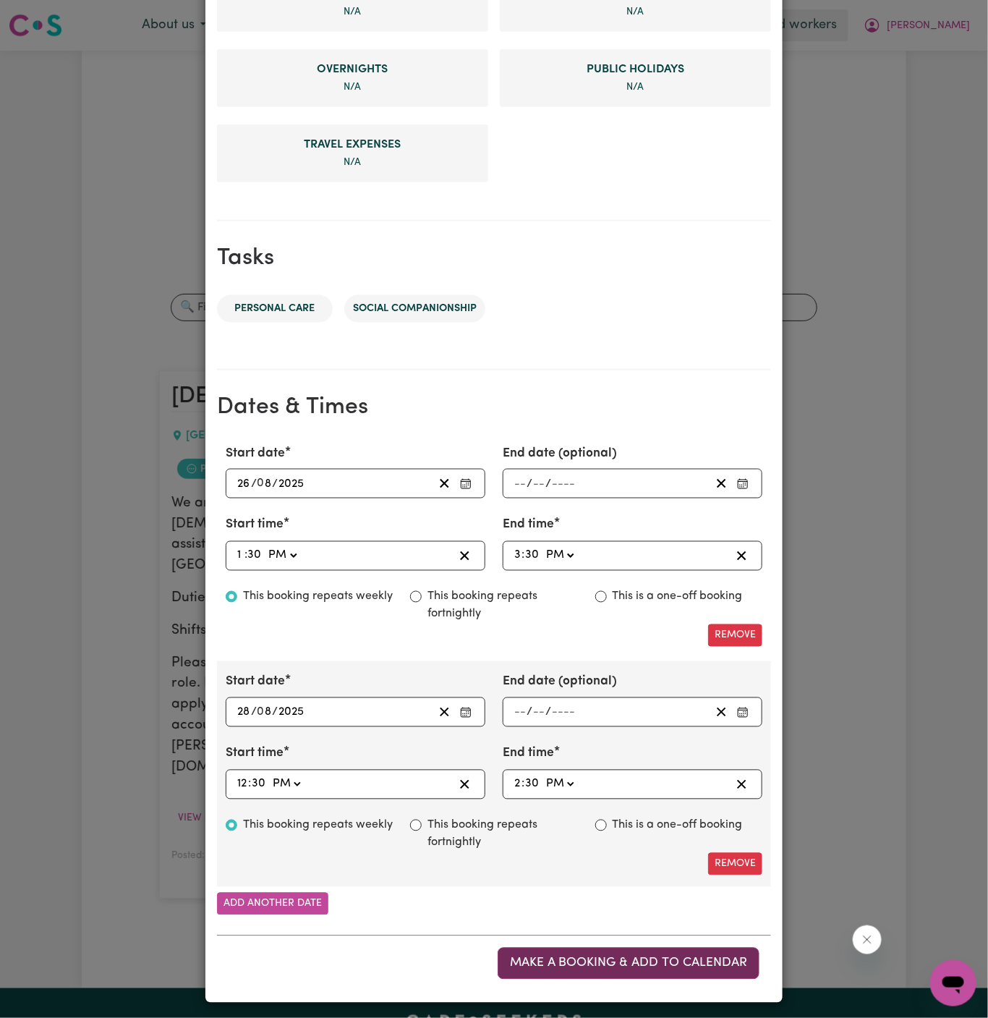
click at [600, 961] on span "Make a booking & add to calendar" at bounding box center [628, 963] width 237 height 12
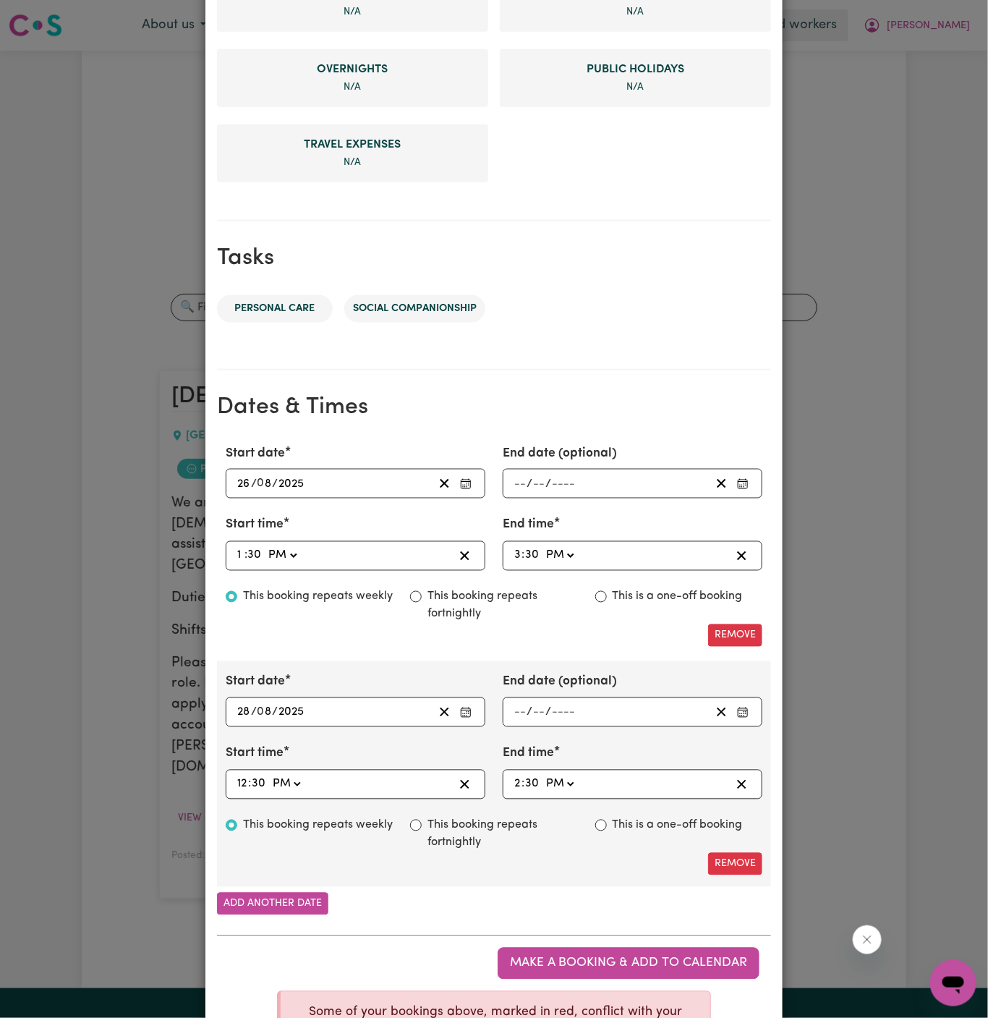
click at [134, 341] on div "My Care Services Booking Your care & support worker Kit Suburb [GEOGRAPHIC_DATA…" at bounding box center [494, 509] width 988 height 1018
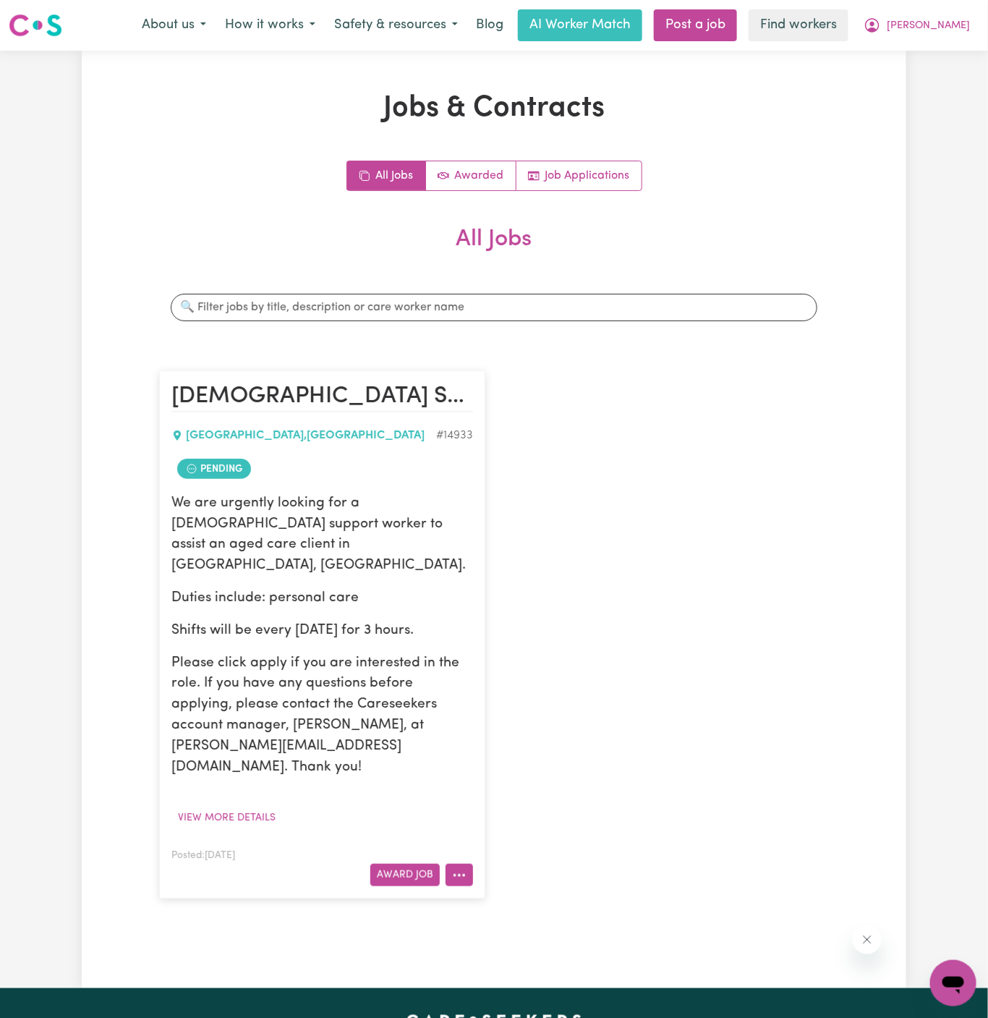
click at [464, 864] on button "More options" at bounding box center [459, 875] width 27 height 22
click at [539, 712] on link "Make Booking" at bounding box center [516, 726] width 140 height 29
select select "pm"
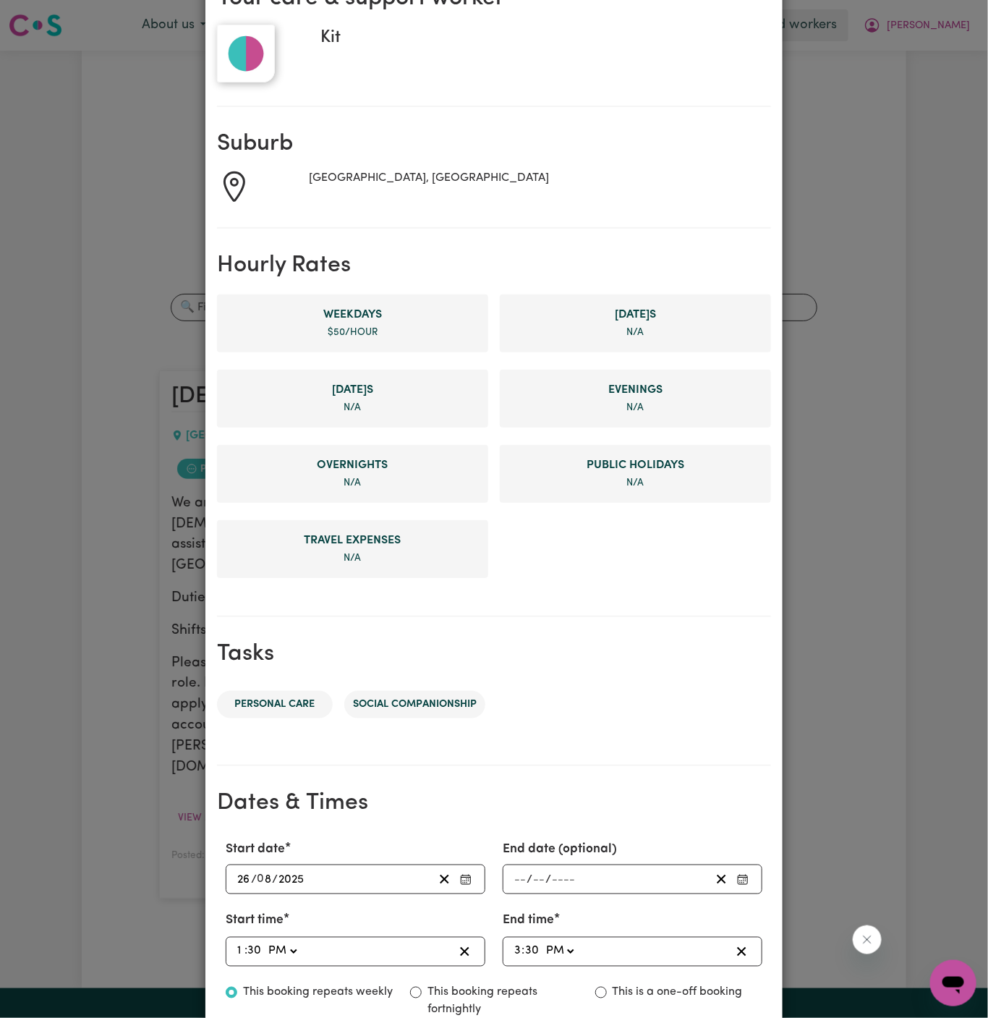
scroll to position [0, 0]
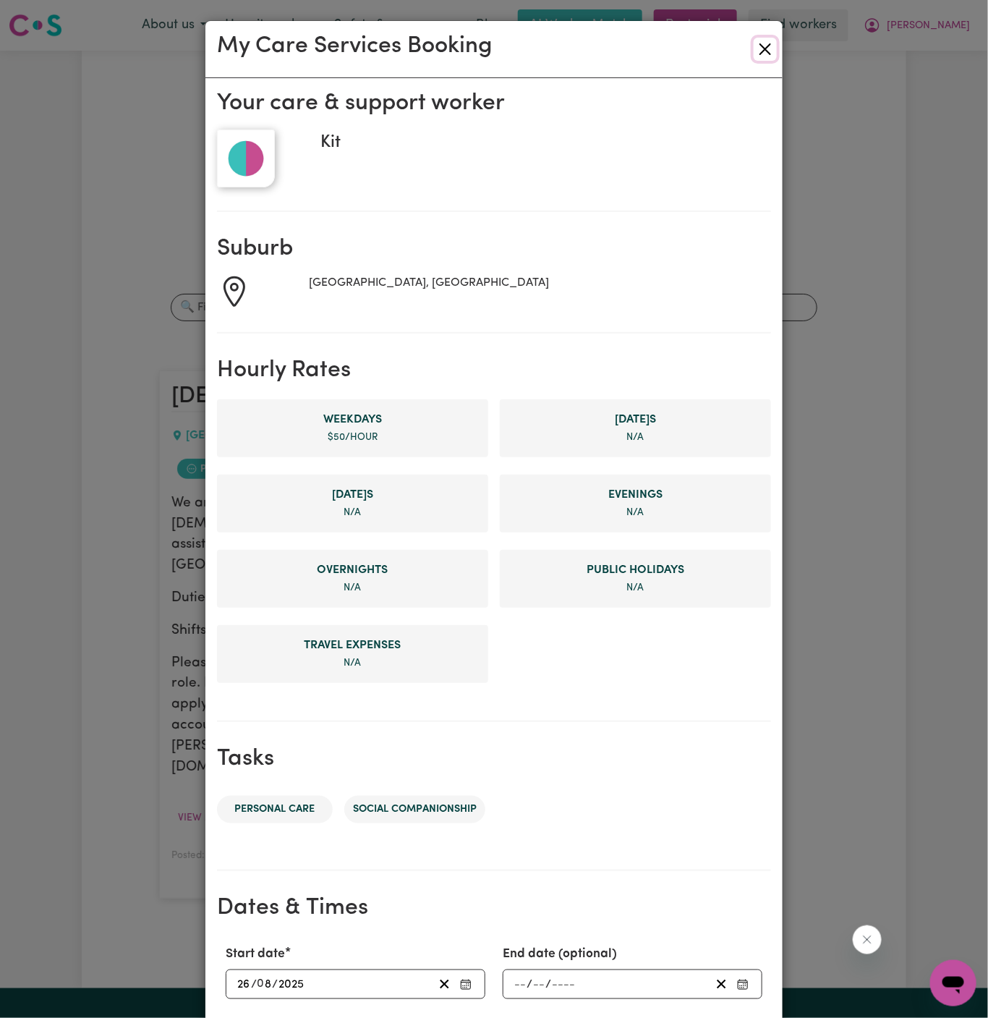
click at [768, 56] on button "Close" at bounding box center [765, 49] width 23 height 23
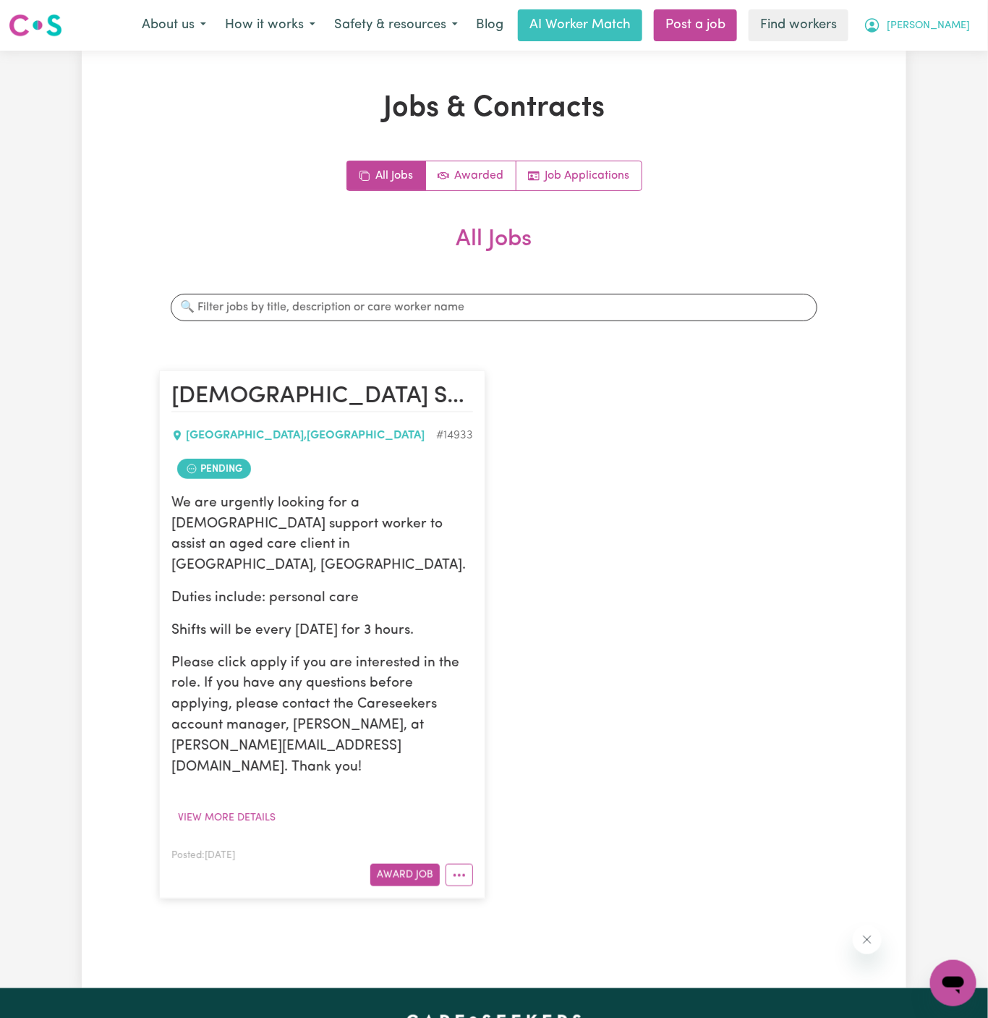
click at [960, 30] on span "[PERSON_NAME]" at bounding box center [928, 26] width 83 height 16
click at [925, 48] on link "My Dashboard" at bounding box center [922, 56] width 114 height 27
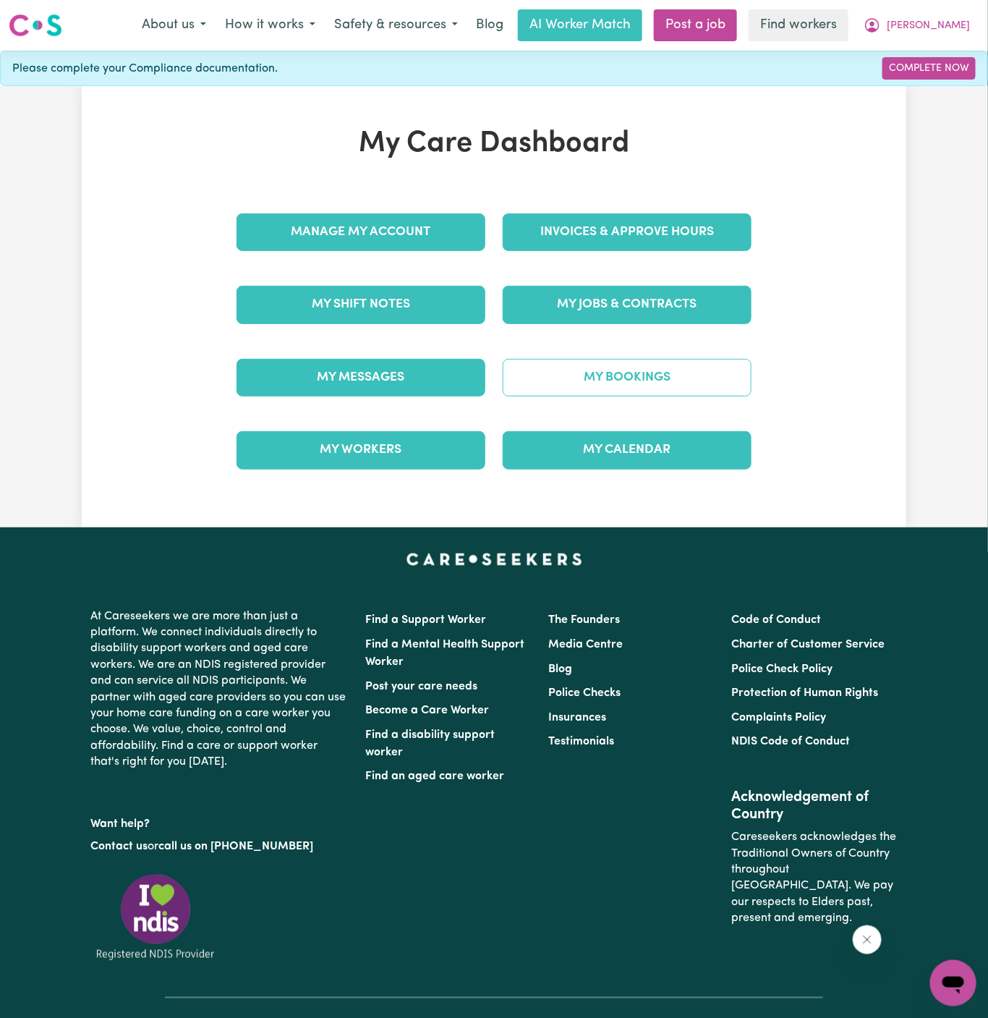
click at [668, 368] on link "My Bookings" at bounding box center [627, 378] width 249 height 38
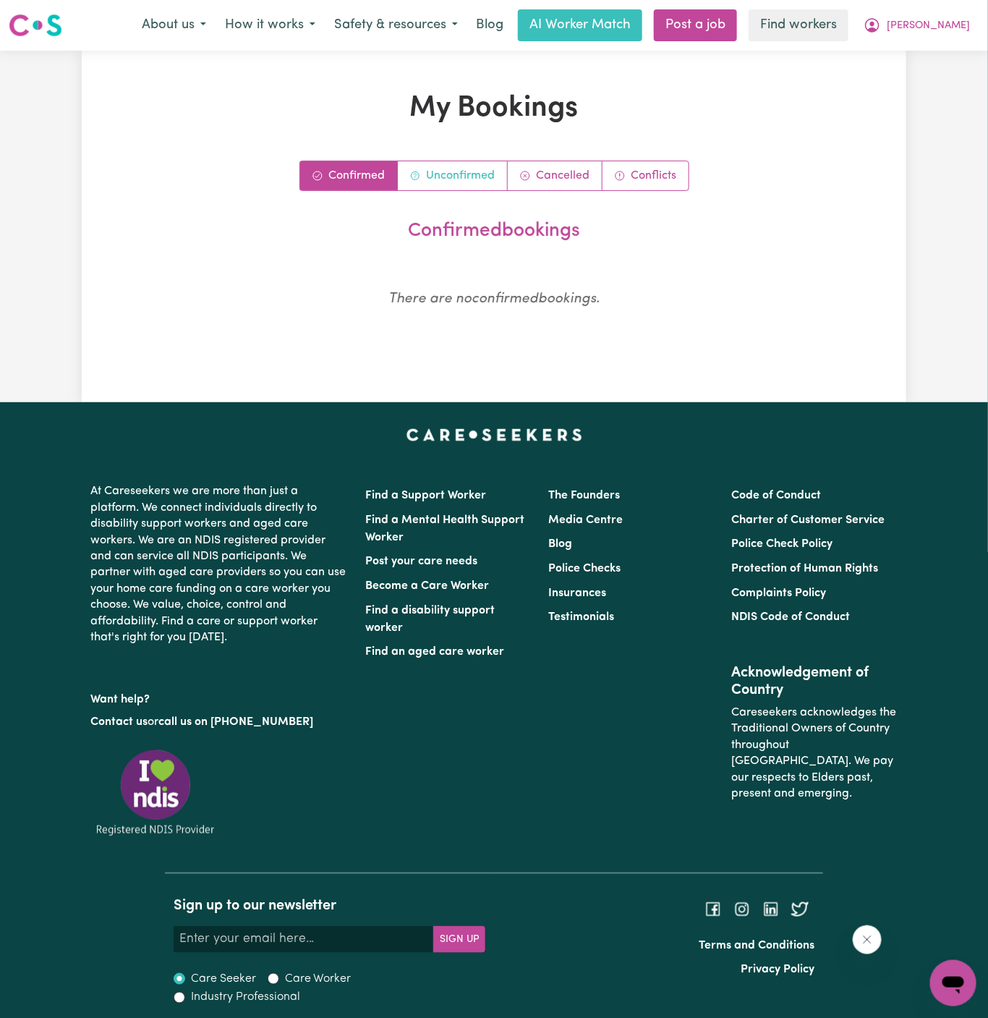
click at [464, 189] on link "Unconfirmed" at bounding box center [453, 175] width 110 height 29
click at [950, 18] on span "[PERSON_NAME]" at bounding box center [928, 26] width 83 height 16
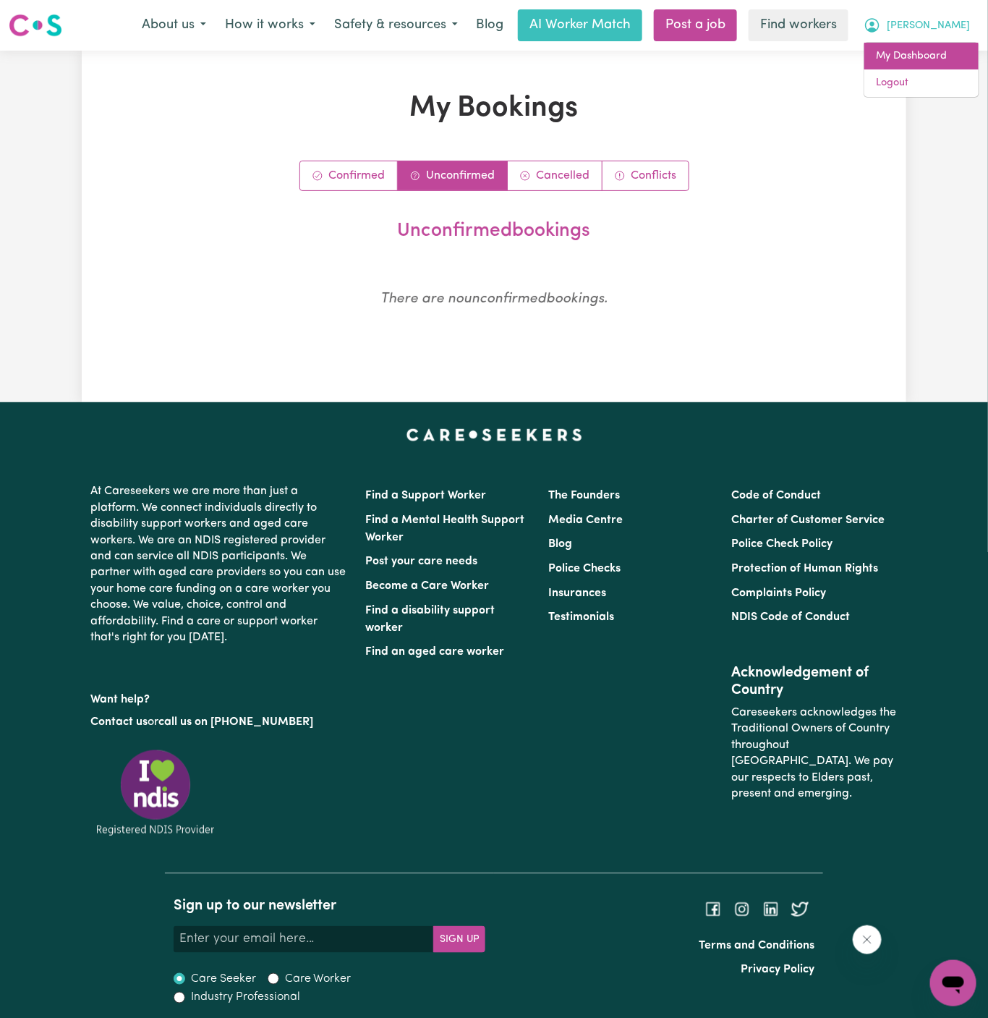
click at [940, 50] on link "My Dashboard" at bounding box center [922, 56] width 114 height 27
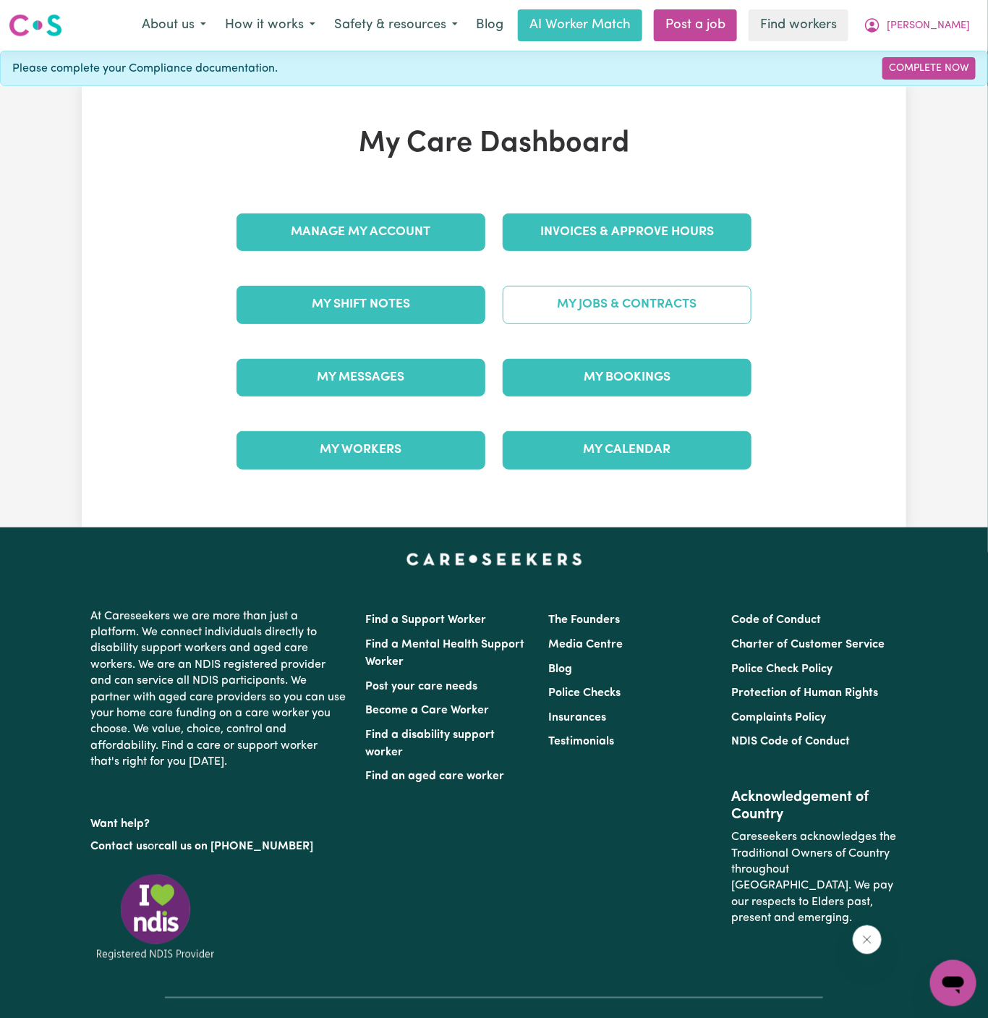
click at [654, 294] on link "My Jobs & Contracts" at bounding box center [627, 305] width 249 height 38
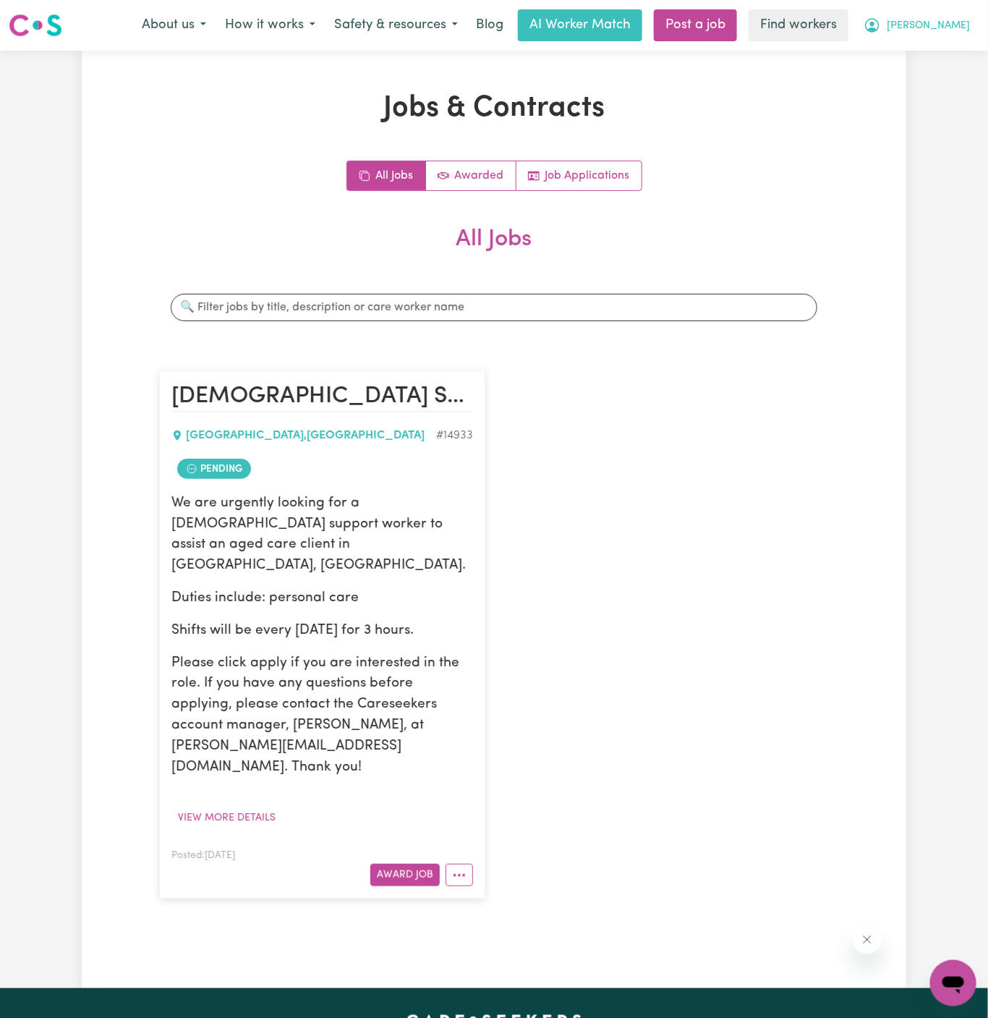
click at [965, 26] on span "[PERSON_NAME]" at bounding box center [928, 26] width 83 height 16
click at [468, 864] on button "More options" at bounding box center [459, 875] width 27 height 22
click at [532, 683] on link "View/Edit Contract" at bounding box center [516, 697] width 140 height 29
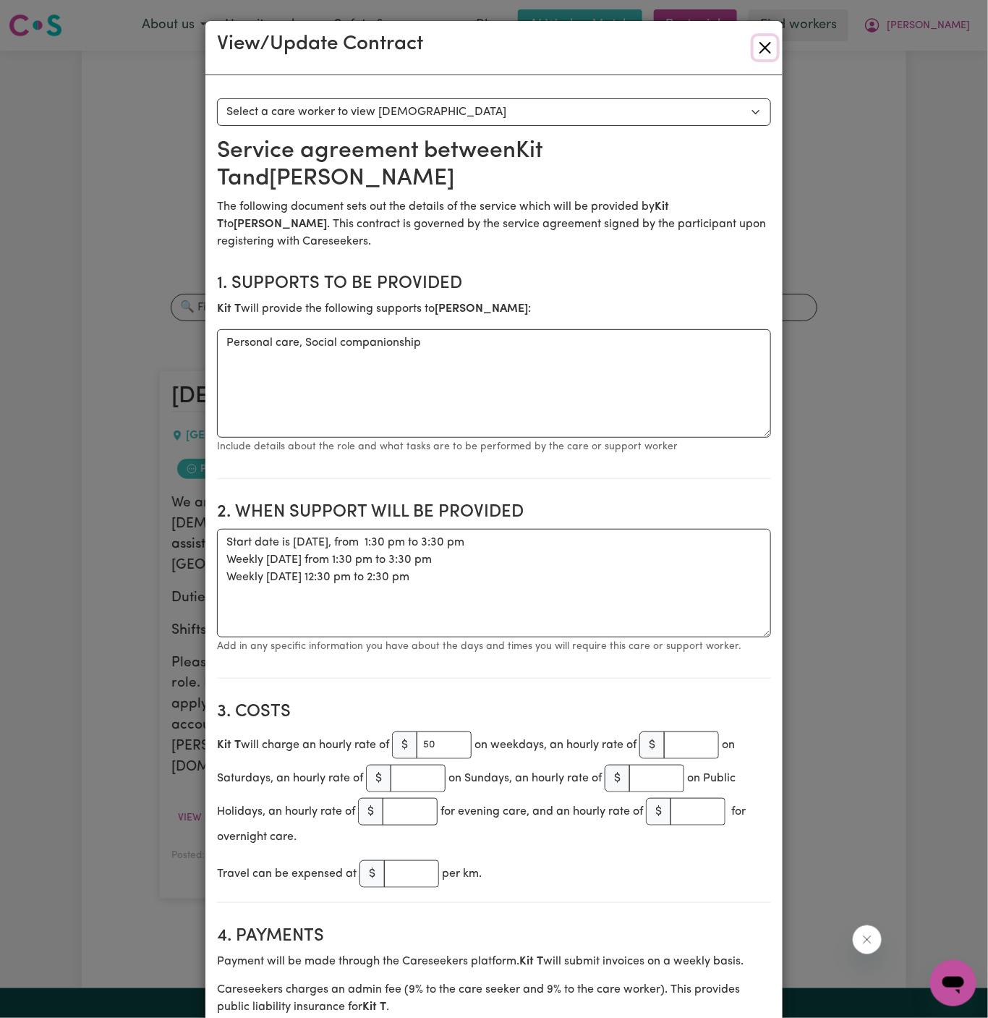
click at [761, 54] on button "Close" at bounding box center [765, 47] width 23 height 23
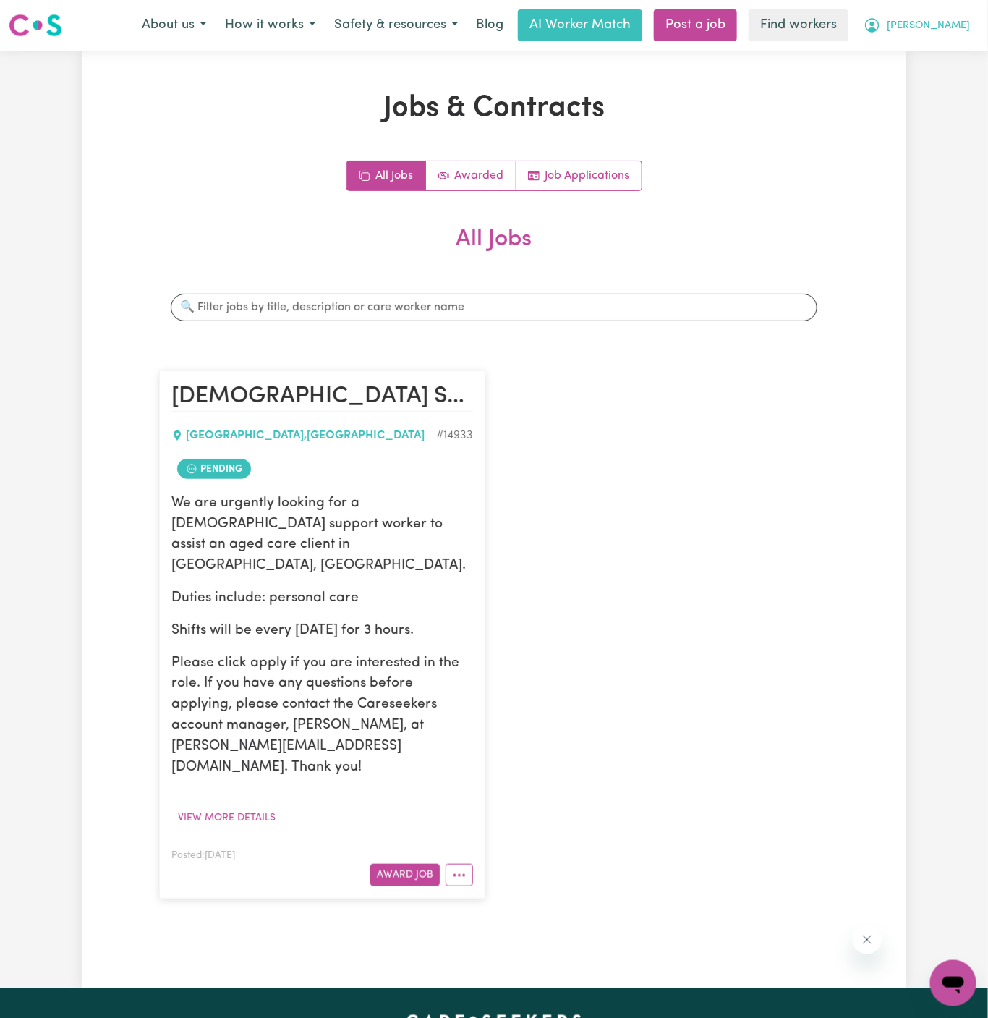
click at [962, 29] on span "[PERSON_NAME]" at bounding box center [928, 26] width 83 height 16
click at [940, 77] on link "Logout" at bounding box center [922, 82] width 114 height 27
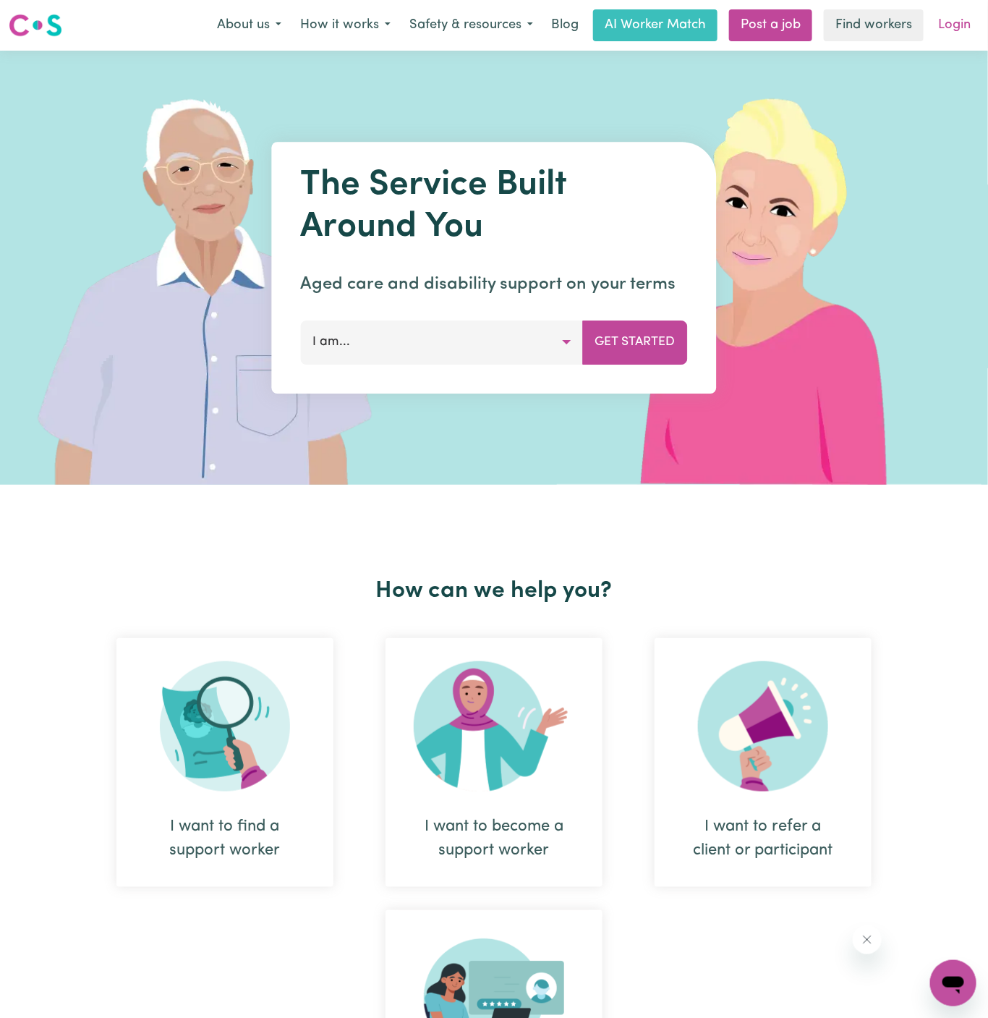
click at [957, 24] on link "Login" at bounding box center [955, 25] width 50 height 32
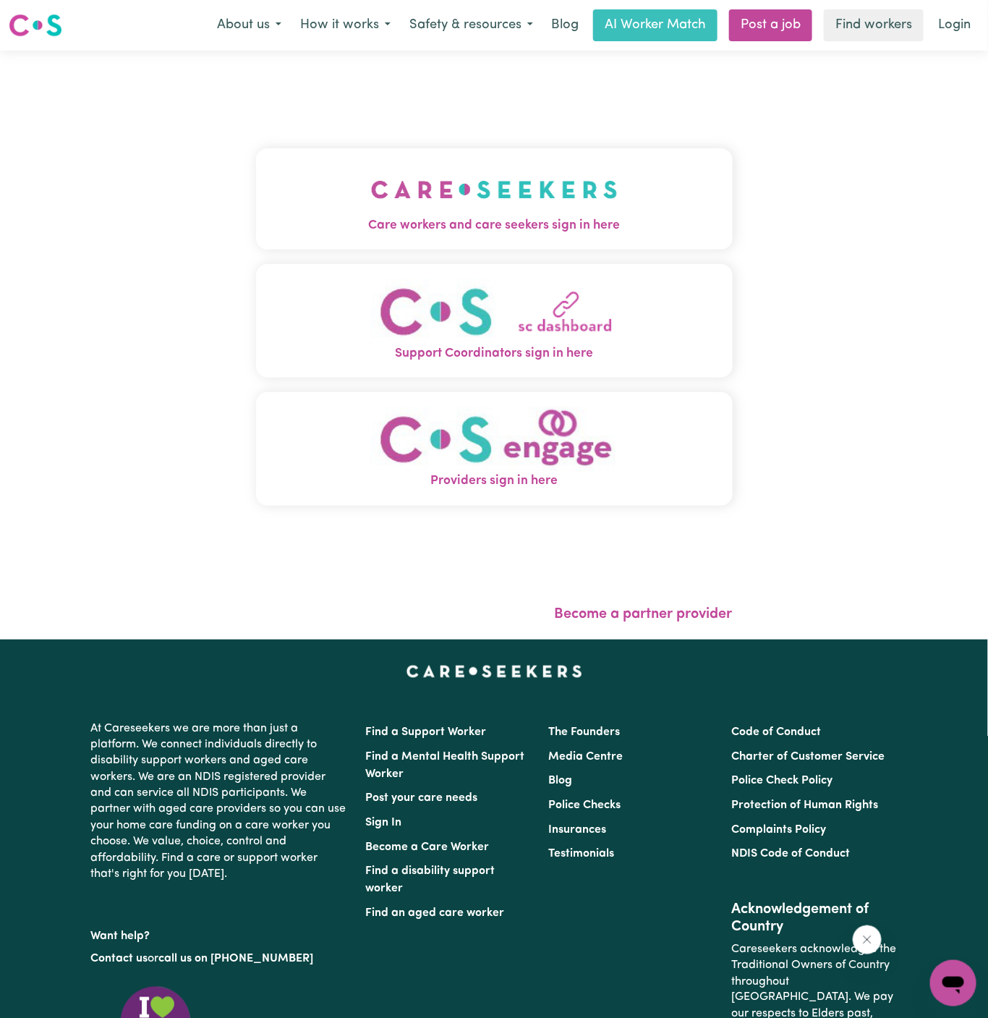
click at [444, 184] on img "Care workers and care seekers sign in here" at bounding box center [494, 190] width 247 height 54
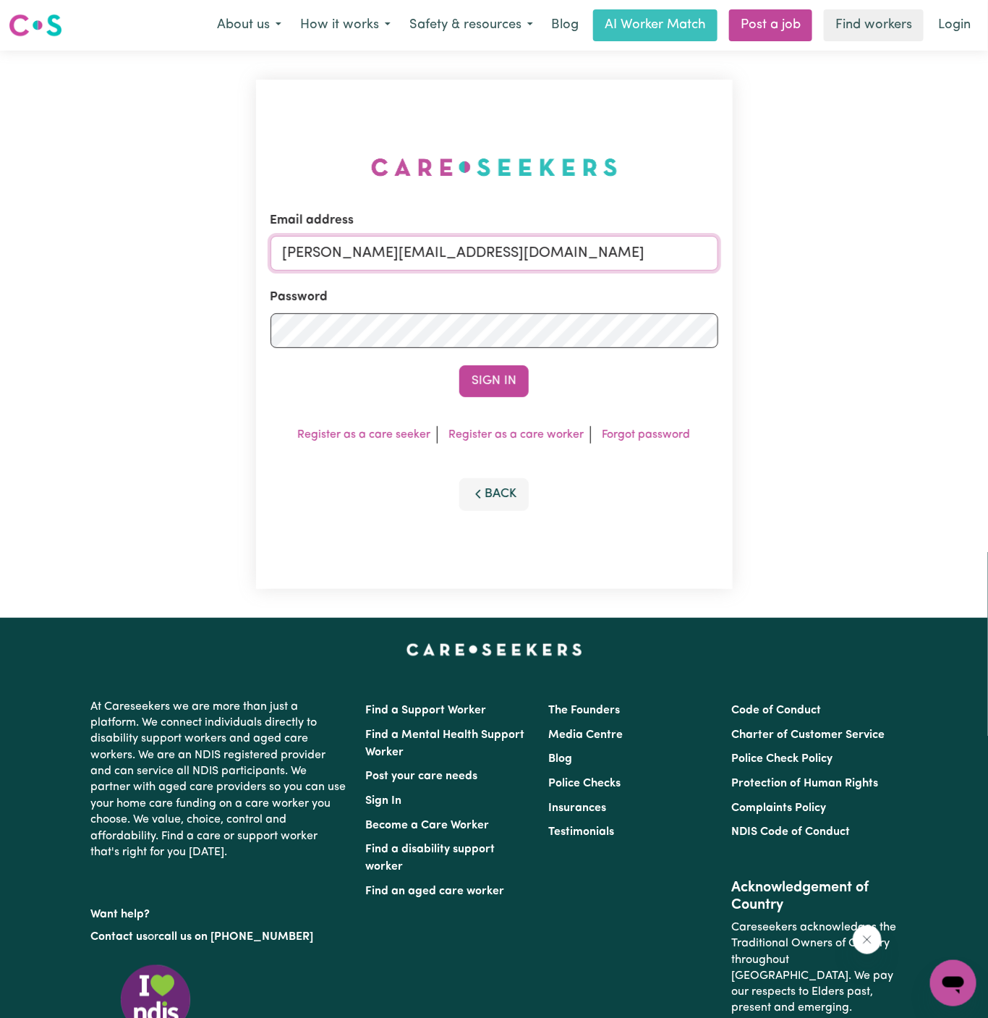
click at [587, 255] on input "[PERSON_NAME][EMAIL_ADDRESS][DOMAIN_NAME]" at bounding box center [495, 253] width 448 height 35
drag, startPoint x: 354, startPoint y: 258, endPoint x: 747, endPoint y: 467, distance: 444.7
click at [747, 467] on div "Email address [EMAIL_ADDRESS][DOMAIN_NAME] Password Sign In Register as a care …" at bounding box center [494, 334] width 988 height 567
type input "[EMAIL_ADDRESS][DOMAIN_NAME]"
click at [509, 373] on button "Sign In" at bounding box center [493, 381] width 69 height 32
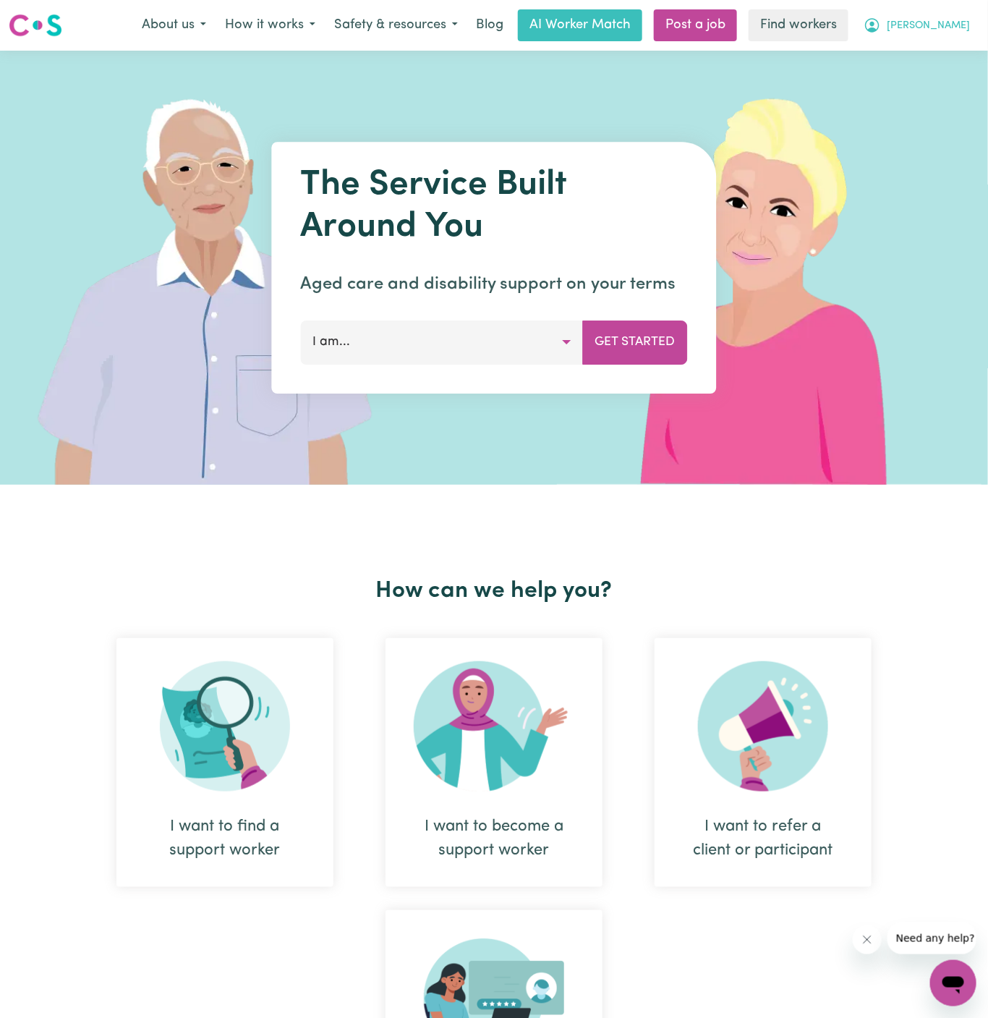
click at [967, 30] on span "[PERSON_NAME]" at bounding box center [928, 26] width 83 height 16
click at [958, 64] on link "My Dashboard" at bounding box center [922, 56] width 114 height 27
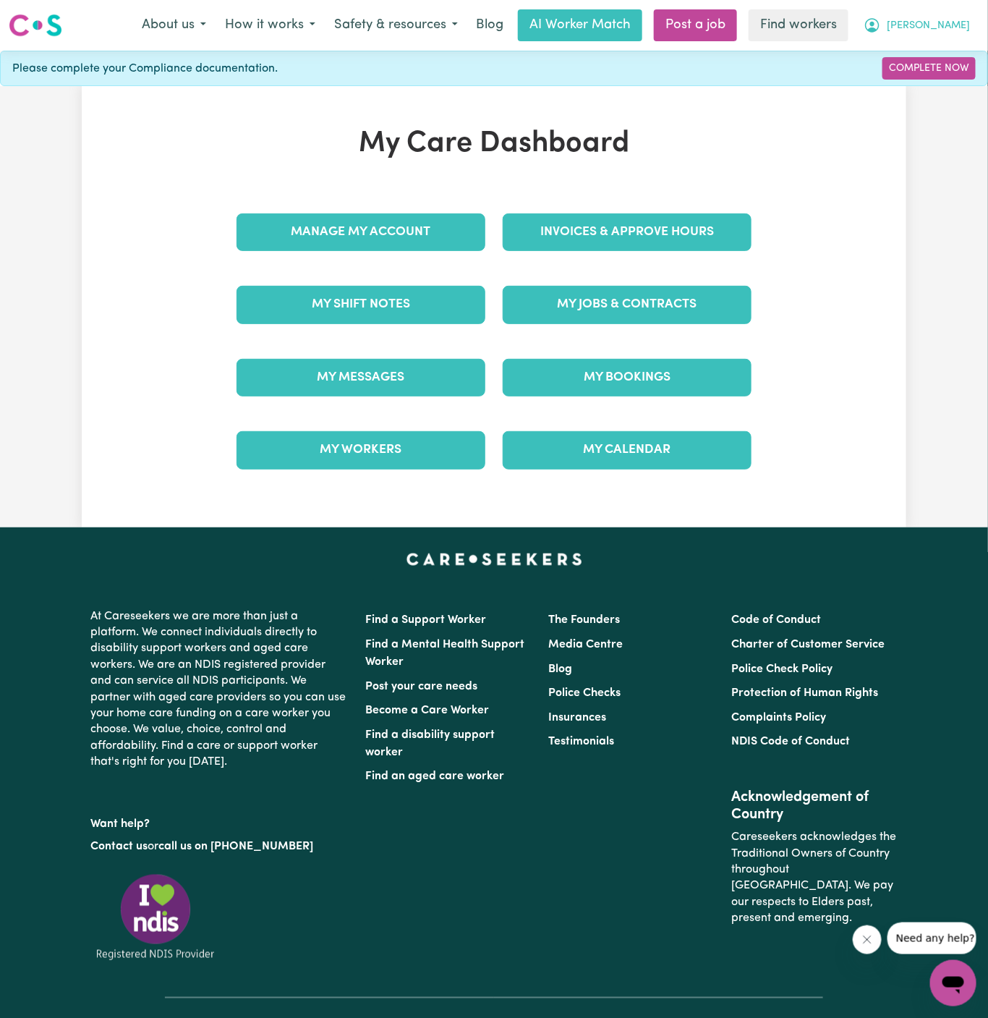
click at [962, 18] on span "[PERSON_NAME]" at bounding box center [928, 26] width 83 height 16
click at [948, 82] on link "Logout" at bounding box center [922, 82] width 114 height 27
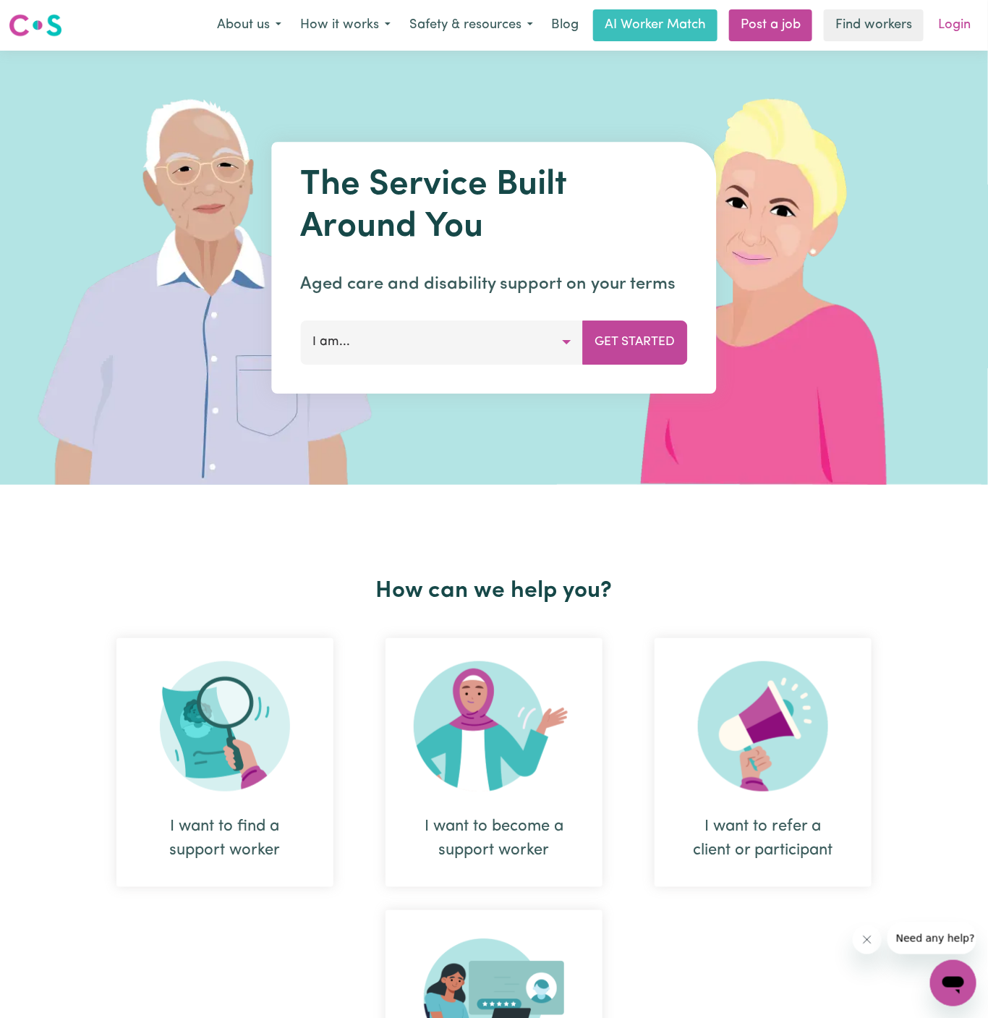
click at [958, 22] on link "Login" at bounding box center [955, 25] width 50 height 32
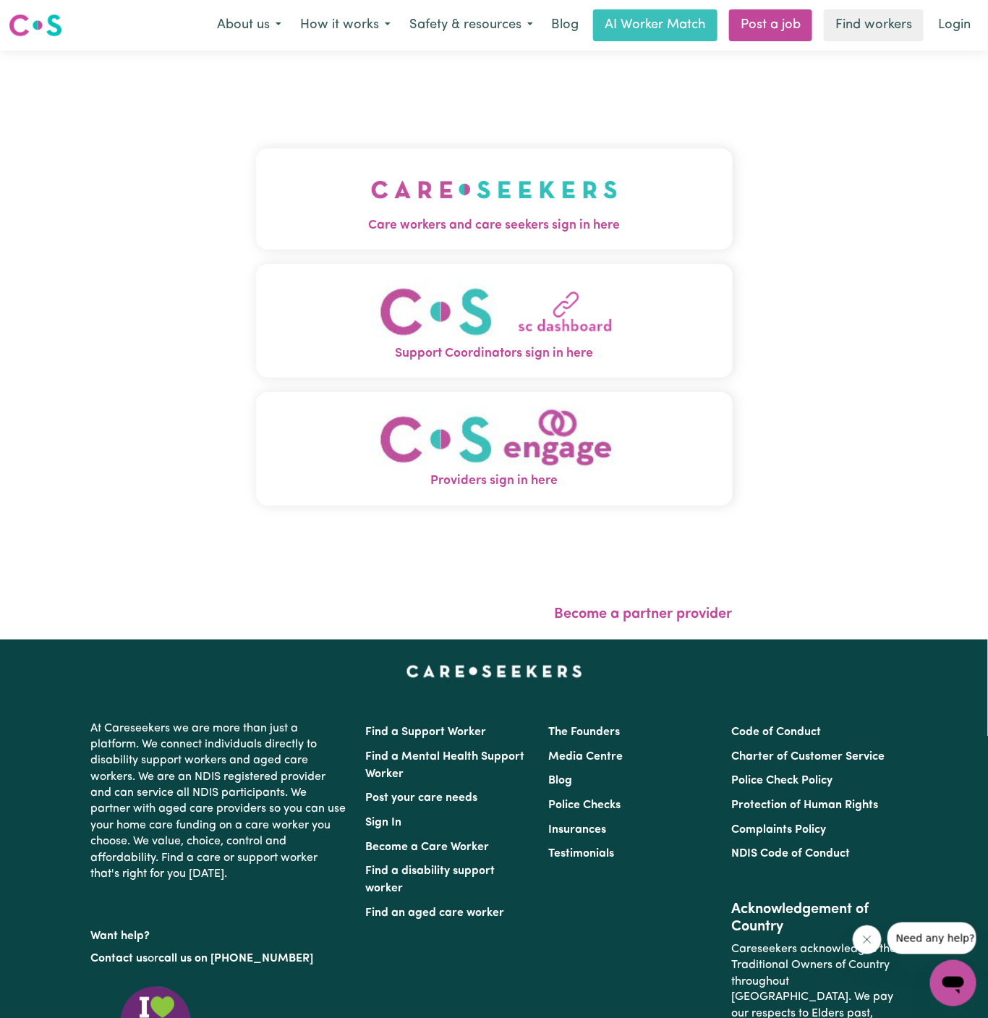
click at [509, 163] on img "Care workers and care seekers sign in here" at bounding box center [494, 190] width 247 height 54
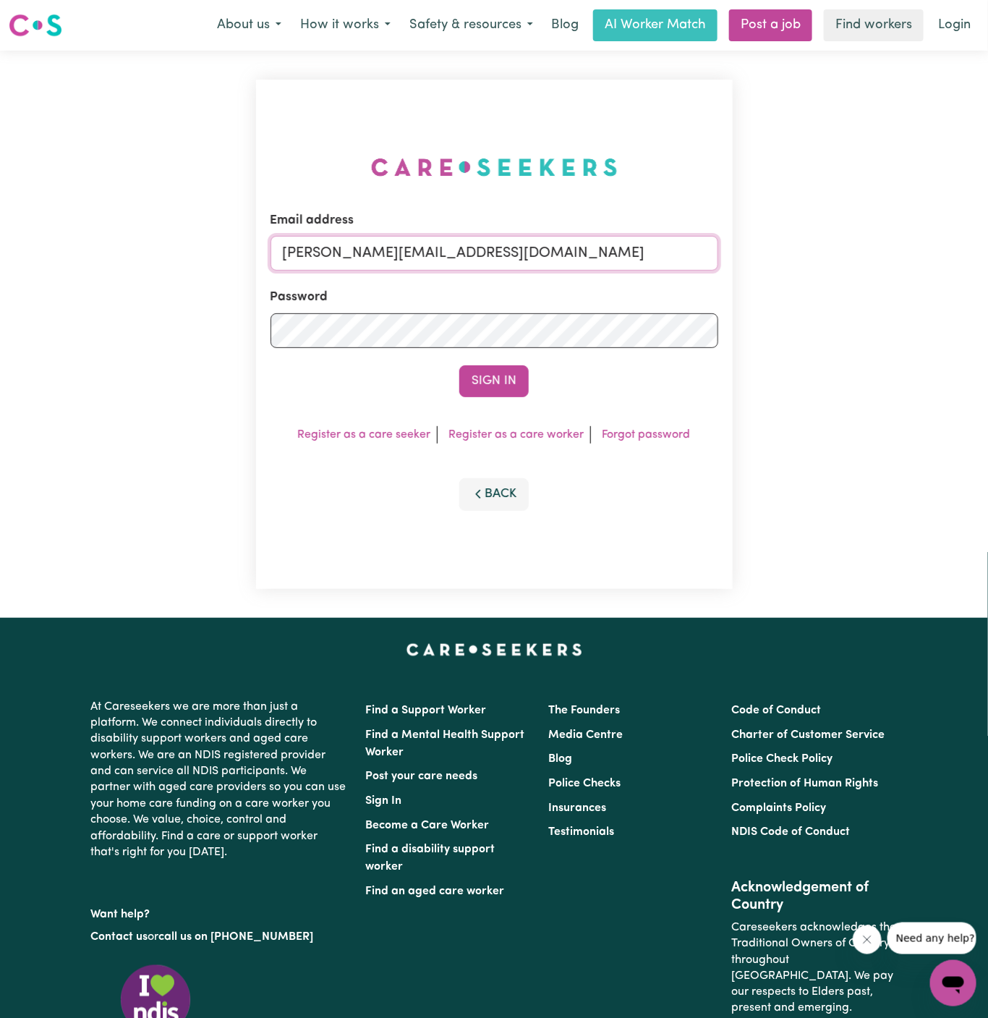
click at [592, 245] on input "[PERSON_NAME][EMAIL_ADDRESS][DOMAIN_NAME]" at bounding box center [495, 253] width 448 height 35
drag, startPoint x: 359, startPoint y: 256, endPoint x: 818, endPoint y: 377, distance: 475.0
click at [818, 377] on div "Email address superuser~danielletrevillionYS@careseekers.com.au Password Sign I…" at bounding box center [494, 334] width 988 height 567
type input "superuser~ggkytuan@yahoo.com"
click at [459, 365] on button "Sign In" at bounding box center [493, 381] width 69 height 32
